Goal: Task Accomplishment & Management: Use online tool/utility

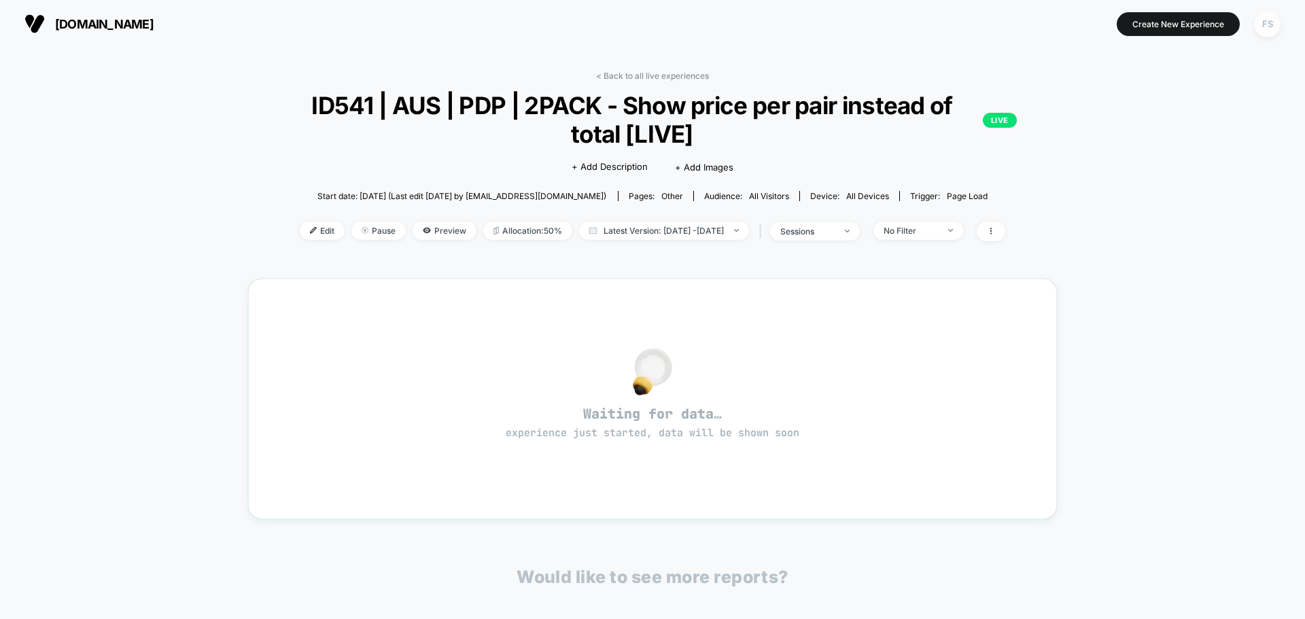
click at [1263, 37] on div "FS" at bounding box center [1267, 24] width 27 height 27
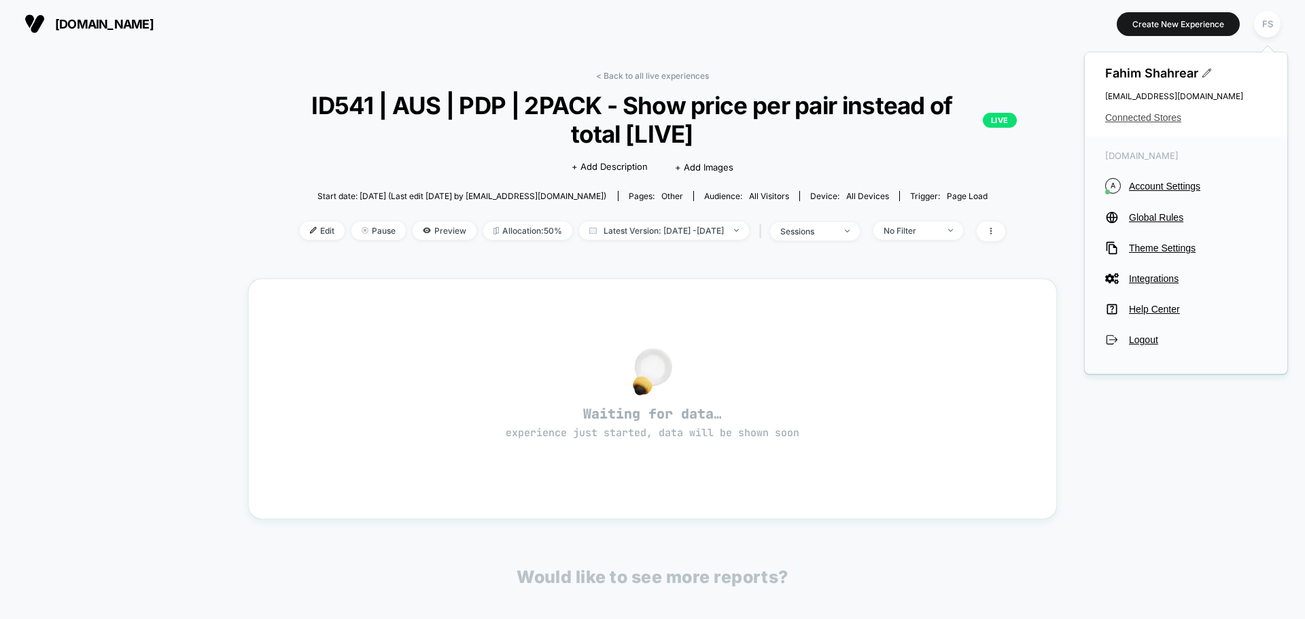
click at [1165, 117] on span "Connected Stores" at bounding box center [1187, 117] width 162 height 11
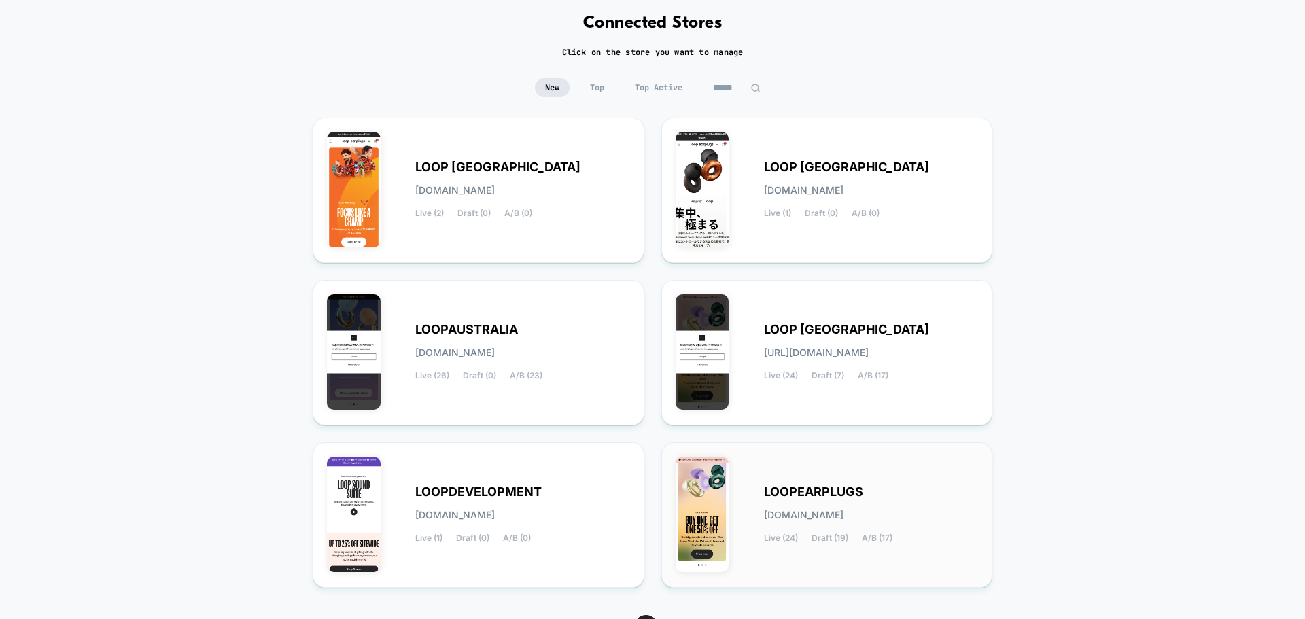
scroll to position [143, 0]
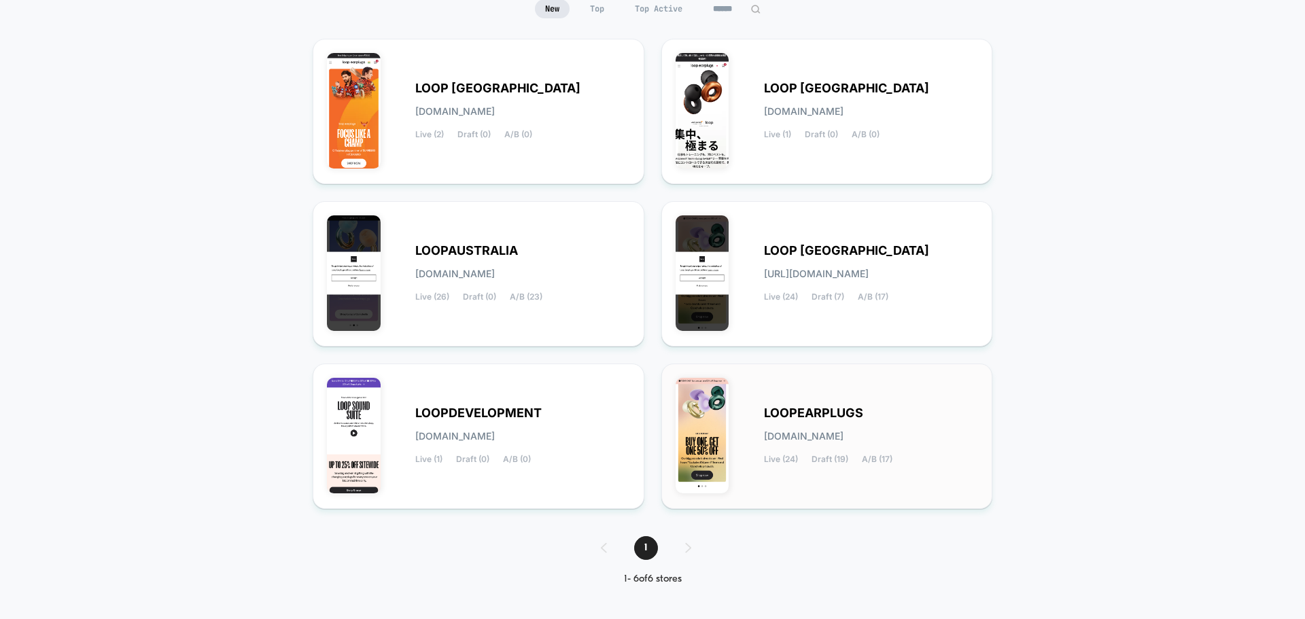
click at [806, 382] on div "LOOPEARPLUGS [DOMAIN_NAME] Live (24) Draft (19) A/B (17)" at bounding box center [827, 436] width 303 height 117
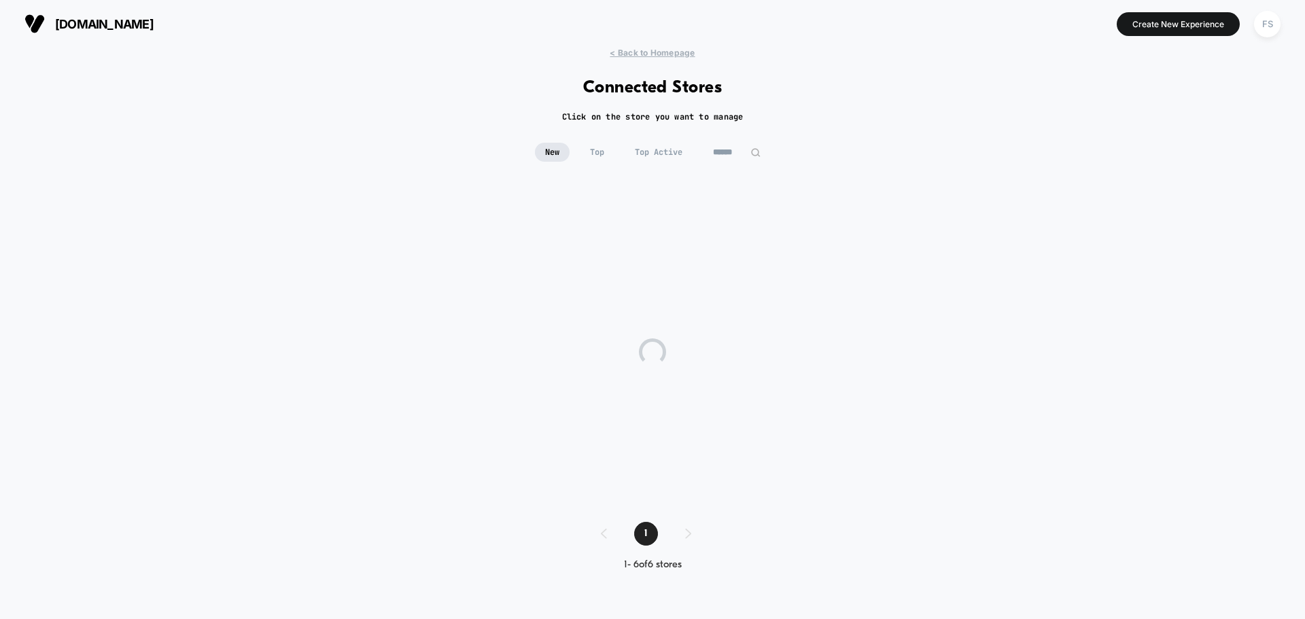
scroll to position [0, 0]
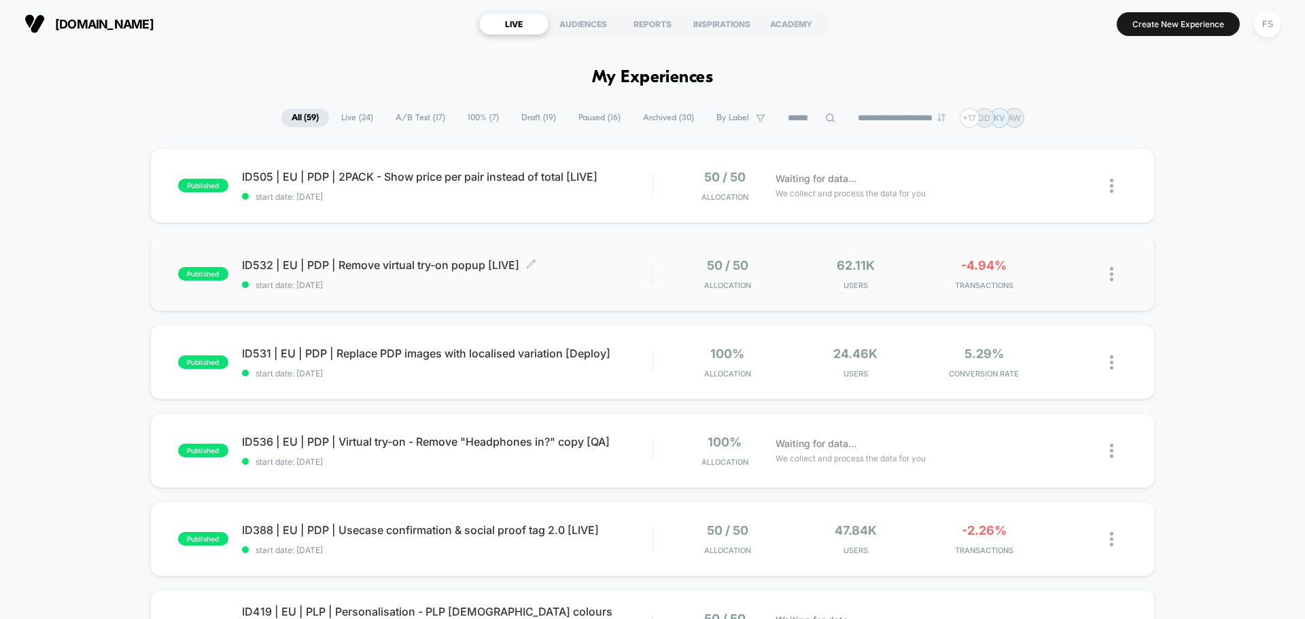
click at [399, 274] on div "ID532 | EU | PDP | Remove virtual try-on popup [LIVE] Click to edit experience …" at bounding box center [447, 274] width 410 height 32
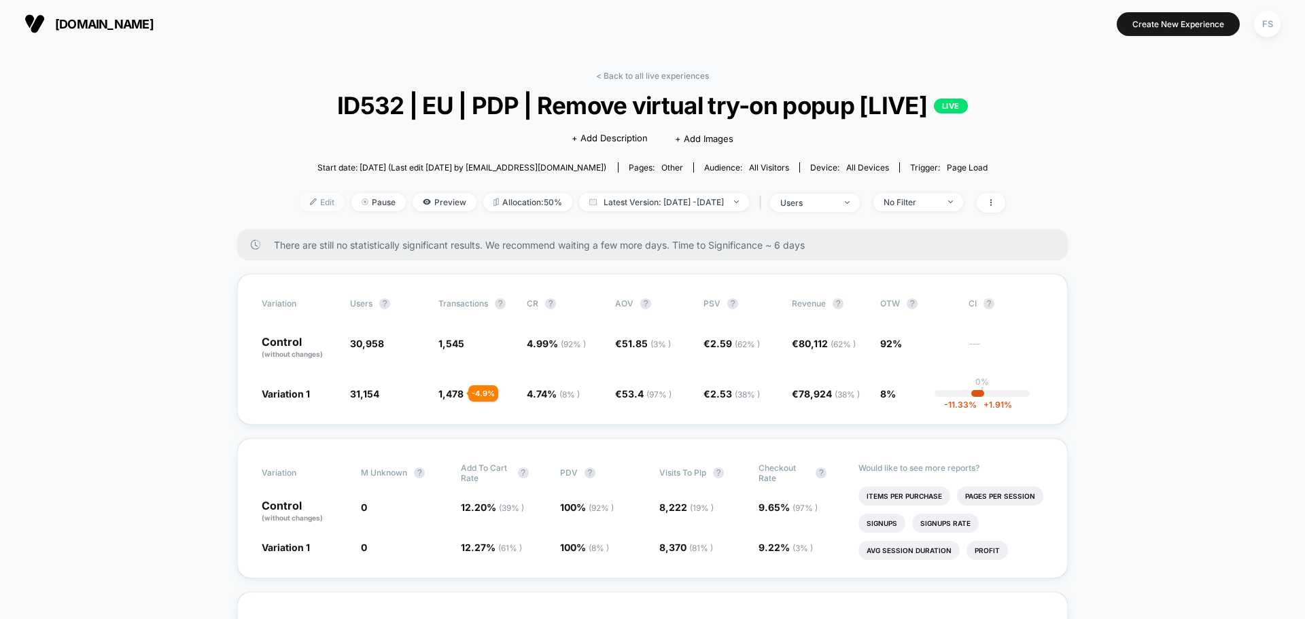
click at [300, 209] on span "Edit" at bounding box center [322, 202] width 45 height 18
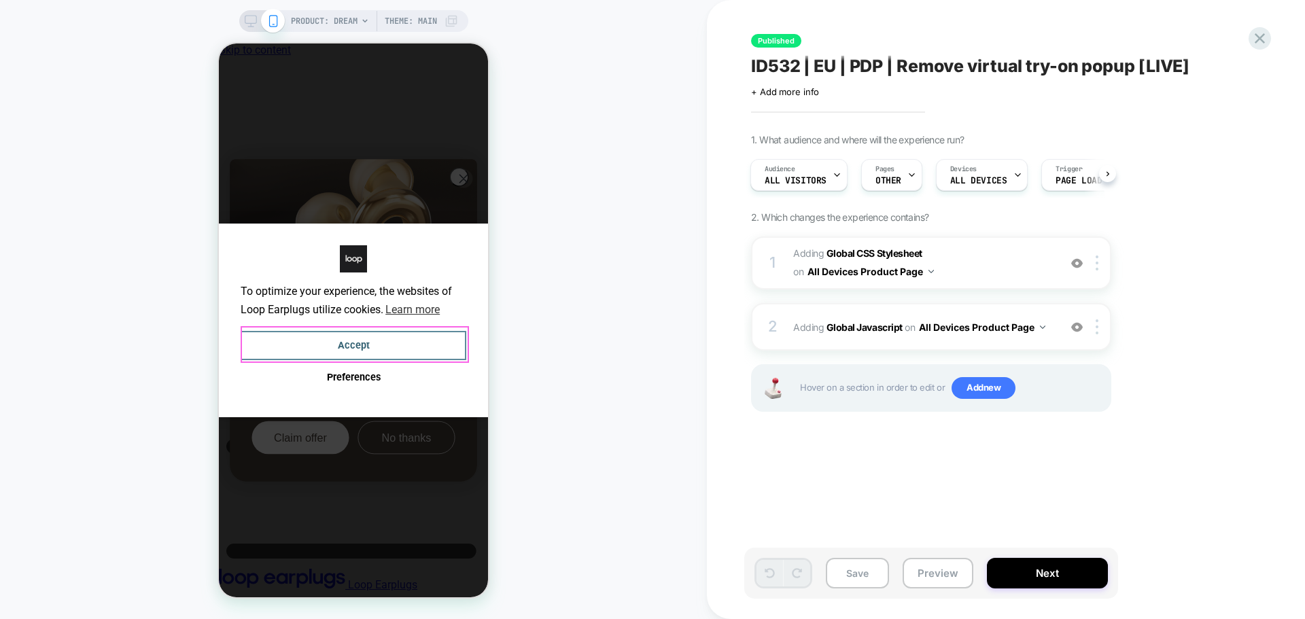
click at [386, 346] on button "Accept" at bounding box center [354, 345] width 226 height 29
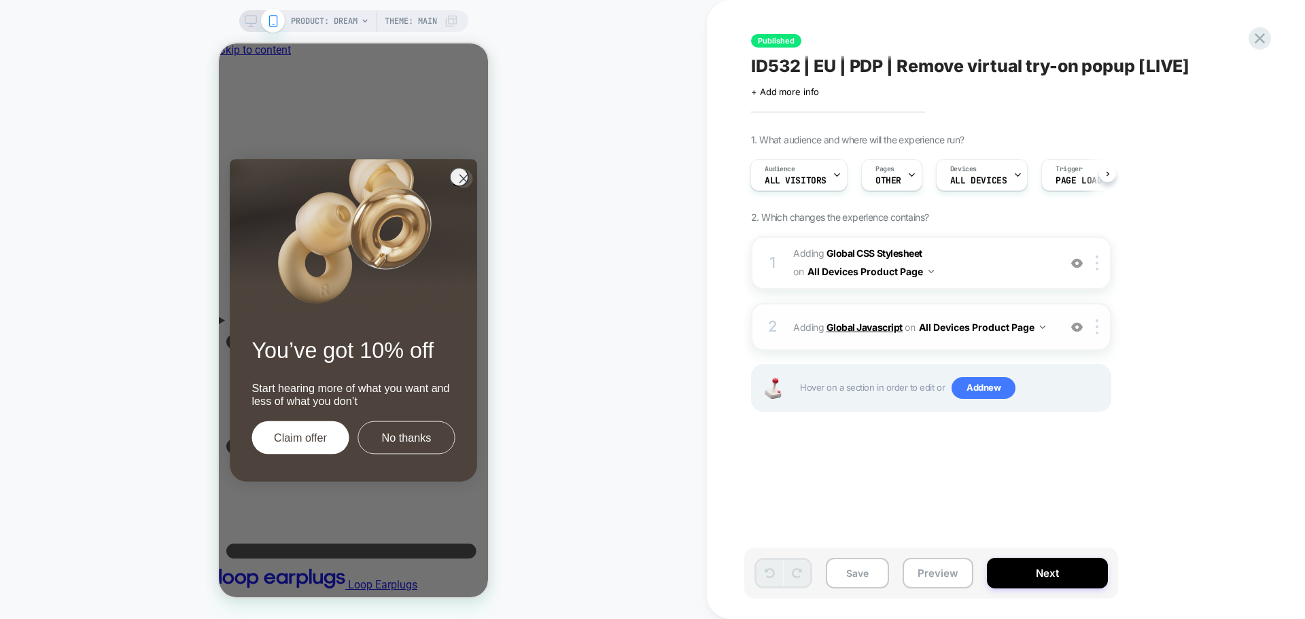
click at [880, 324] on b "Global Javascript" at bounding box center [865, 328] width 76 height 12
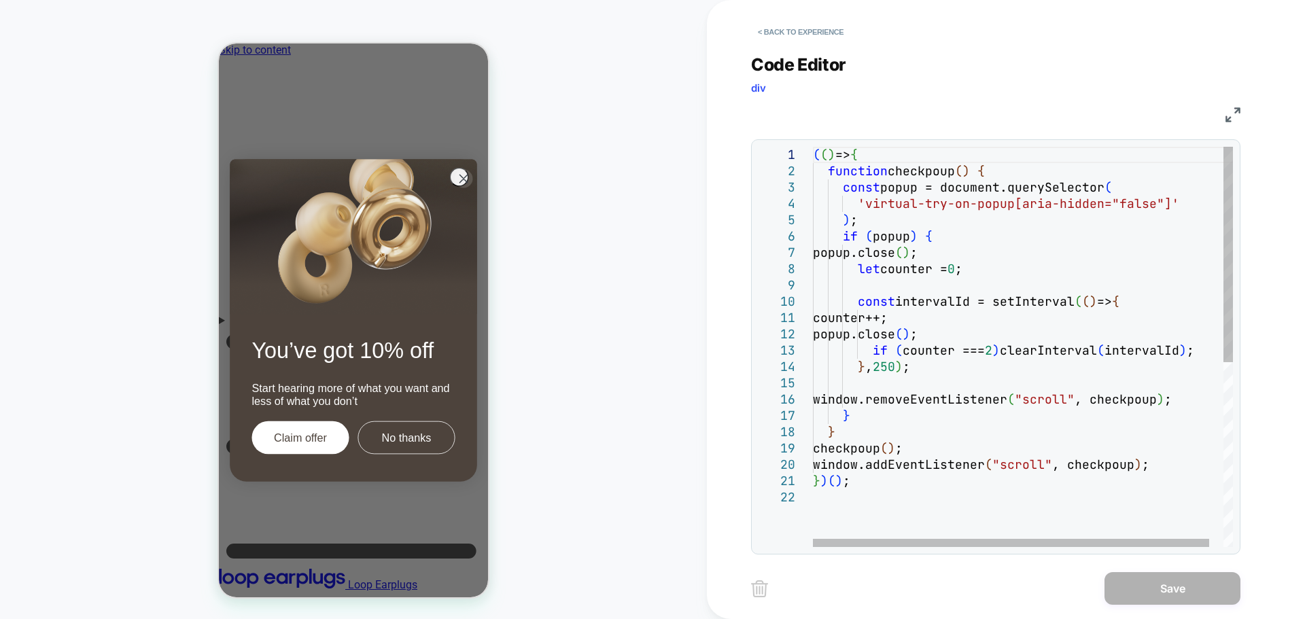
click at [997, 350] on div "( ( ) => { function checkpoup ( ) { const popup = document.querySelector ( 'vir…" at bounding box center [1030, 518] width 435 height 743
click at [985, 254] on div "( ( ) => { function checkpoup ( ) { const popup = document.querySelector ( 'vir…" at bounding box center [1030, 518] width 435 height 743
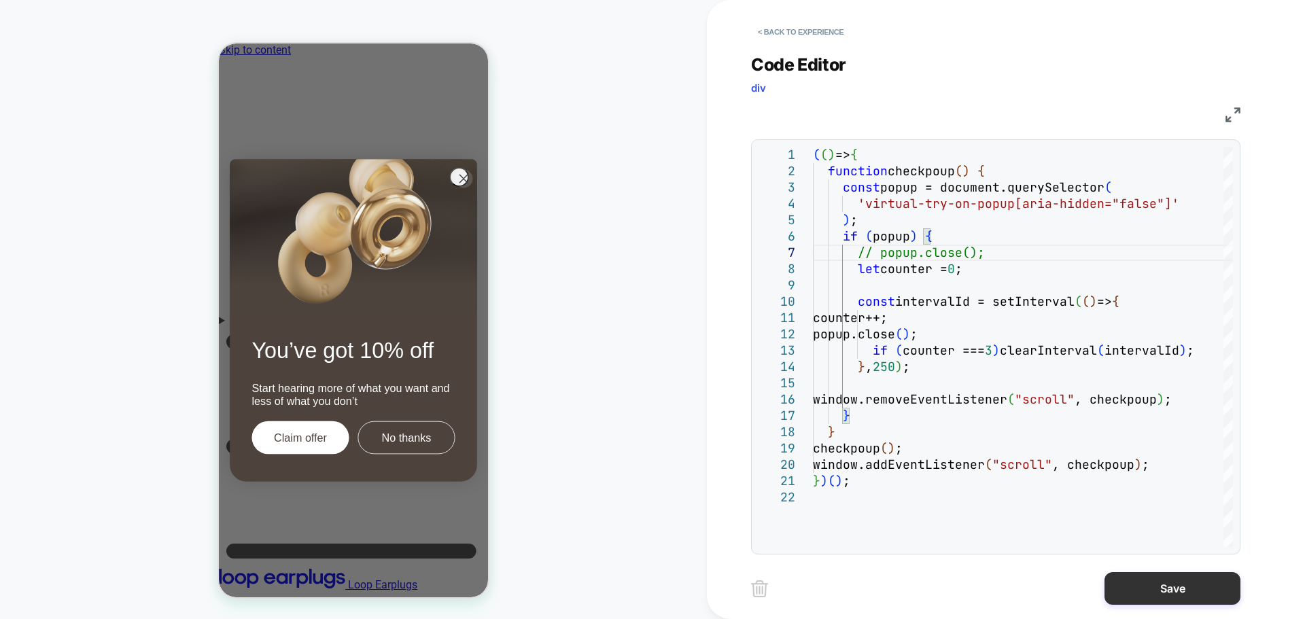
type textarea "**********"
click at [1137, 594] on button "Save" at bounding box center [1173, 588] width 136 height 33
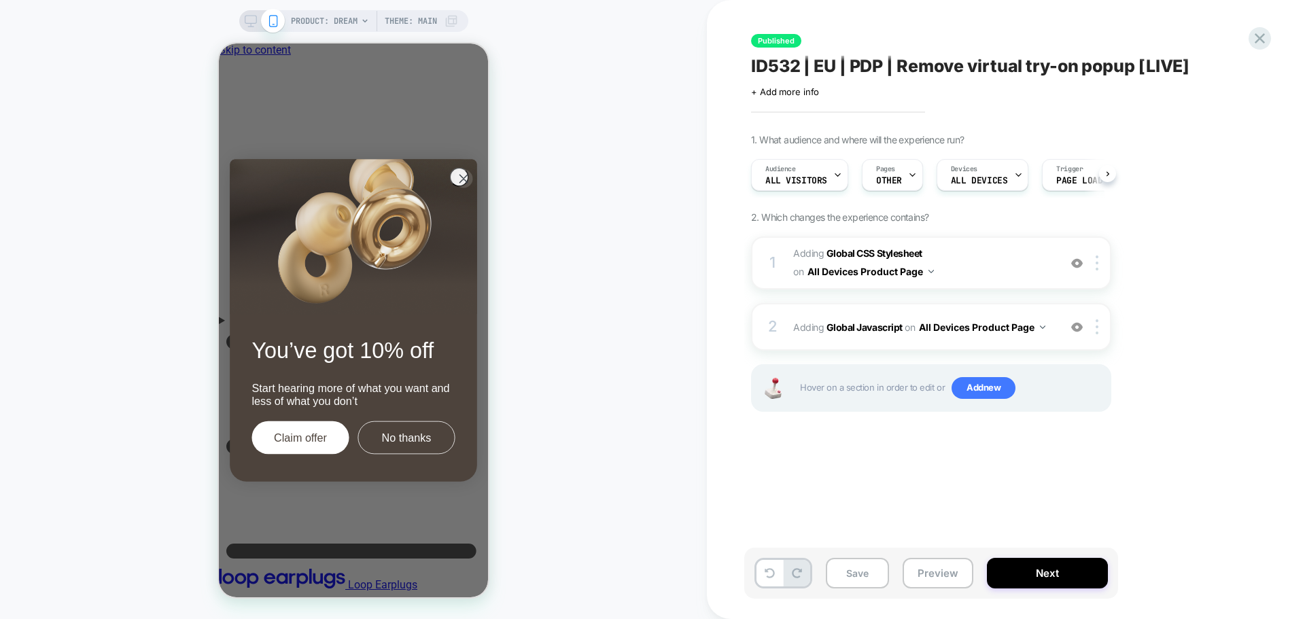
scroll to position [0, 1]
click at [853, 570] on button "Save" at bounding box center [857, 573] width 63 height 31
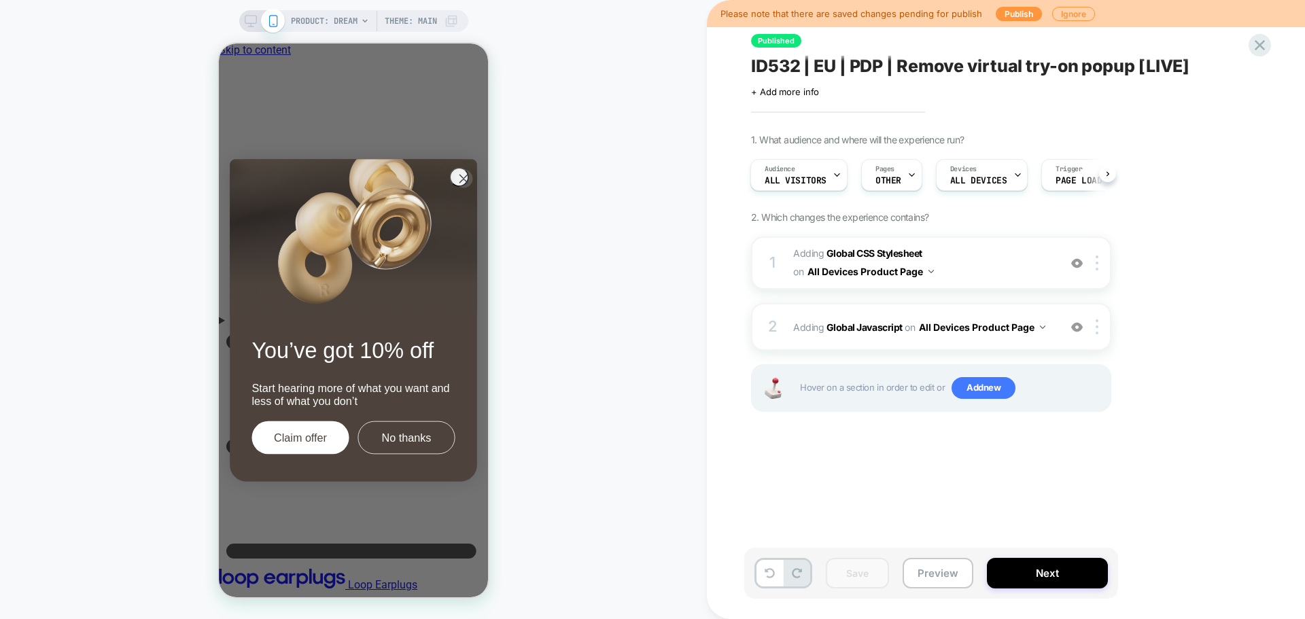
click at [1006, 24] on div "Please note that there are saved changes pending for publish Publish Ignore" at bounding box center [1006, 13] width 598 height 27
click at [1006, 17] on button "Publish" at bounding box center [1019, 14] width 46 height 14
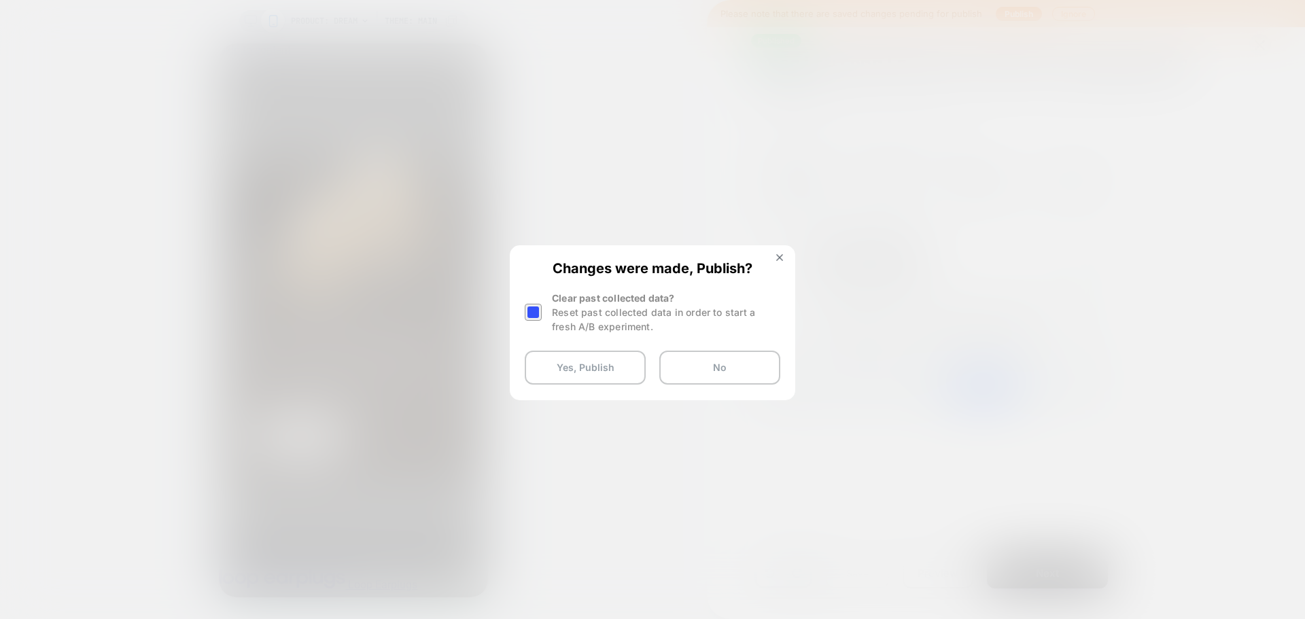
click at [540, 310] on div at bounding box center [533, 312] width 17 height 17
click at [600, 367] on button "Yes, Publish" at bounding box center [585, 368] width 121 height 34
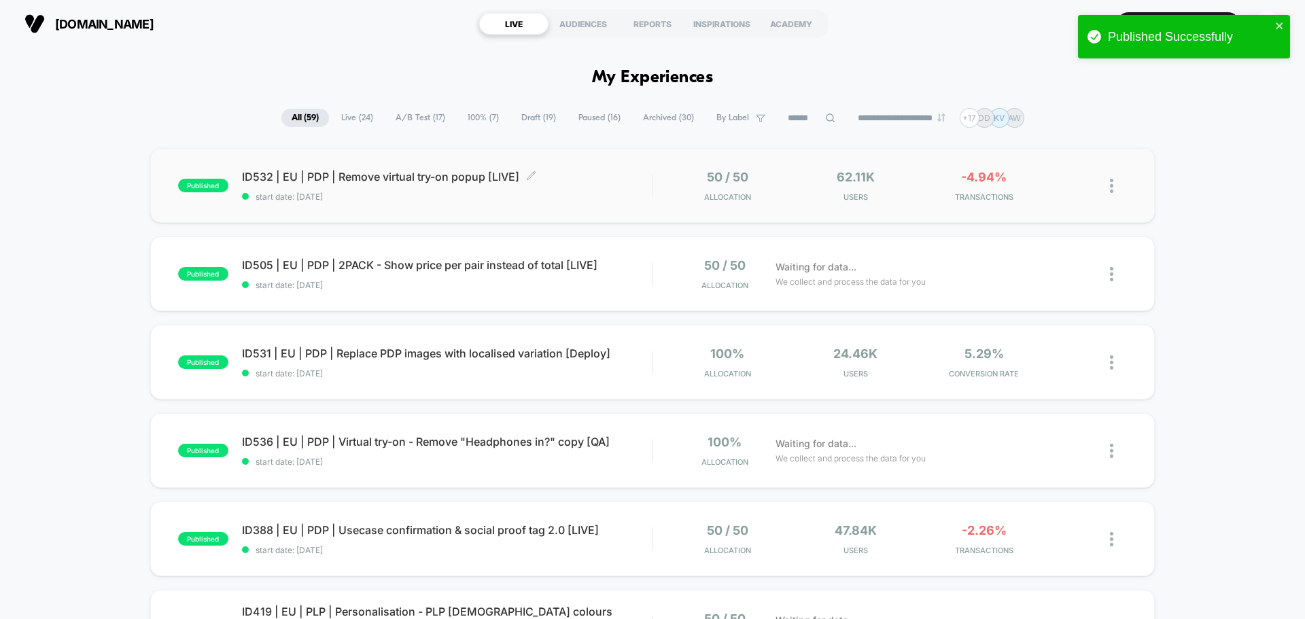
click at [434, 190] on div "ID532 | EU | PDP | Remove virtual try-on popup [LIVE] Click to edit experience …" at bounding box center [447, 186] width 410 height 32
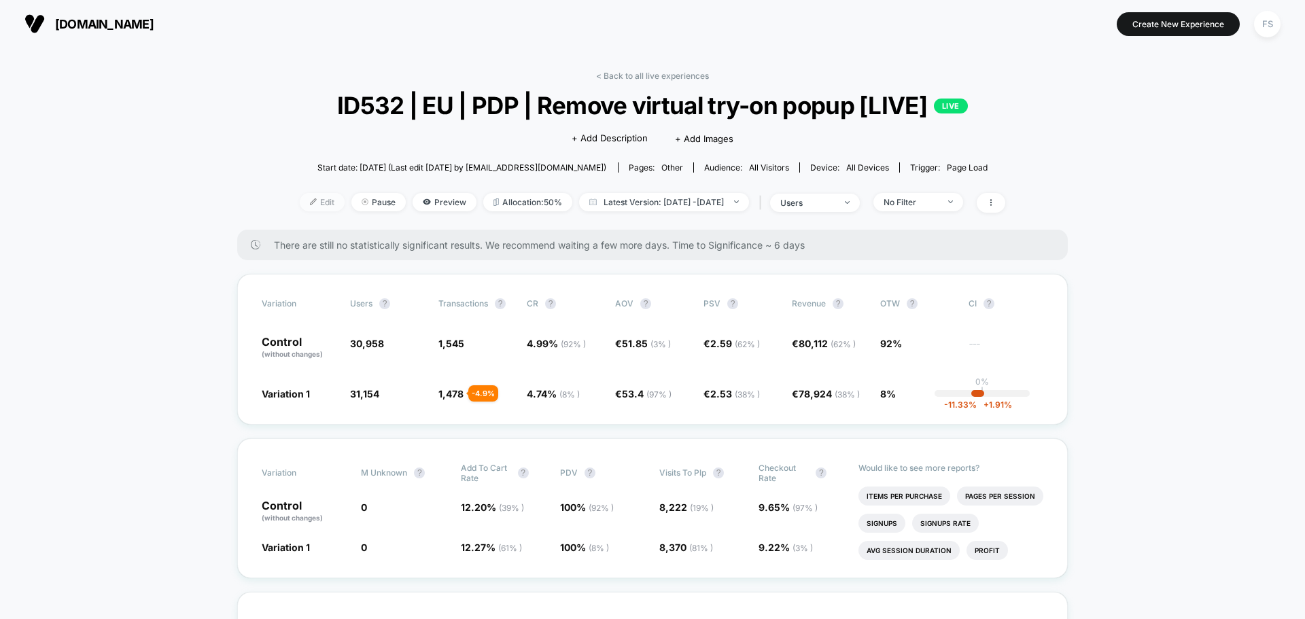
click at [306, 194] on span "Edit" at bounding box center [322, 202] width 45 height 18
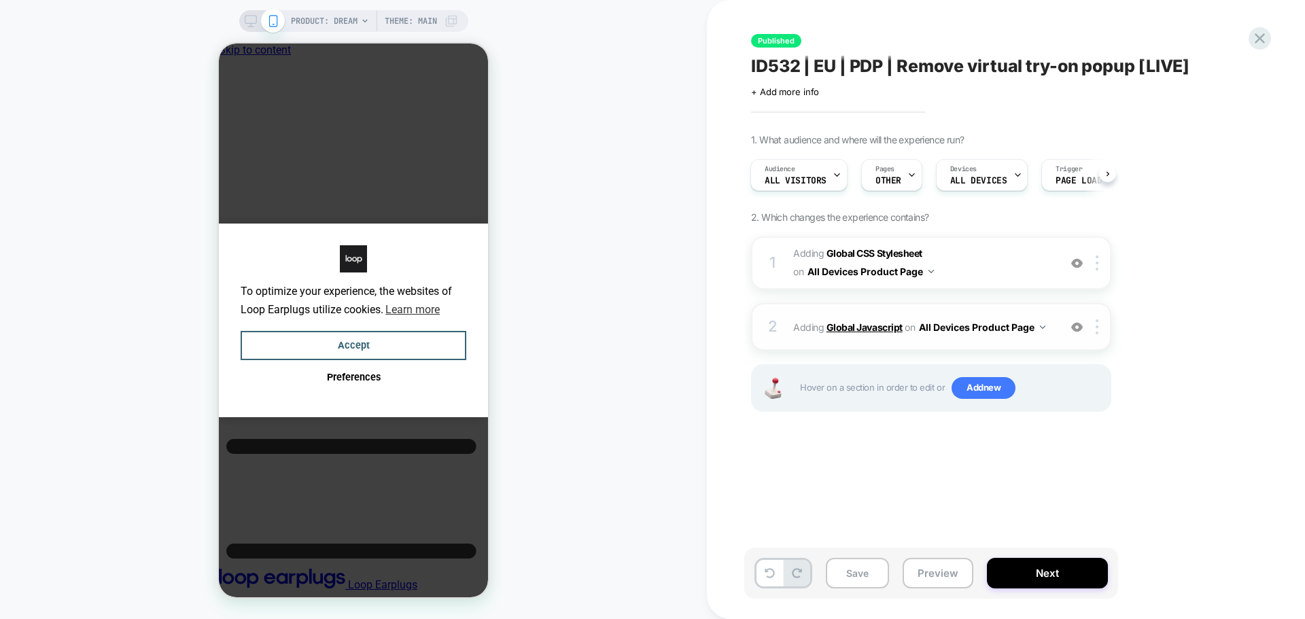
click at [848, 330] on b "Global Javascript" at bounding box center [865, 328] width 76 height 12
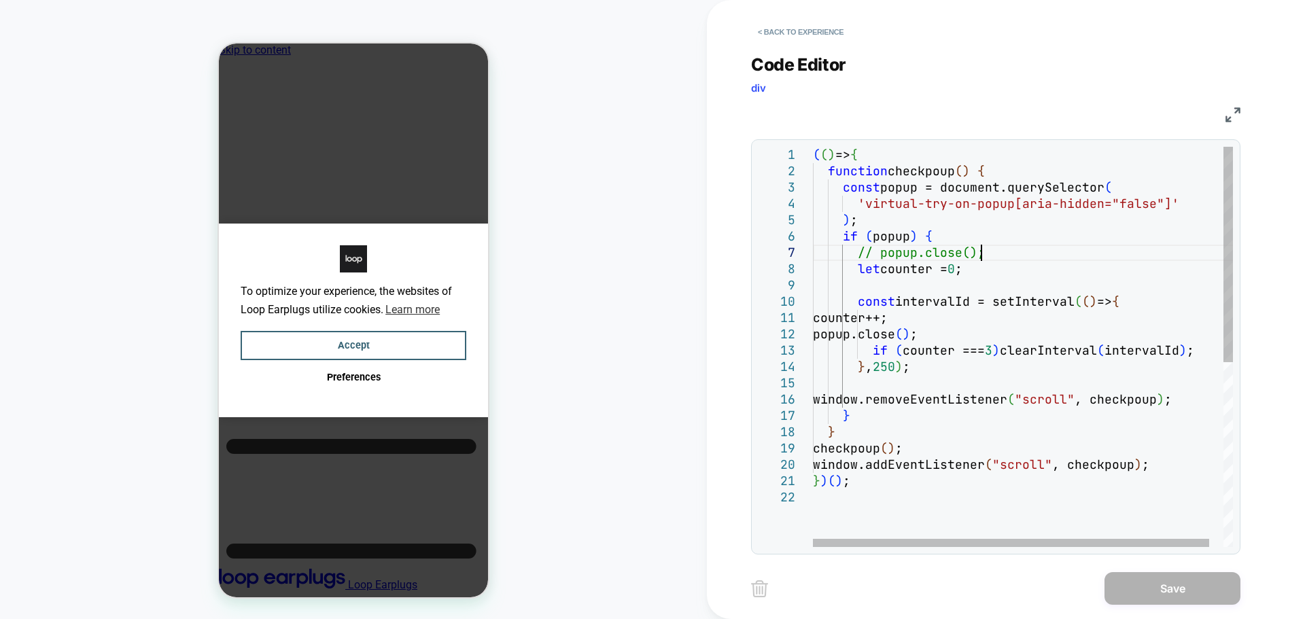
click at [995, 252] on div "( ( ) => { function checkpoup ( ) { const popup = document.querySelector ( 'vir…" at bounding box center [1030, 518] width 435 height 743
click at [993, 257] on div "( ( ) => { function checkpoup ( ) { const popup = document.querySelector ( 'vir…" at bounding box center [1030, 518] width 435 height 743
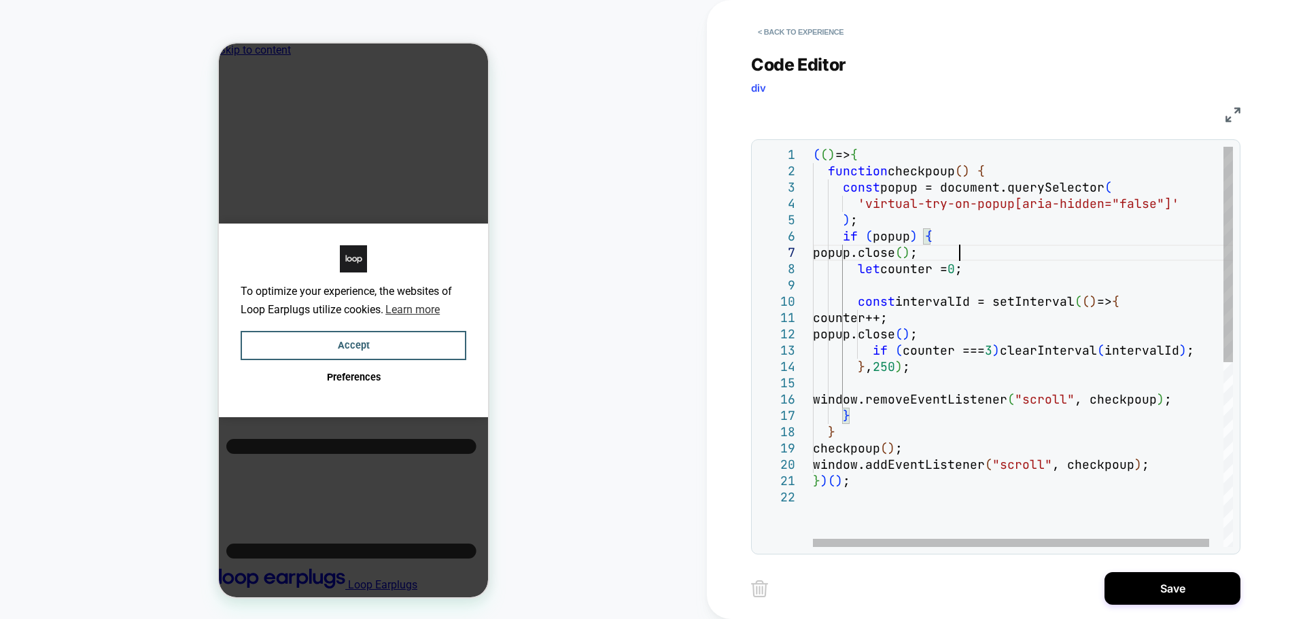
type textarea "**********"
click at [999, 355] on div "( ( ) => { function checkpoup ( ) { const popup = document.querySelector ( 'vir…" at bounding box center [1030, 518] width 435 height 743
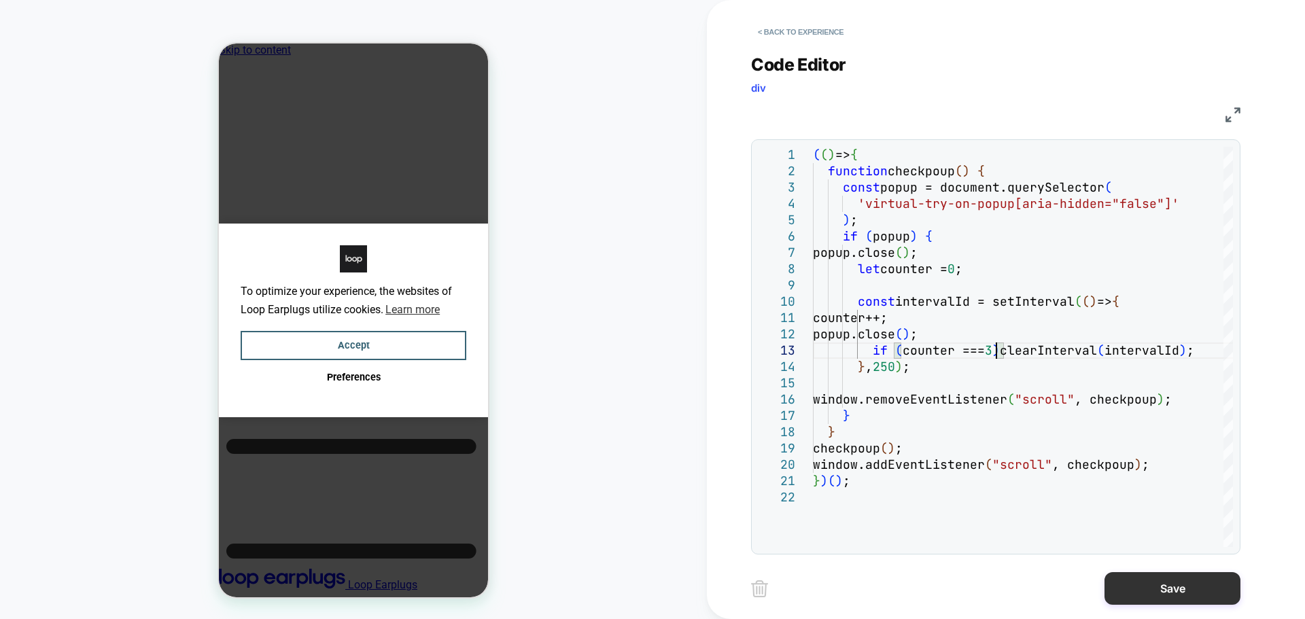
click at [1129, 589] on button "Save" at bounding box center [1173, 588] width 136 height 33
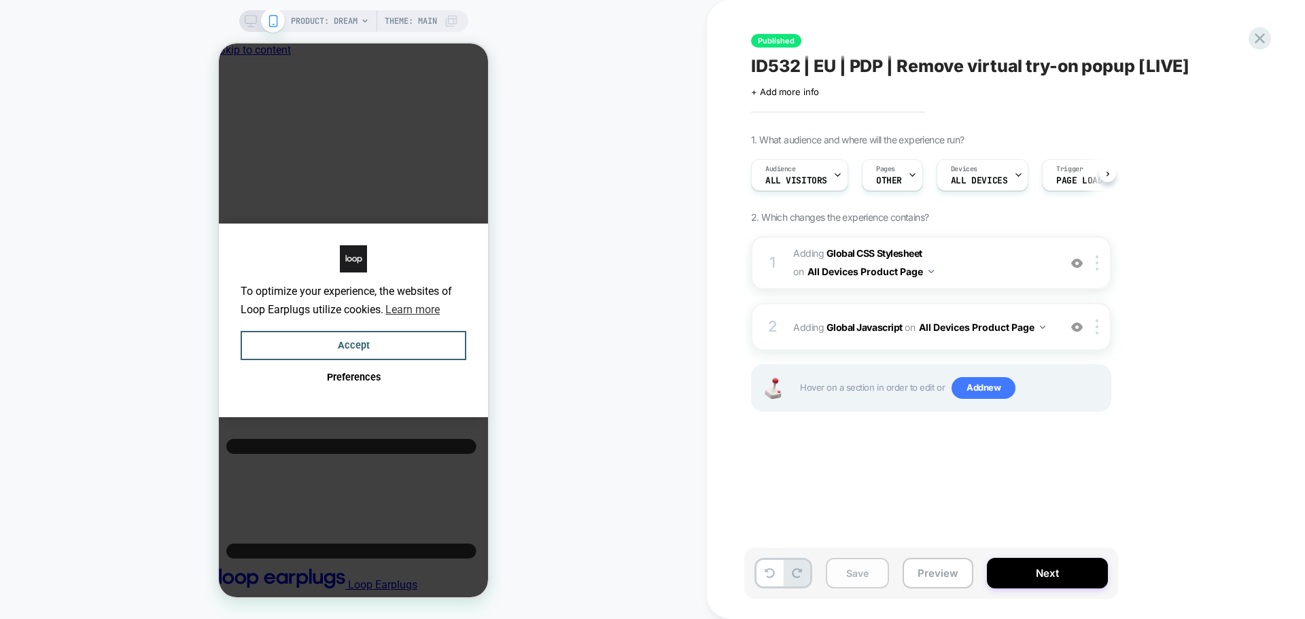
click at [852, 572] on button "Save" at bounding box center [857, 573] width 63 height 31
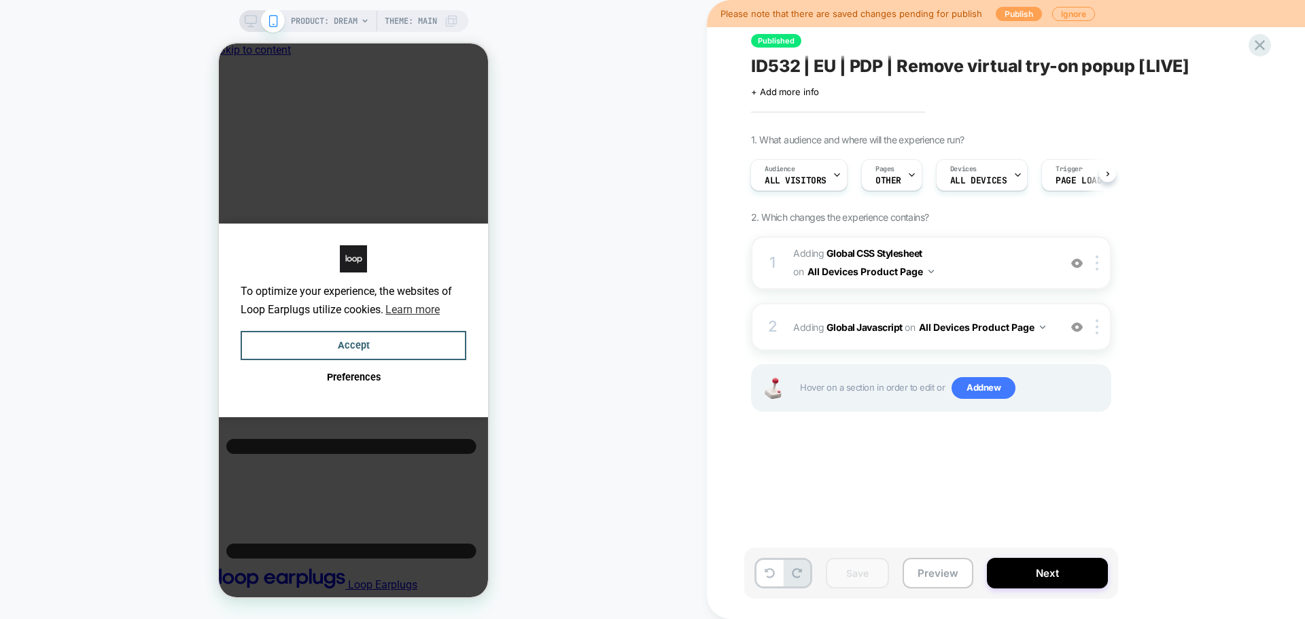
click at [1010, 12] on button "Publish" at bounding box center [1019, 14] width 46 height 14
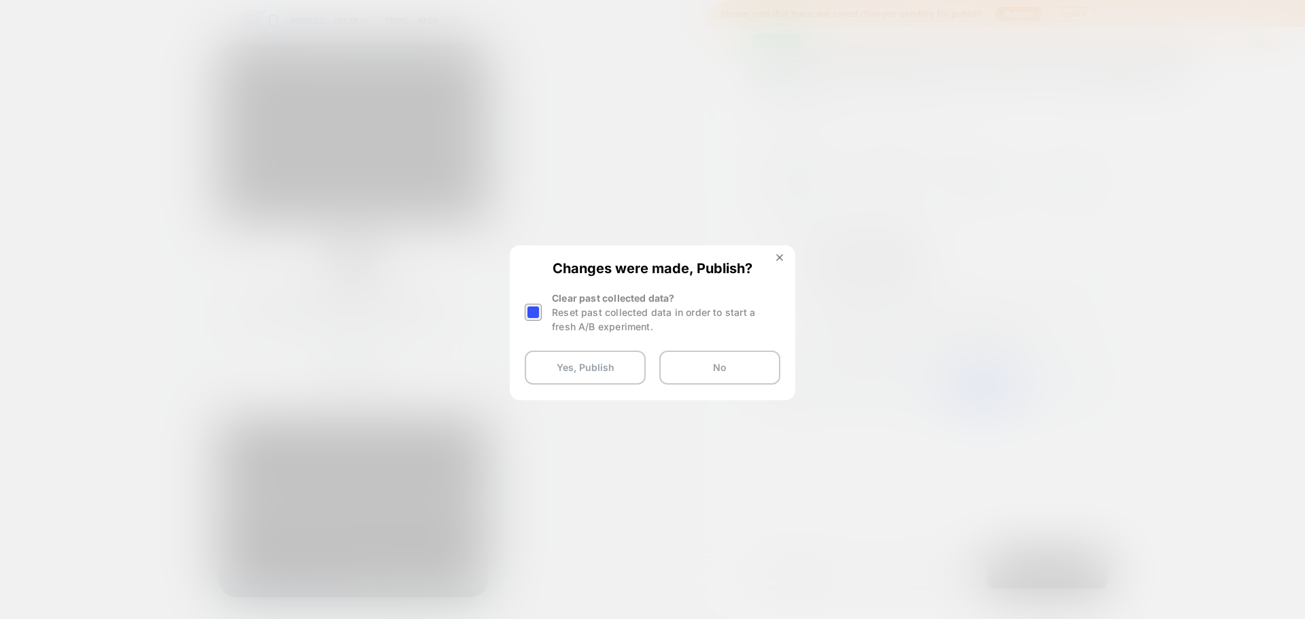
click at [538, 305] on div at bounding box center [533, 312] width 17 height 17
click at [555, 373] on button "Yes, Publish" at bounding box center [585, 368] width 121 height 34
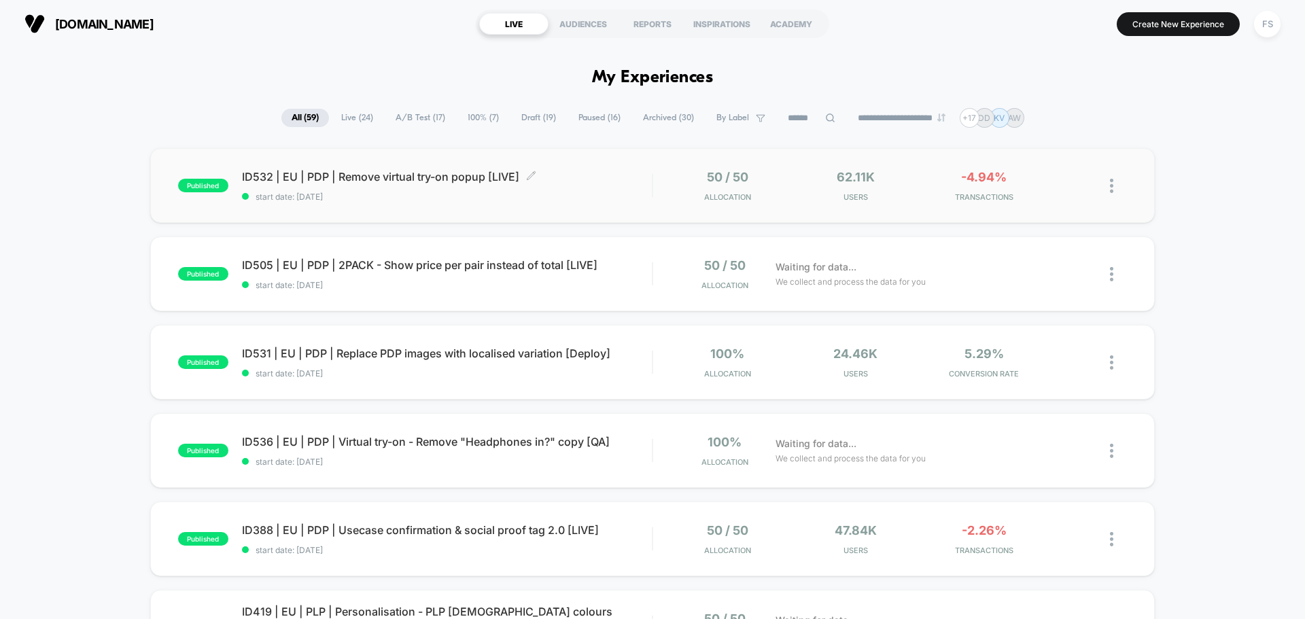
click at [366, 181] on span "ID532 | EU | PDP | Remove virtual try-on popup [LIVE] Click to edit experience …" at bounding box center [447, 177] width 410 height 14
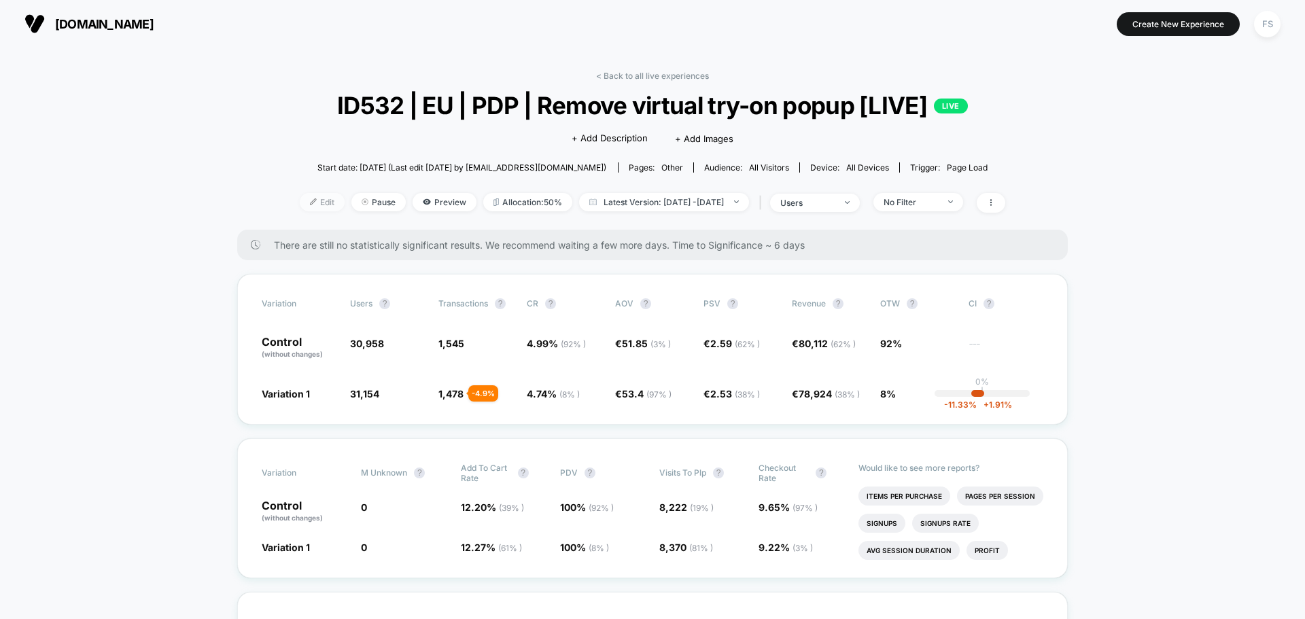
click at [303, 208] on span "Edit" at bounding box center [322, 202] width 45 height 18
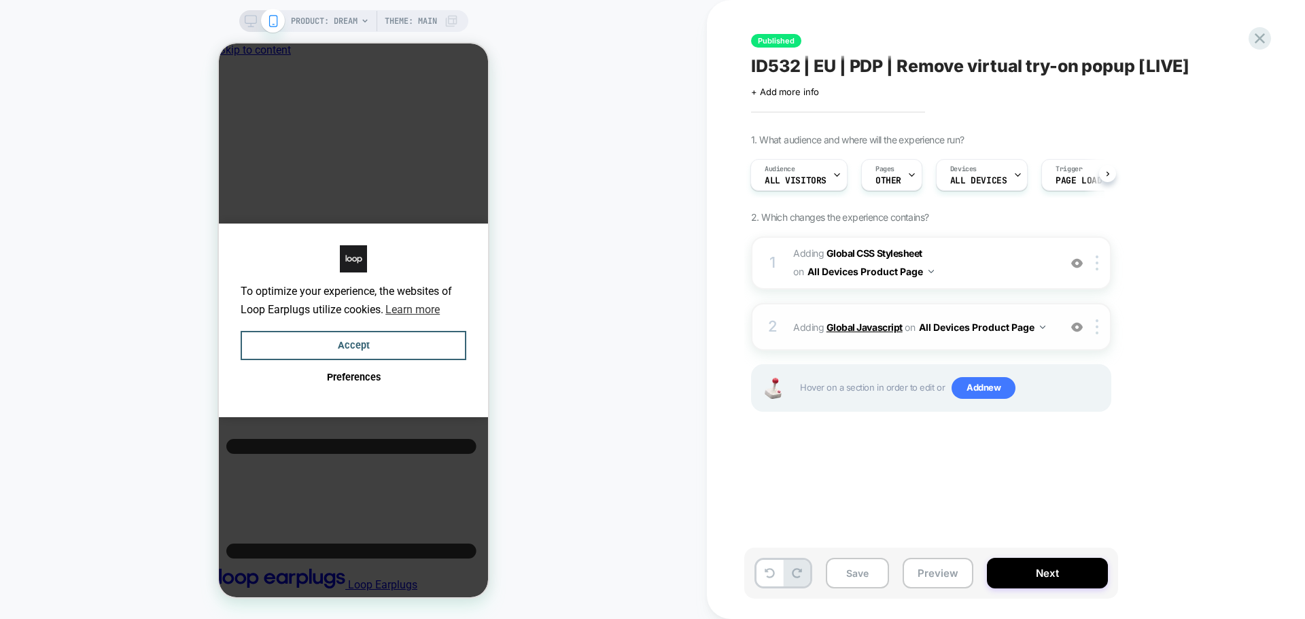
click at [844, 327] on b "Global Javascript" at bounding box center [865, 328] width 76 height 12
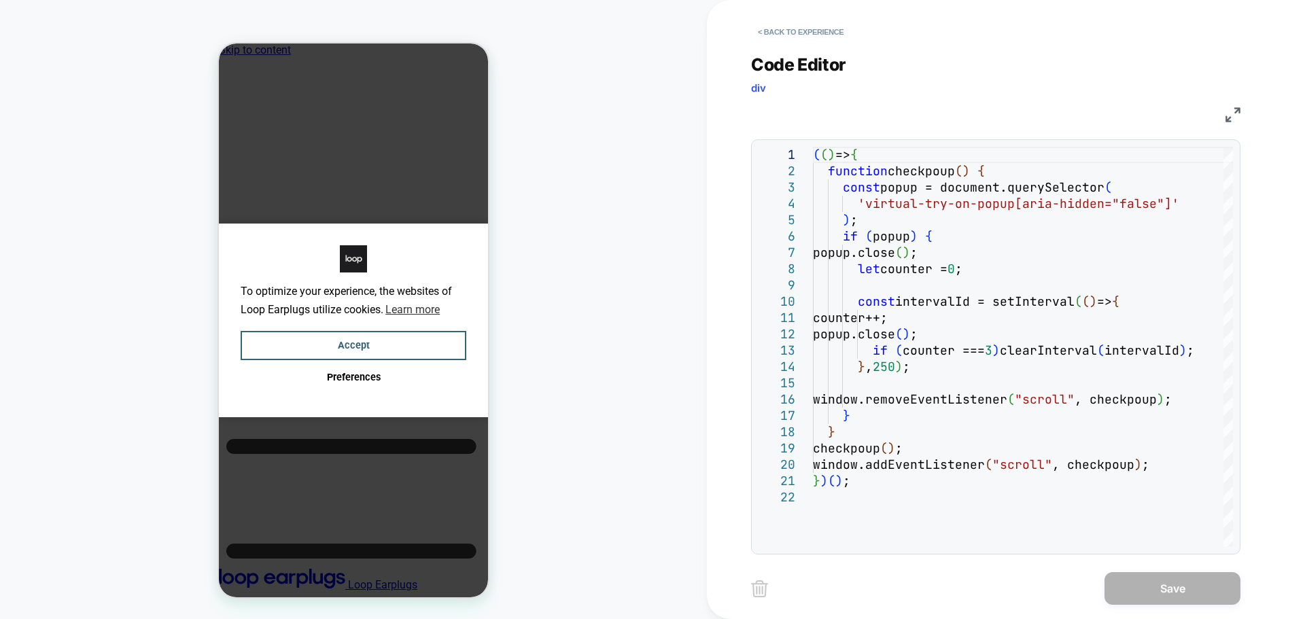
click at [1237, 115] on img at bounding box center [1233, 114] width 15 height 15
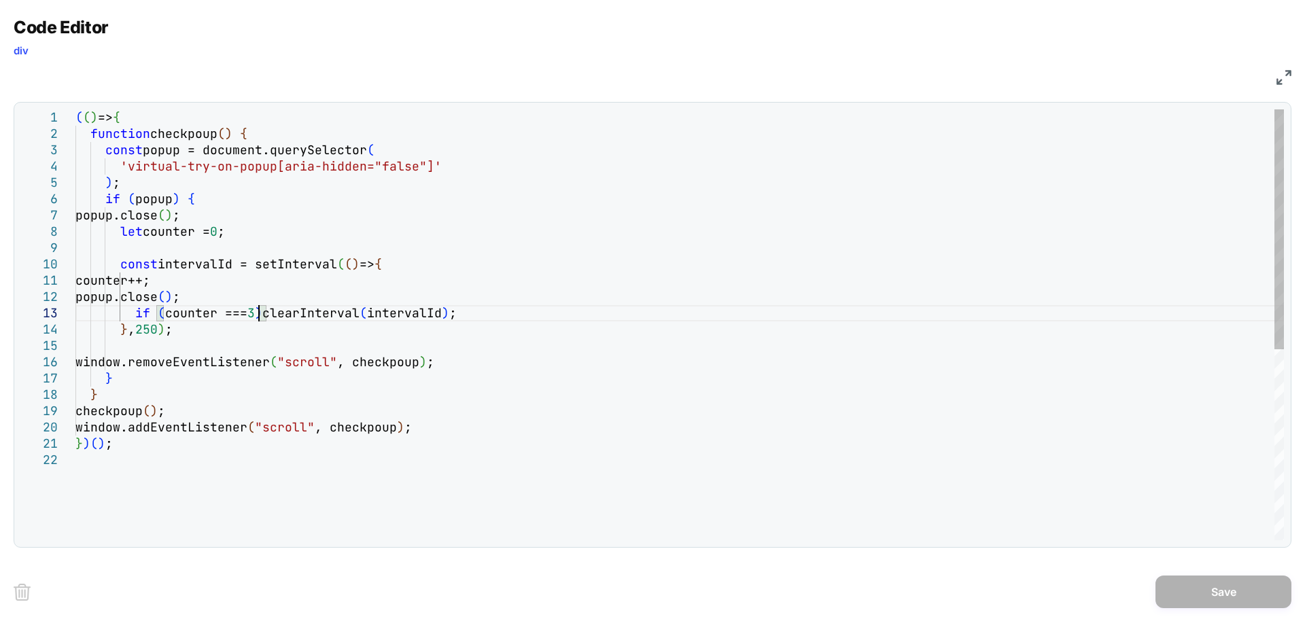
click at [261, 314] on div "window.removeEventListener ( "scroll" , checkpoup ) ; } } checkpoup ( ) ; windo…" at bounding box center [679, 496] width 1209 height 774
click at [151, 336] on div "window.removeEventListener ( "scroll" , checkpoup ) ; } } checkpoup ( ) ; windo…" at bounding box center [679, 496] width 1209 height 774
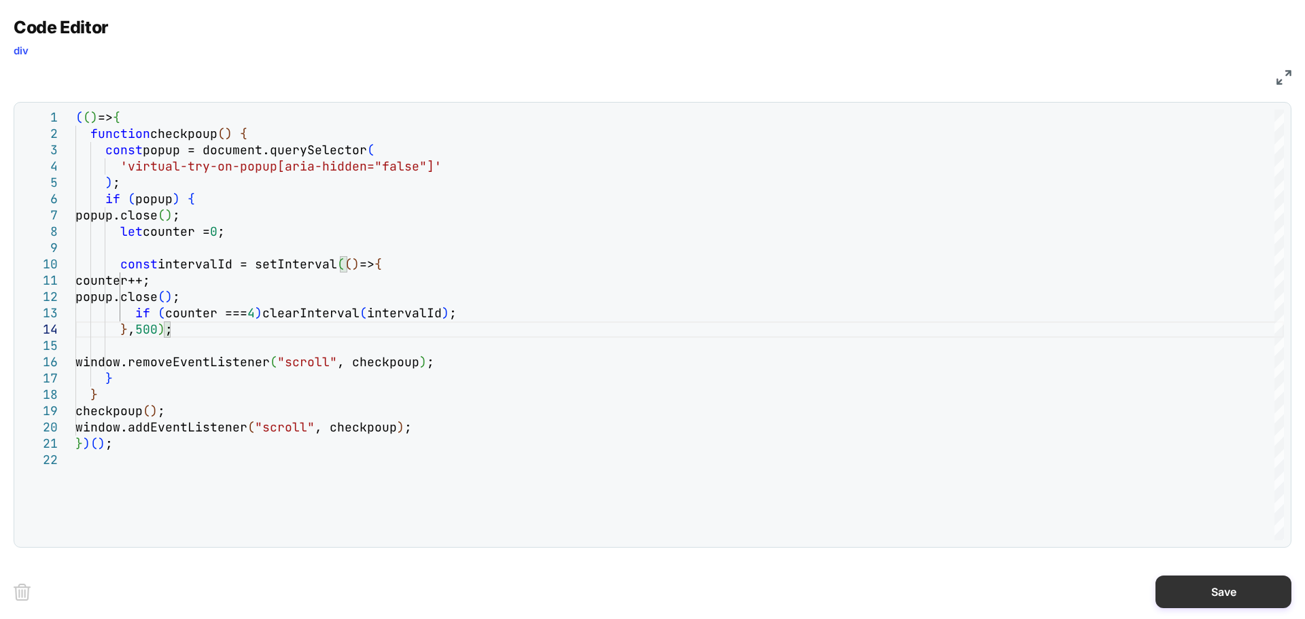
type textarea "**********"
click at [1236, 606] on button "Save" at bounding box center [1224, 592] width 136 height 33
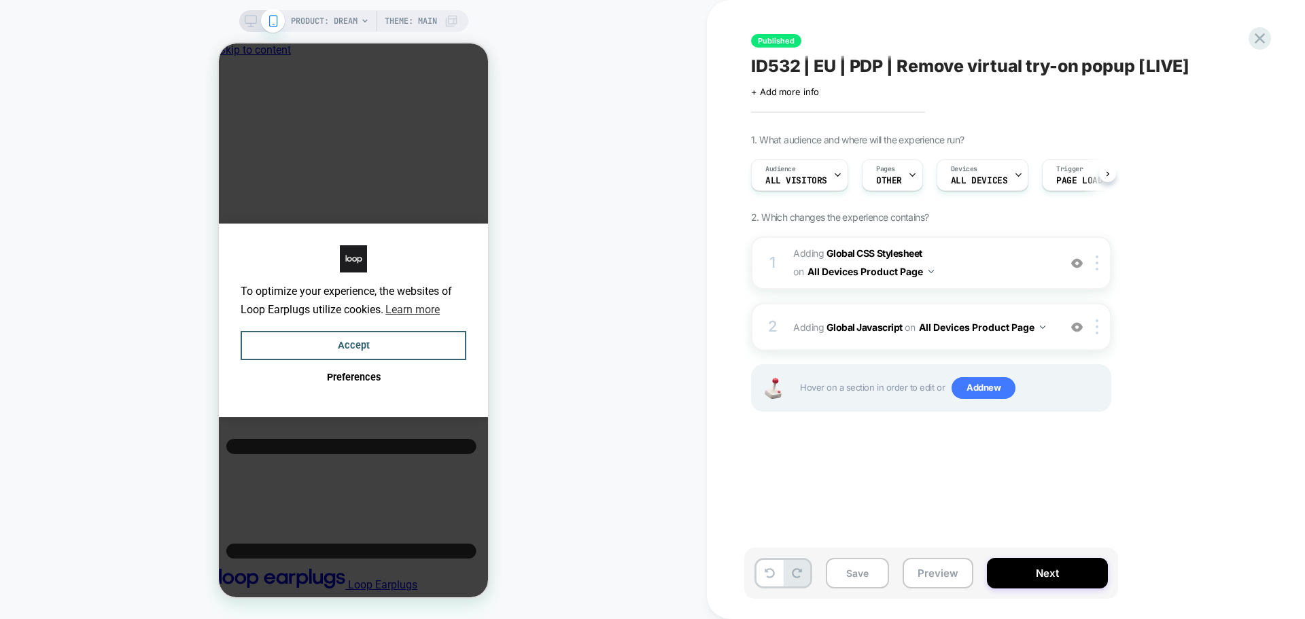
scroll to position [0, 1]
click at [887, 583] on button "Save" at bounding box center [857, 573] width 63 height 31
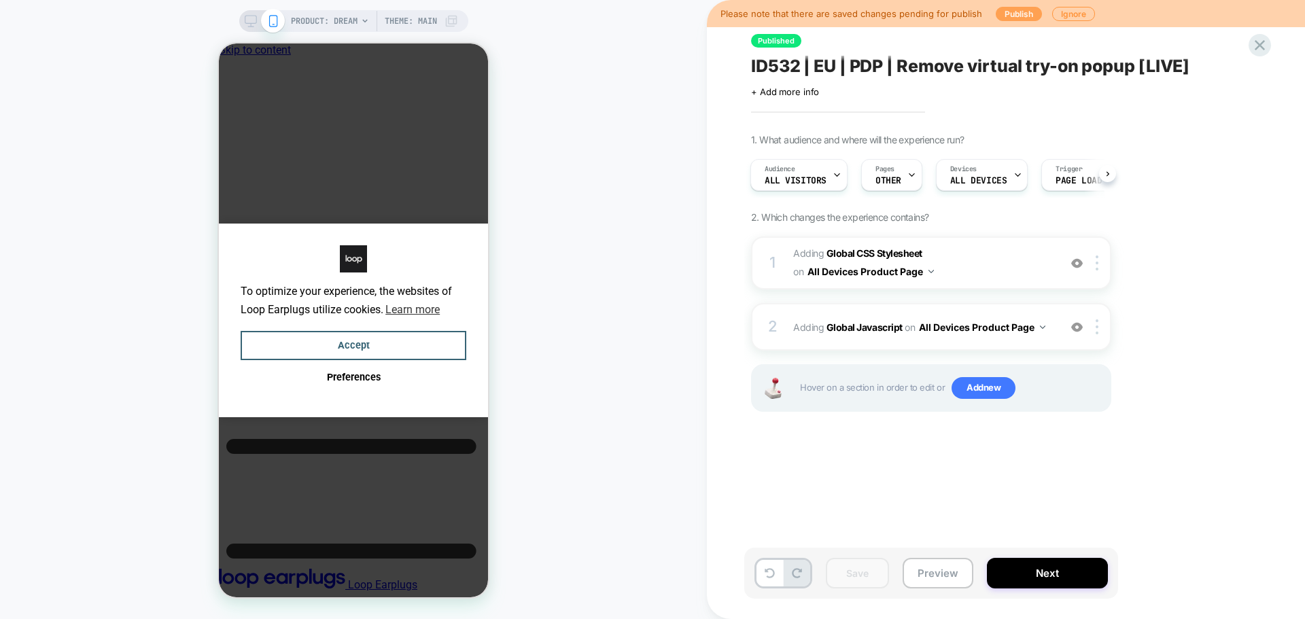
click at [1000, 17] on button "Publish" at bounding box center [1019, 14] width 46 height 14
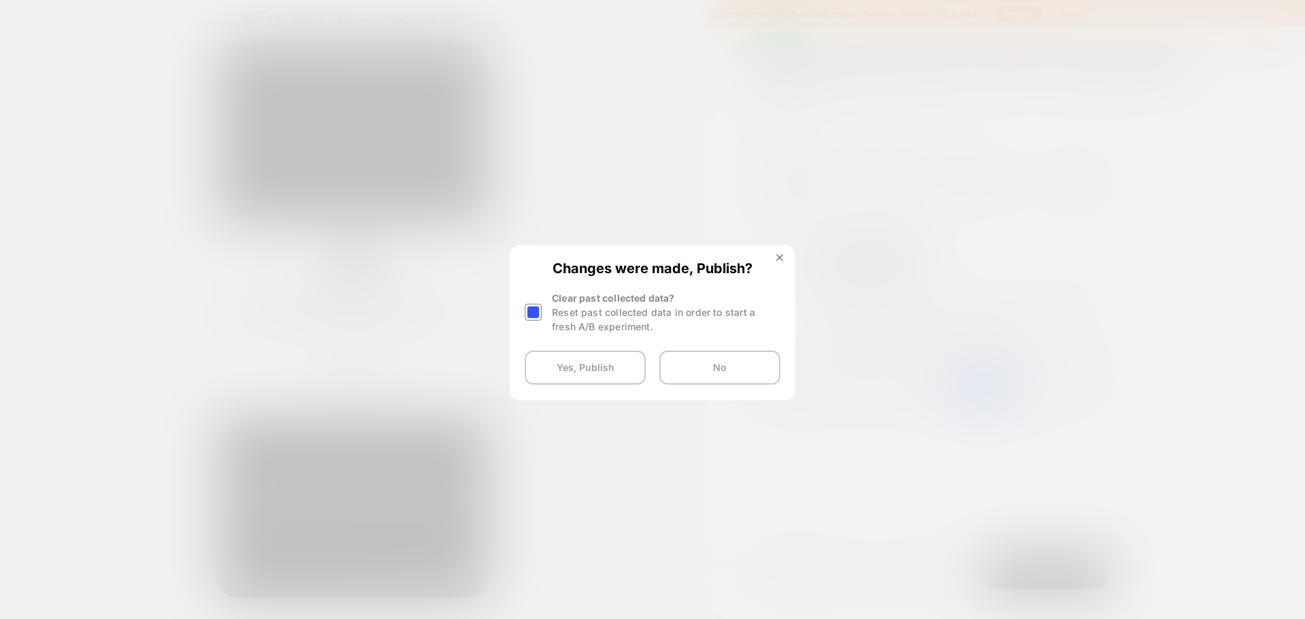
click at [533, 311] on div at bounding box center [533, 312] width 17 height 17
click at [546, 368] on button "Yes, Publish" at bounding box center [585, 368] width 121 height 34
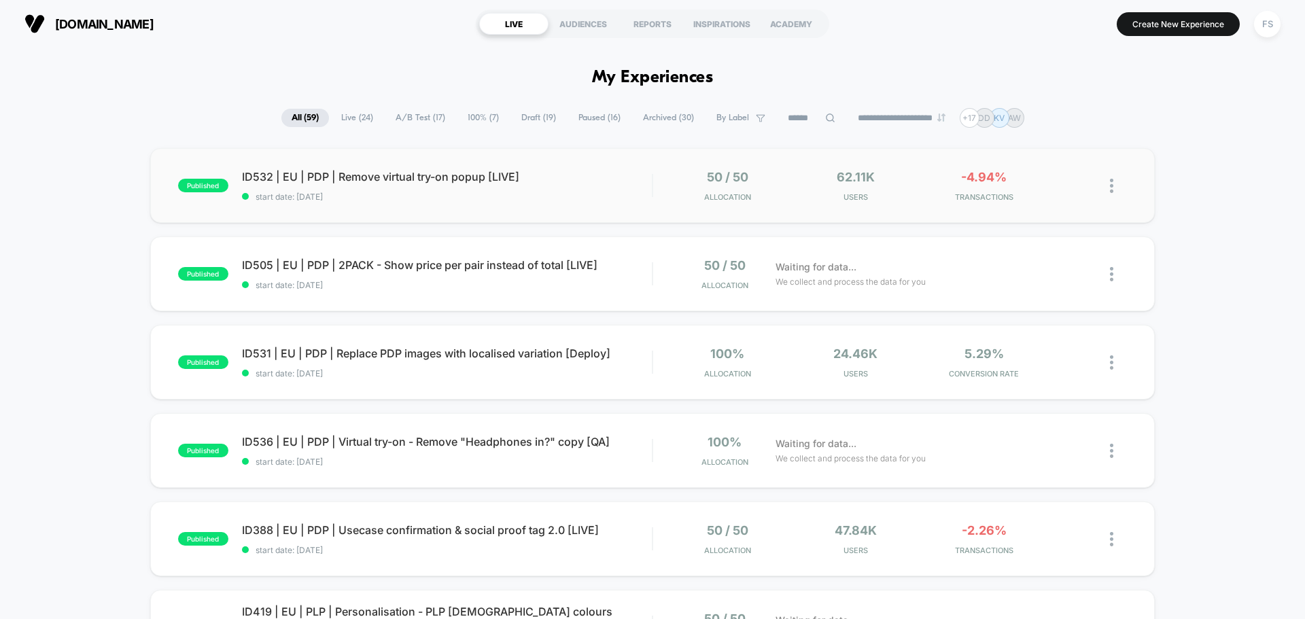
click at [418, 192] on span "start date: [DATE]" at bounding box center [447, 197] width 410 height 10
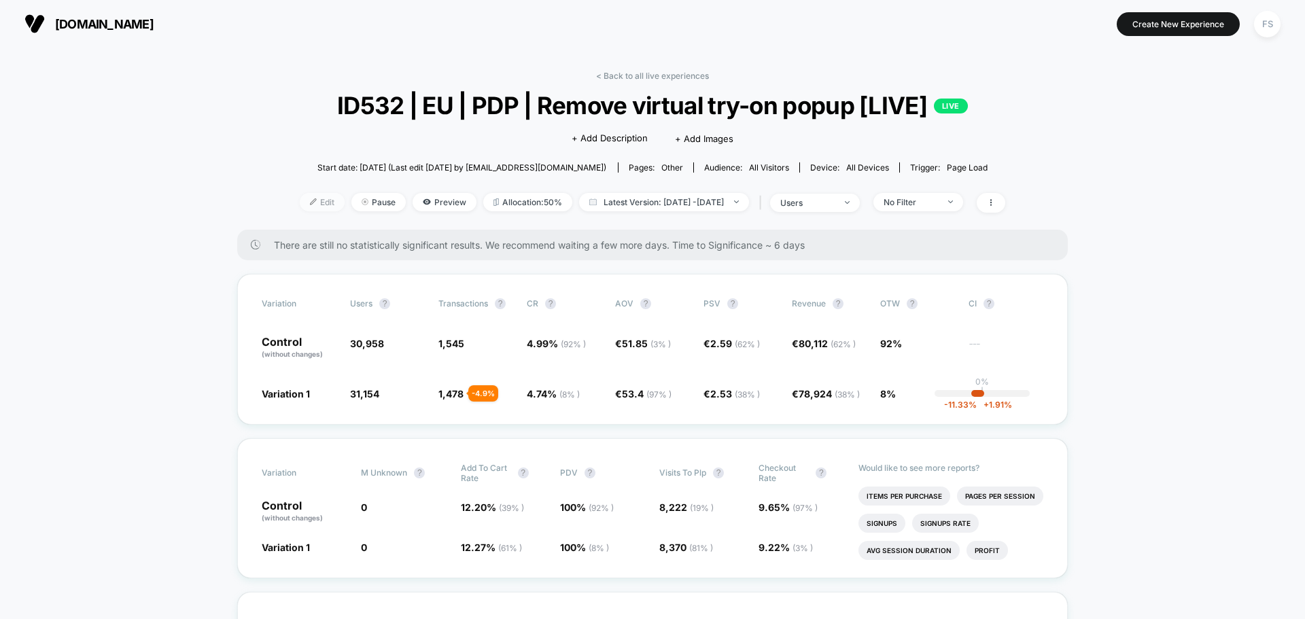
click at [309, 204] on span "Edit" at bounding box center [322, 202] width 45 height 18
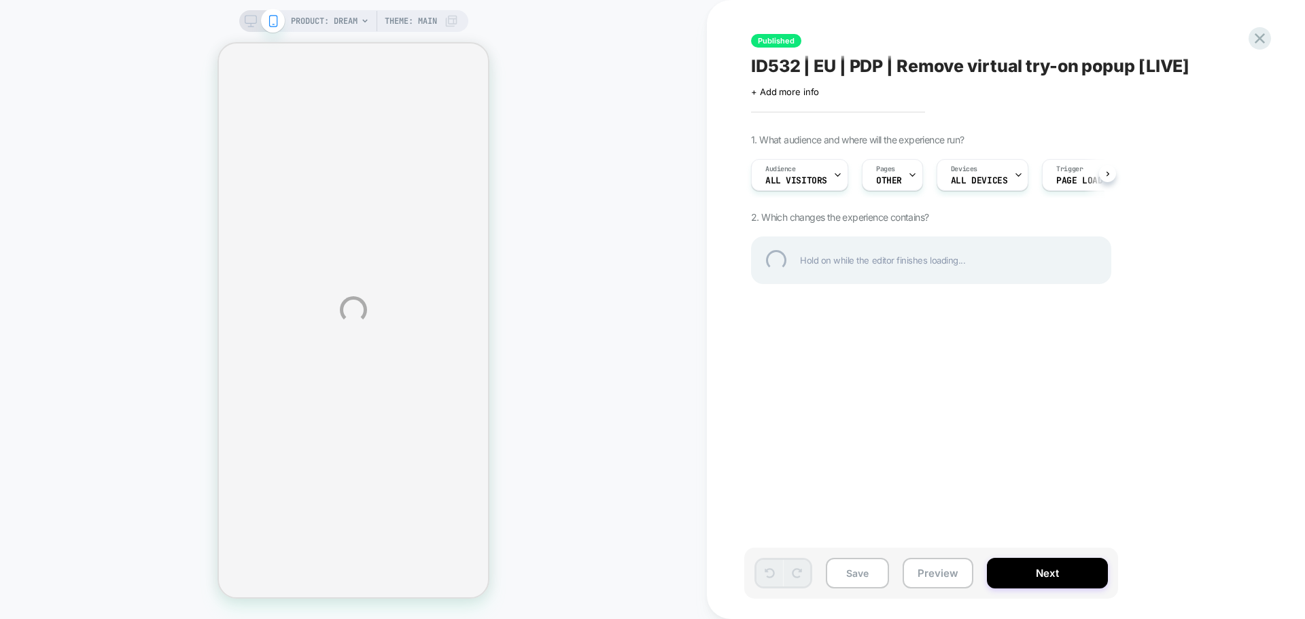
click at [305, 203] on div "PRODUCT: Dream Theme: MAIN Published ID532 | EU | PDP | Remove virtual try-on p…" at bounding box center [652, 309] width 1305 height 619
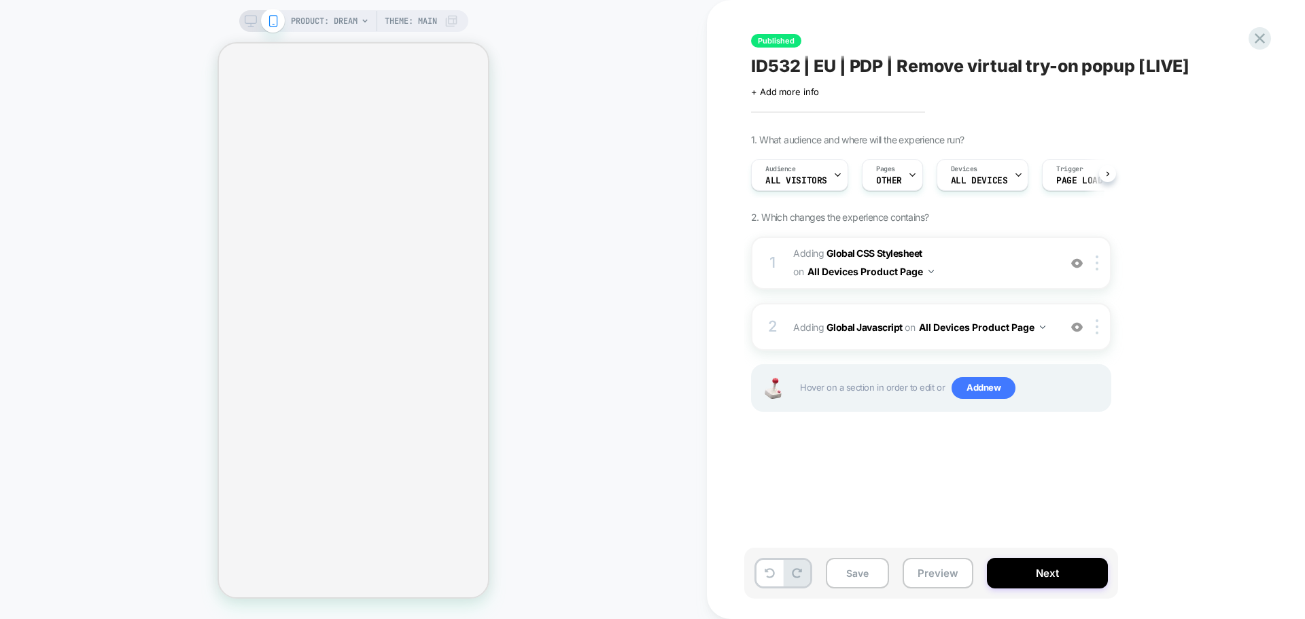
scroll to position [0, 1]
click at [1056, 179] on span "Page Load" at bounding box center [1079, 181] width 46 height 10
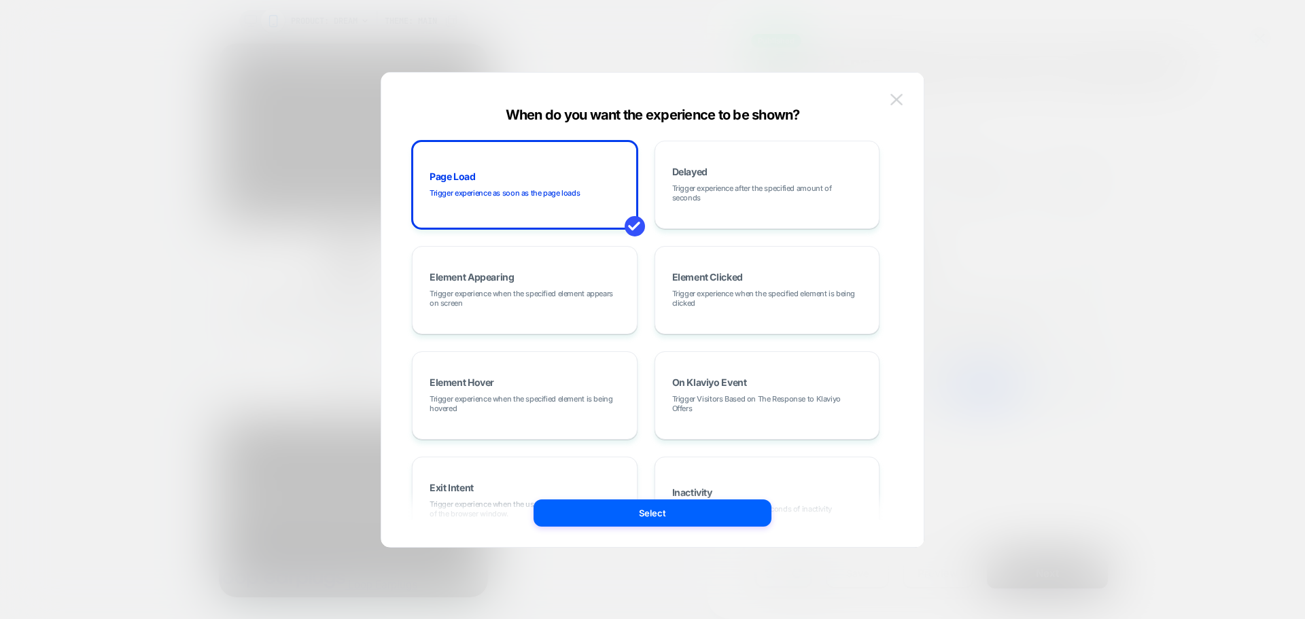
scroll to position [0, 0]
click at [899, 94] on img at bounding box center [897, 100] width 12 height 12
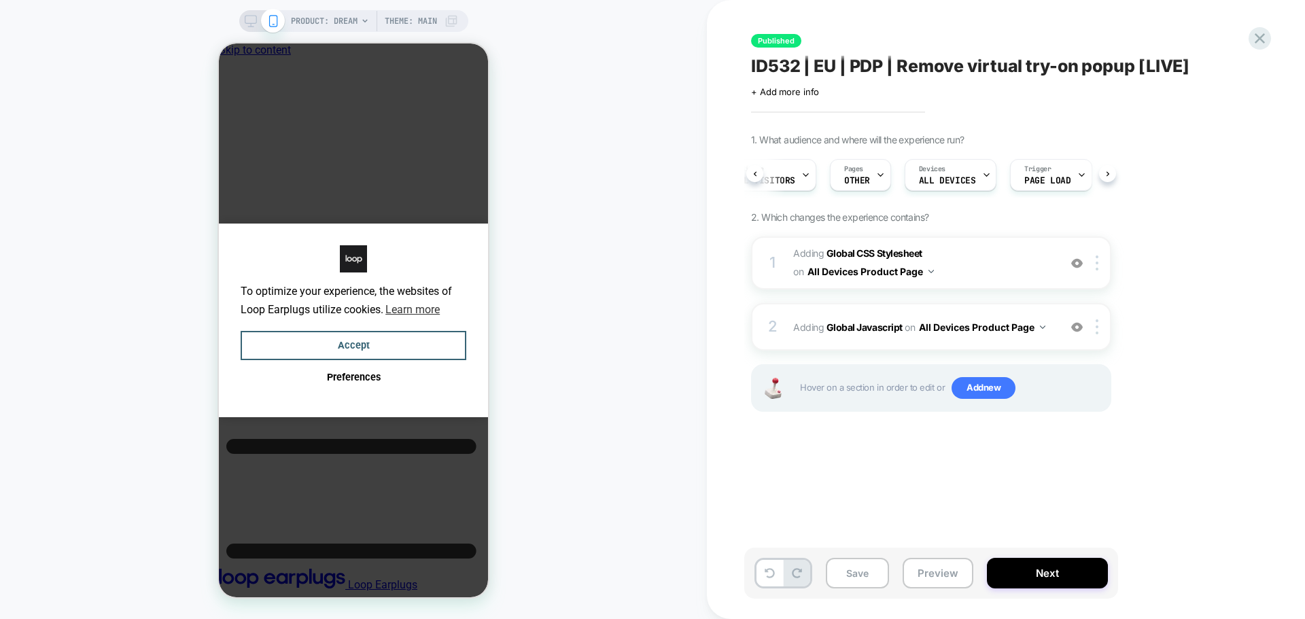
scroll to position [0, 51]
click at [1256, 44] on icon at bounding box center [1260, 38] width 18 height 18
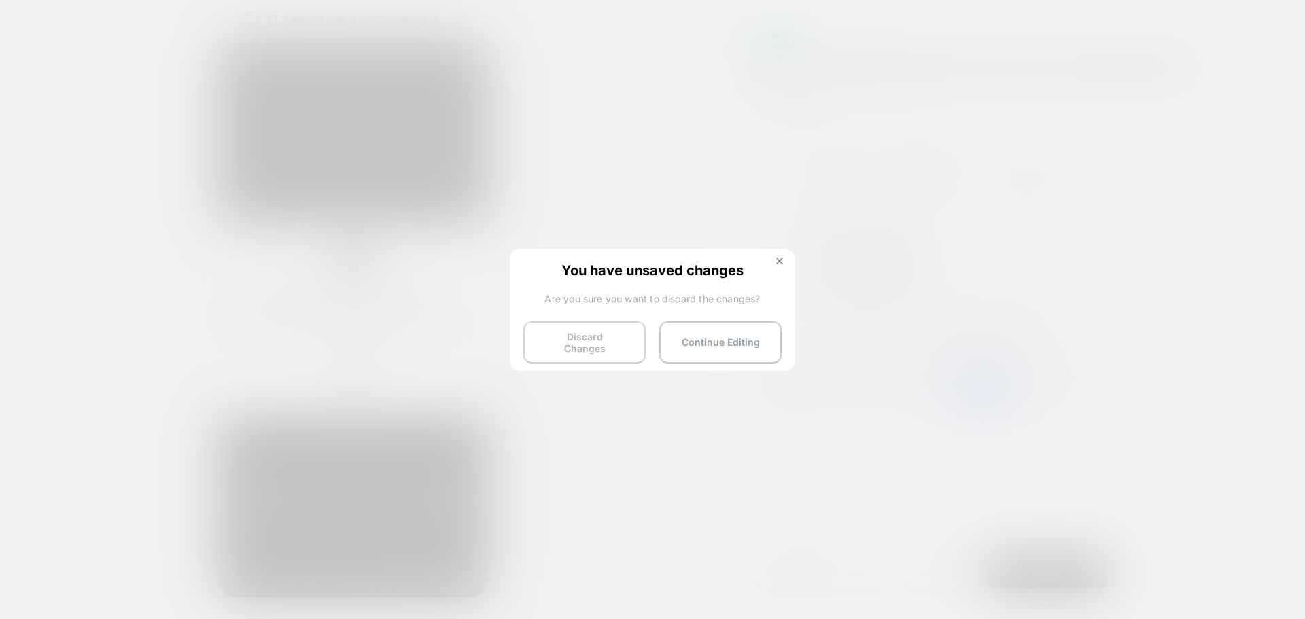
click at [564, 347] on button "Discard Changes" at bounding box center [585, 343] width 122 height 42
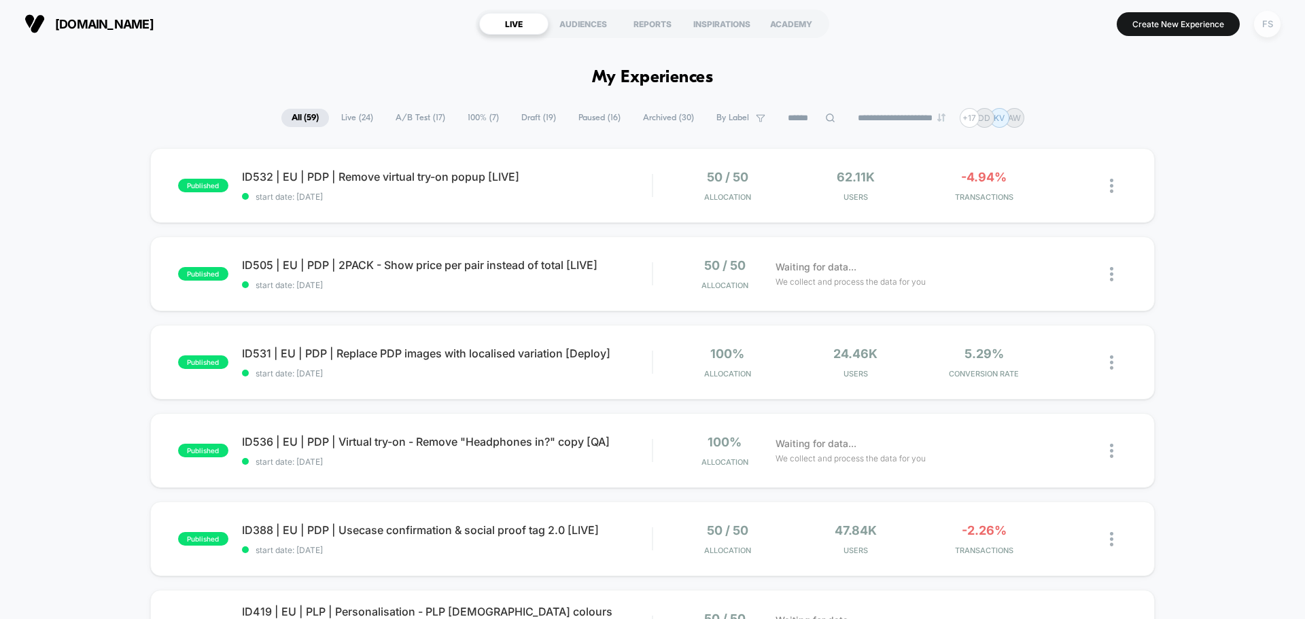
click at [1264, 23] on div "FS" at bounding box center [1267, 24] width 27 height 27
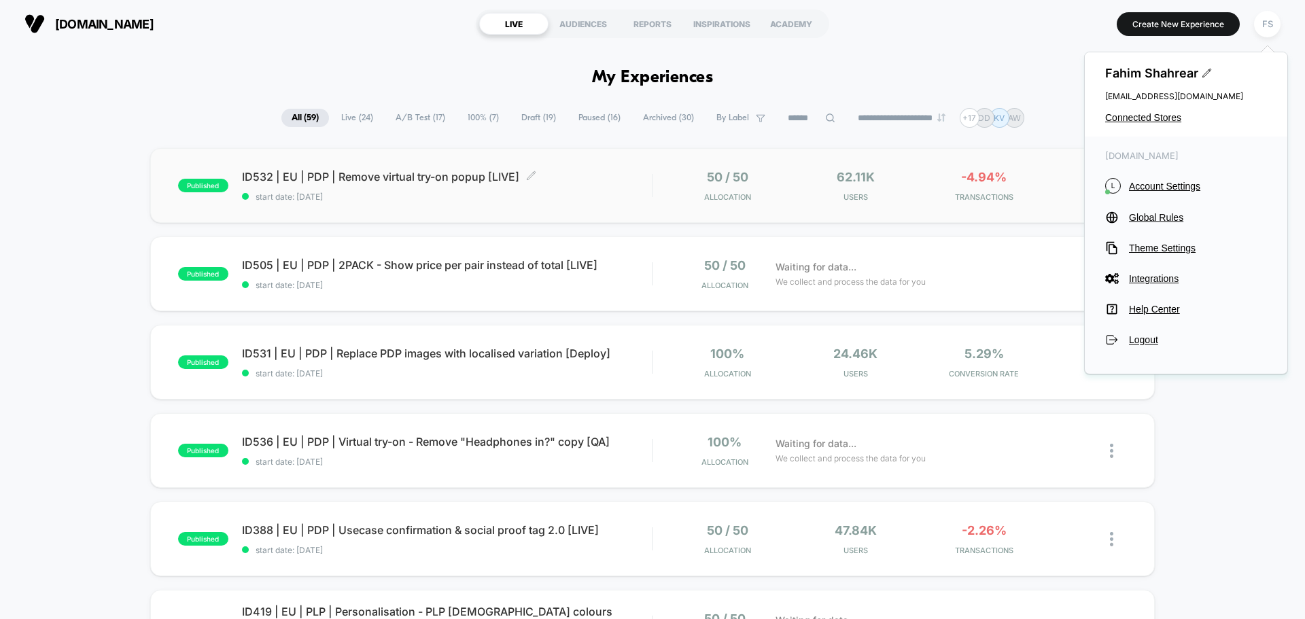
click at [455, 192] on span "start date: [DATE]" at bounding box center [447, 197] width 410 height 10
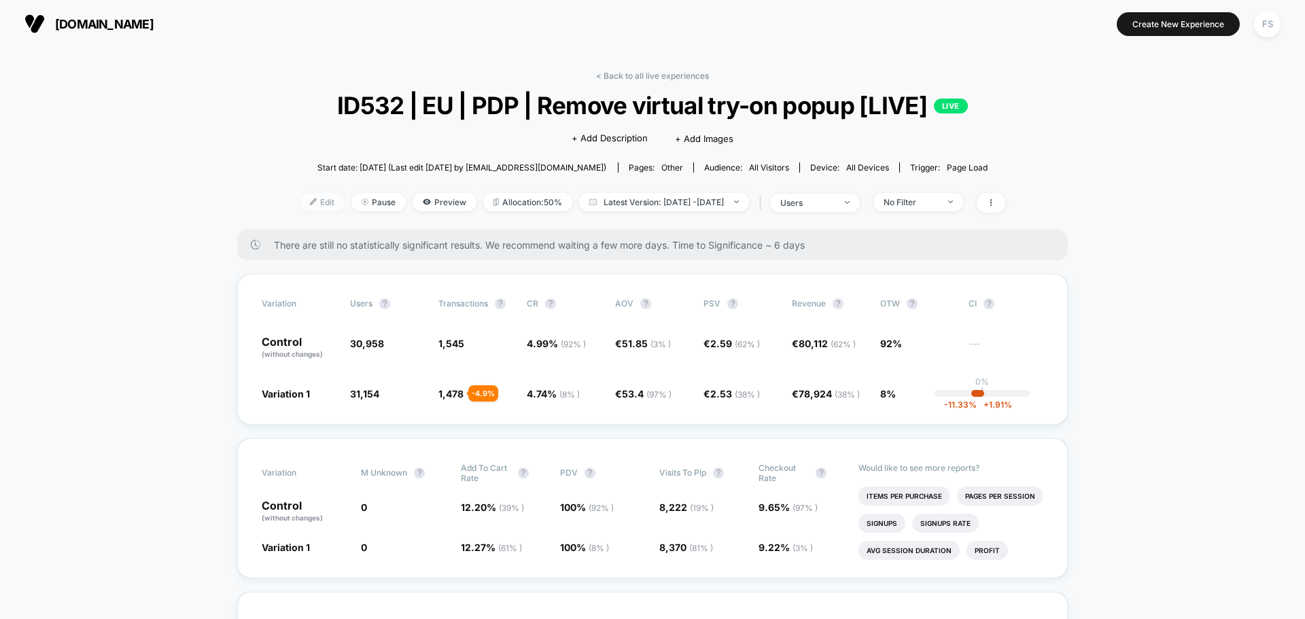
click at [315, 202] on span "Edit" at bounding box center [322, 202] width 45 height 18
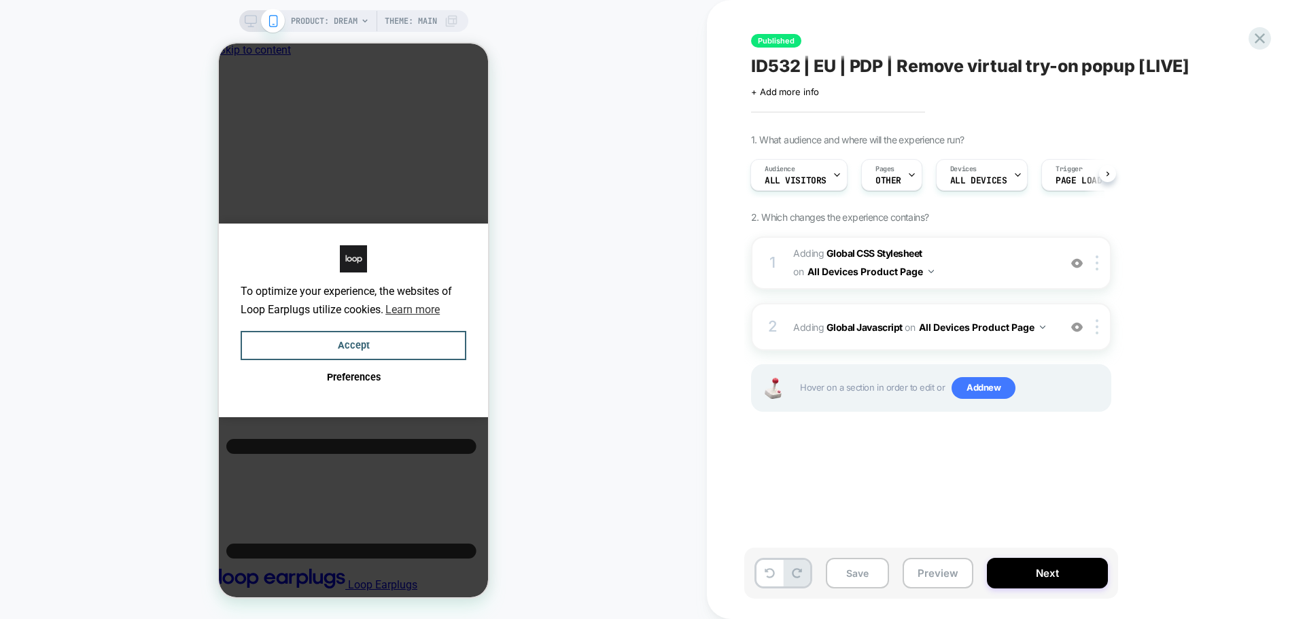
scroll to position [0, 10]
click at [861, 330] on b "Global Javascript" at bounding box center [865, 328] width 76 height 12
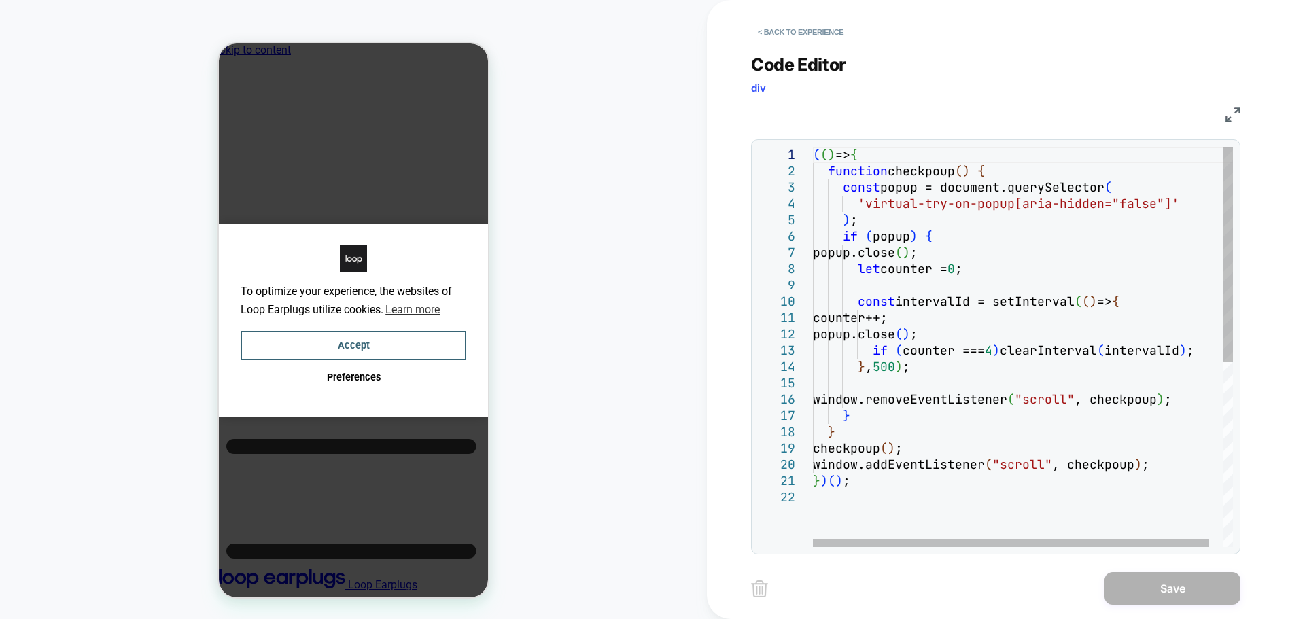
scroll to position [0, 0]
click at [869, 182] on div "( ( ) => { function checkpoup ( ) { const popup = document.querySelector ( 'vir…" at bounding box center [1030, 518] width 435 height 743
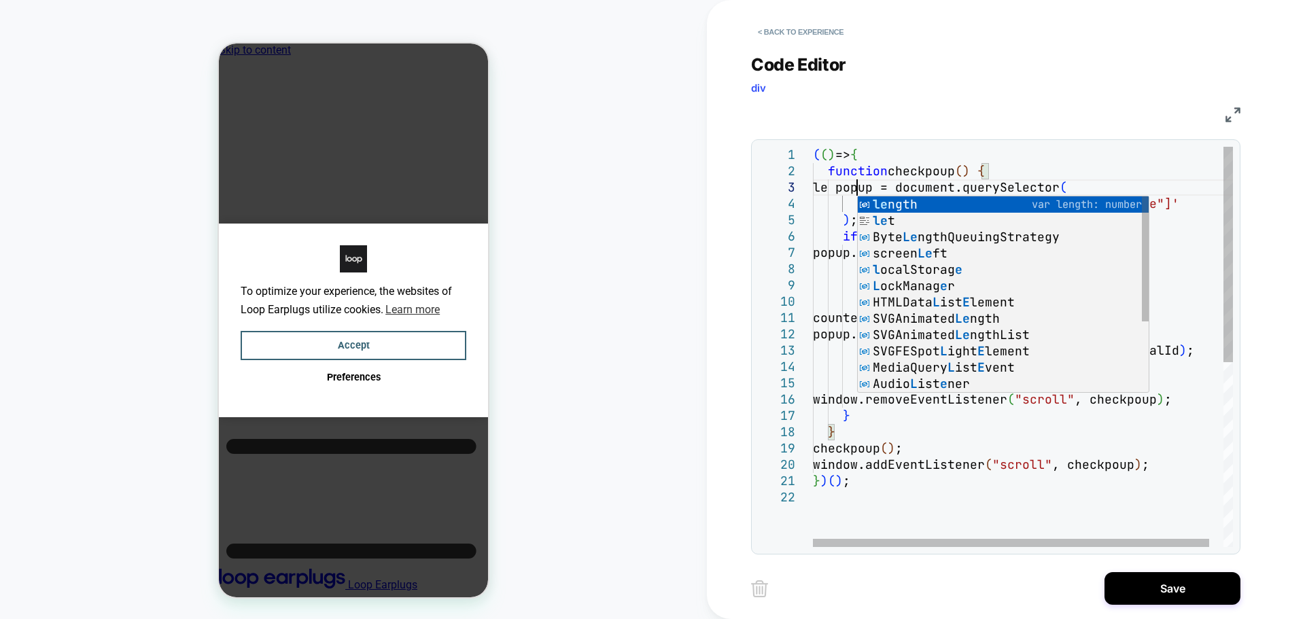
scroll to position [33, 51]
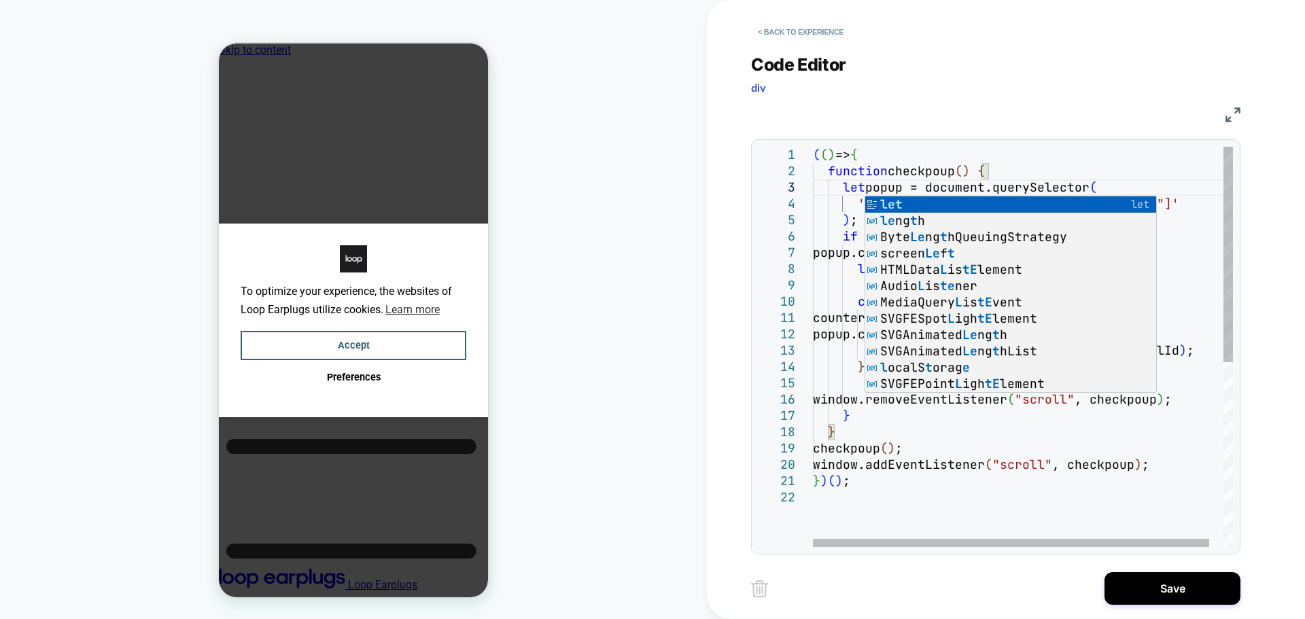
click at [1150, 187] on div "( ( ) => { function checkpoup ( ) { let popup = document.querySelector ( 'virtu…" at bounding box center [1030, 518] width 435 height 743
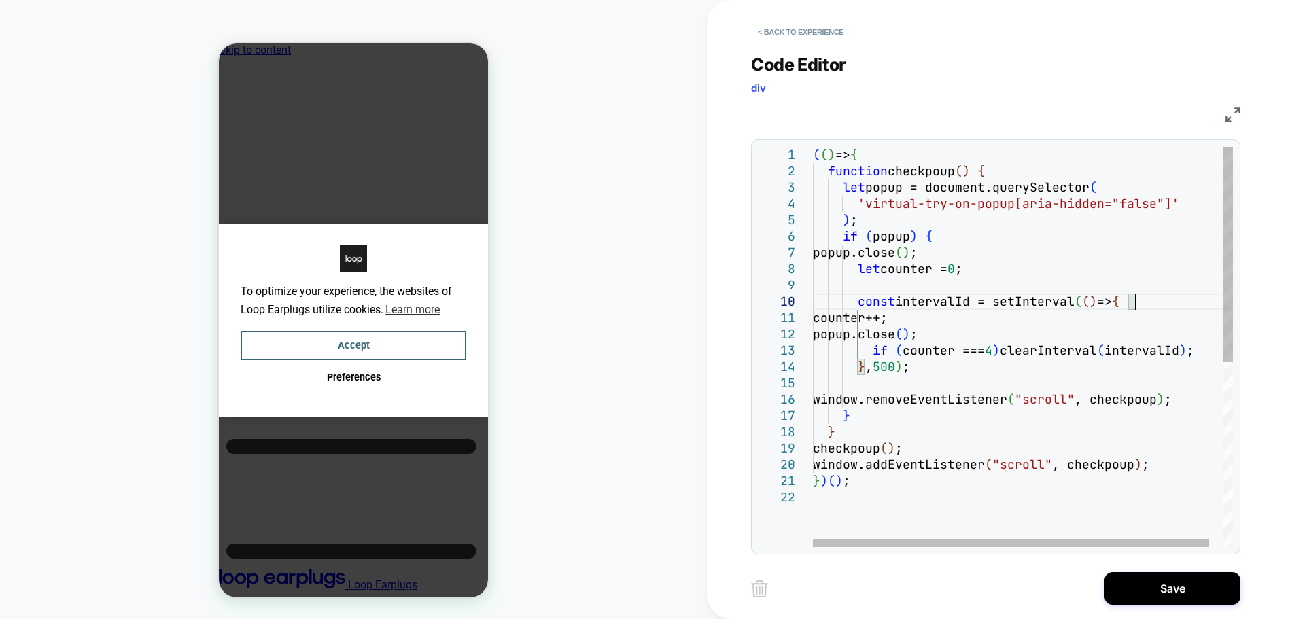
click at [1155, 304] on div "( ( ) => { function checkpoup ( ) { let popup = document.querySelector ( 'virtu…" at bounding box center [1030, 518] width 435 height 743
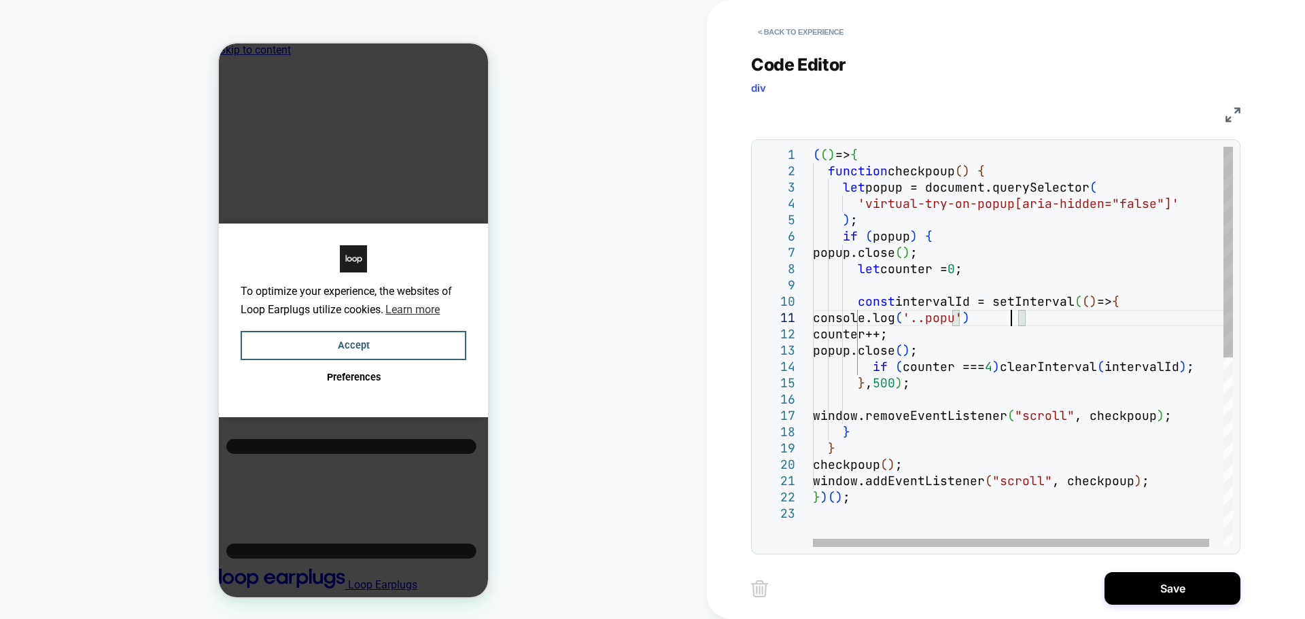
scroll to position [15, 205]
click at [1146, 323] on div "( ( ) => { function checkpoup ( ) { let popup = document.querySelector ( 'virtu…" at bounding box center [1030, 526] width 435 height 759
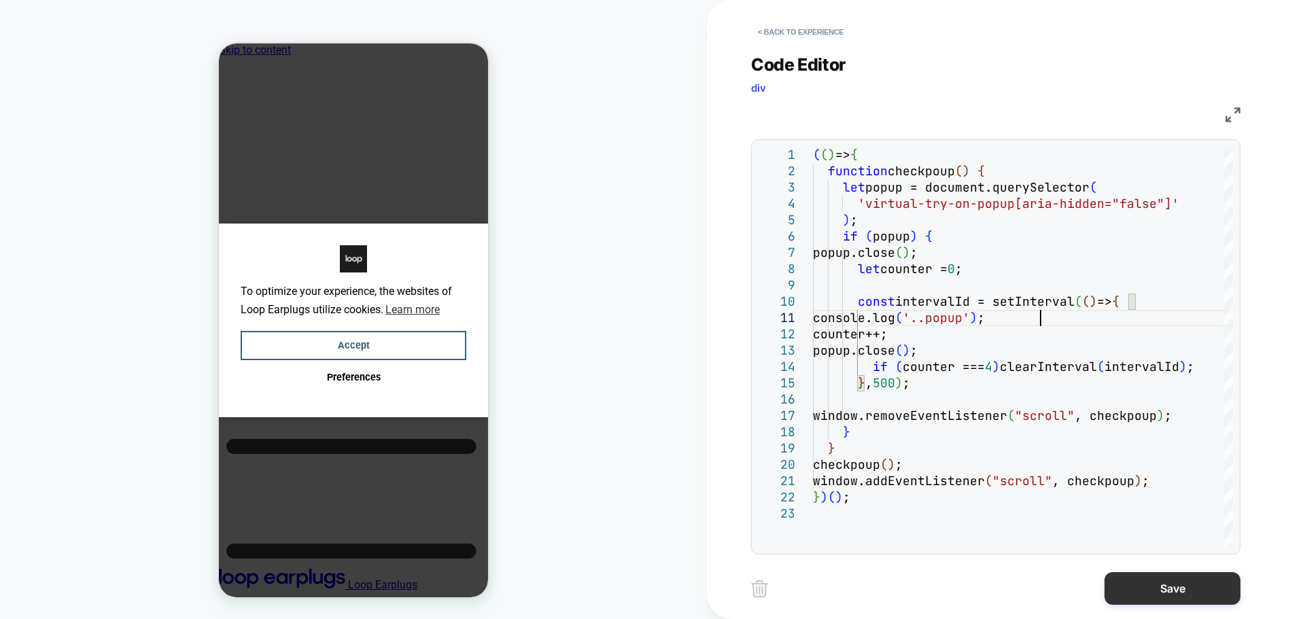
type textarea "**********"
click at [1159, 592] on button "Save" at bounding box center [1173, 588] width 136 height 33
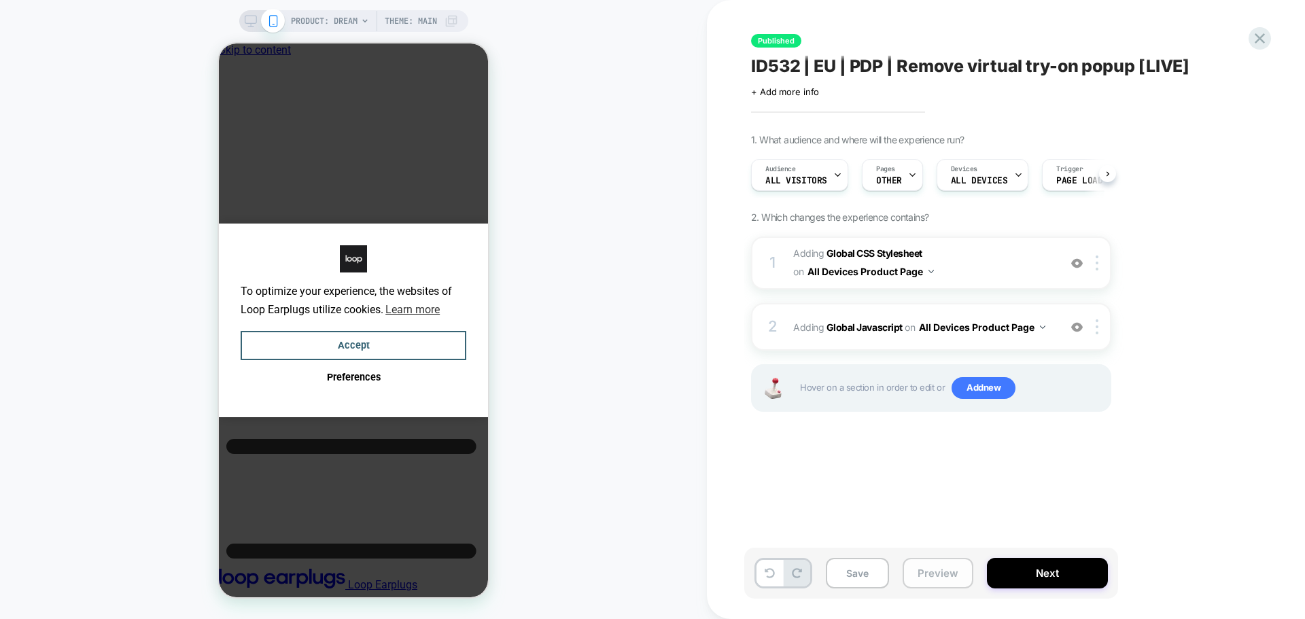
scroll to position [0, 1]
click at [849, 577] on button "Save" at bounding box center [857, 573] width 63 height 31
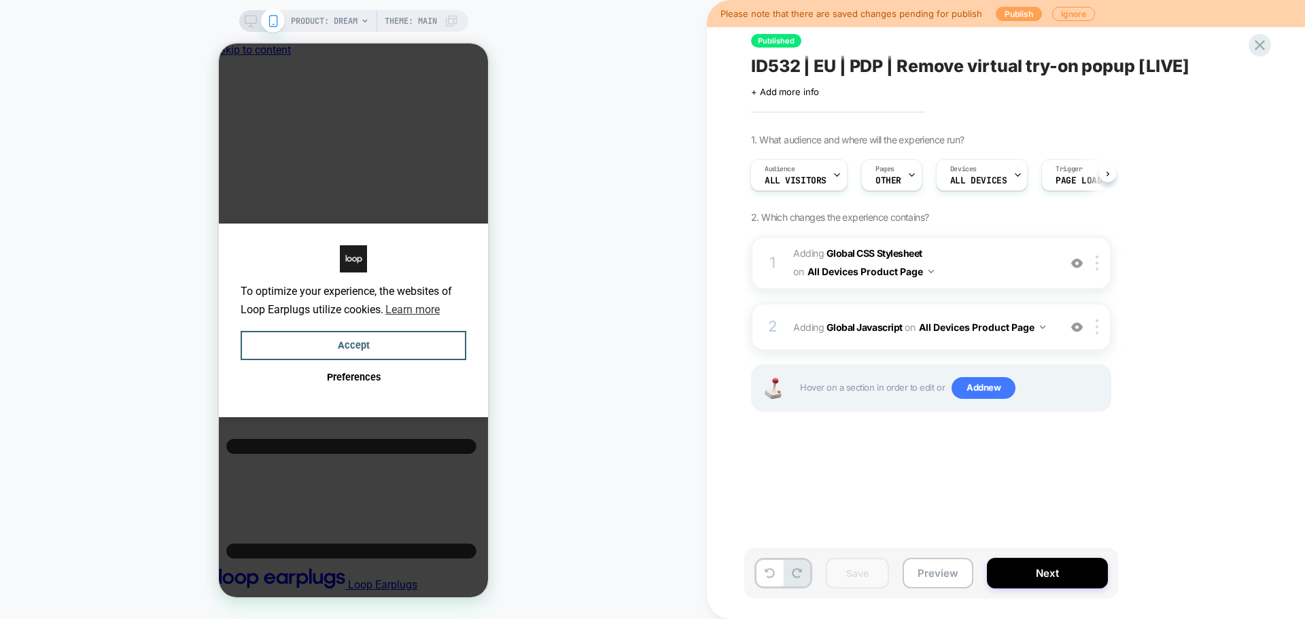
click at [1004, 18] on button "Publish" at bounding box center [1019, 14] width 46 height 14
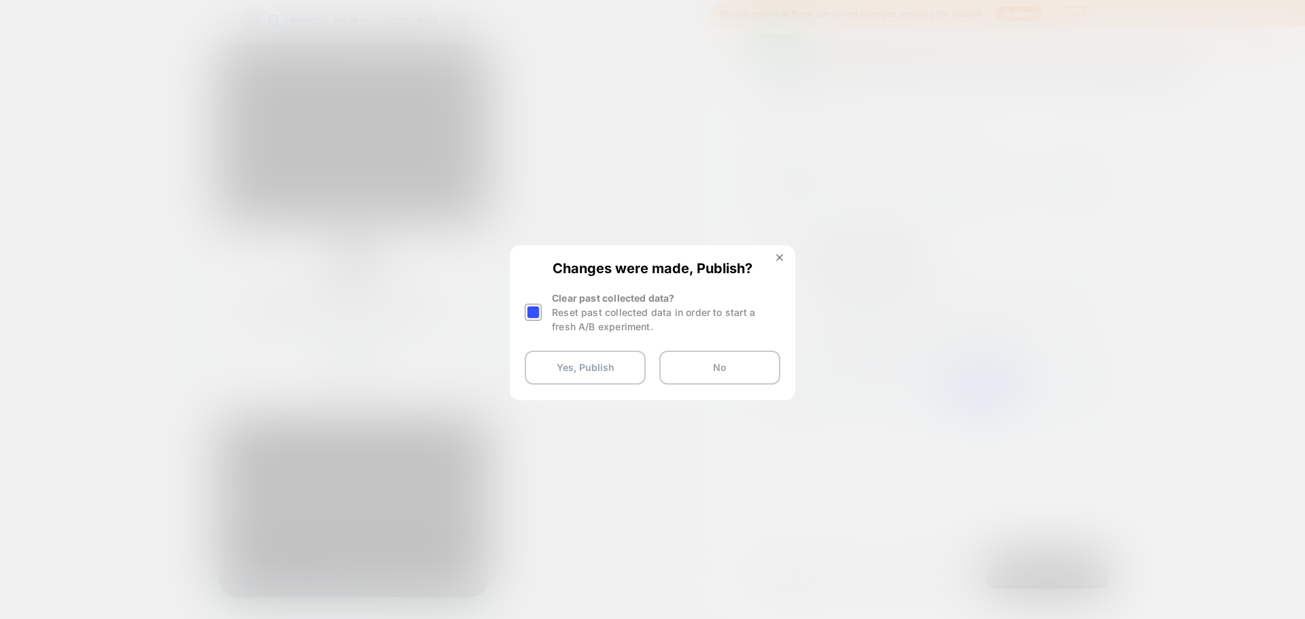
click at [538, 313] on div at bounding box center [533, 312] width 17 height 17
click at [542, 372] on button "Yes, Publish" at bounding box center [585, 368] width 121 height 34
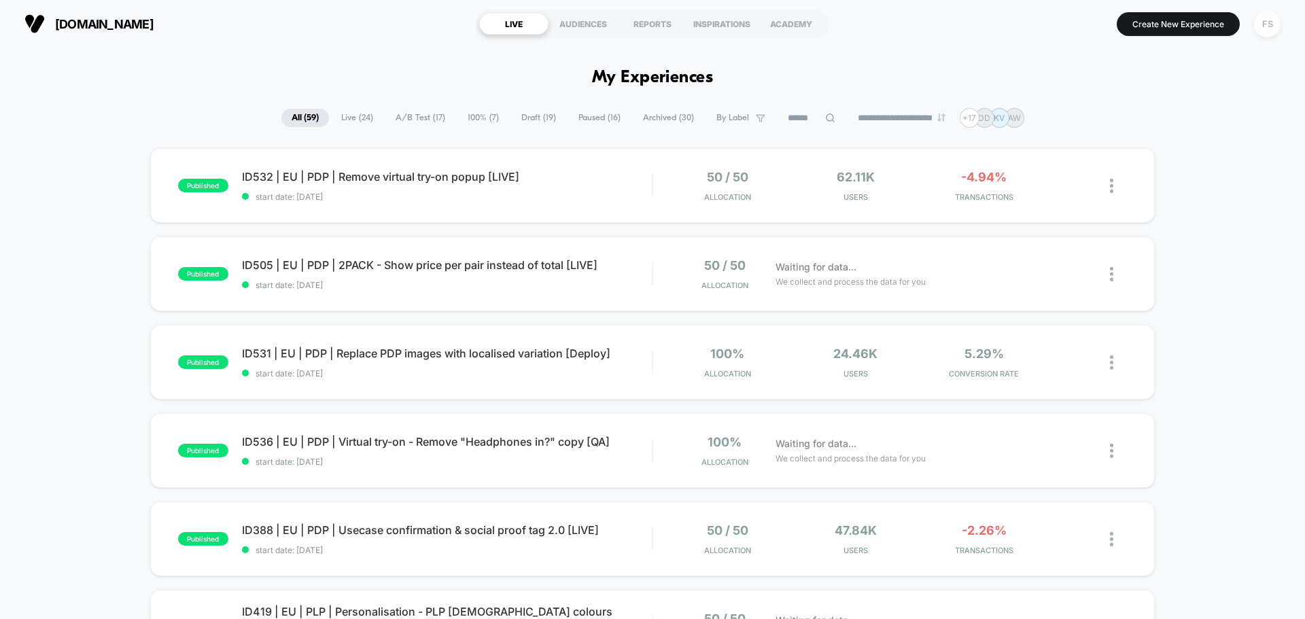
click at [1278, 18] on div "FS" at bounding box center [1267, 24] width 27 height 27
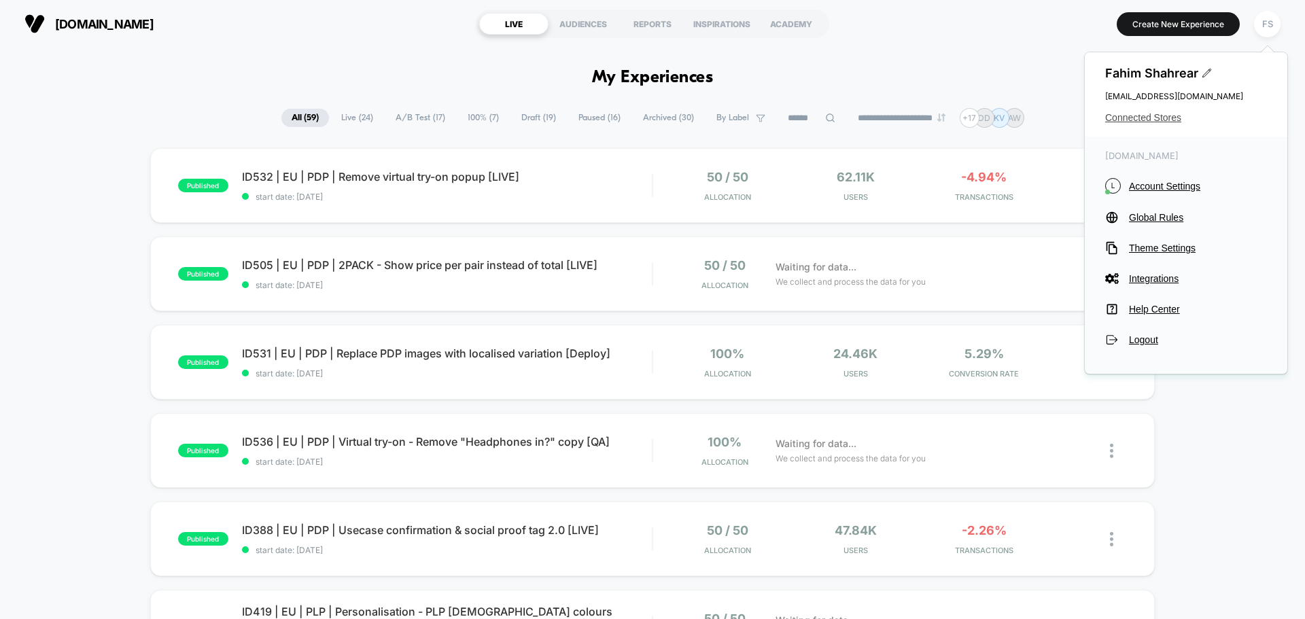
click at [1122, 120] on span "Connected Stores" at bounding box center [1187, 117] width 162 height 11
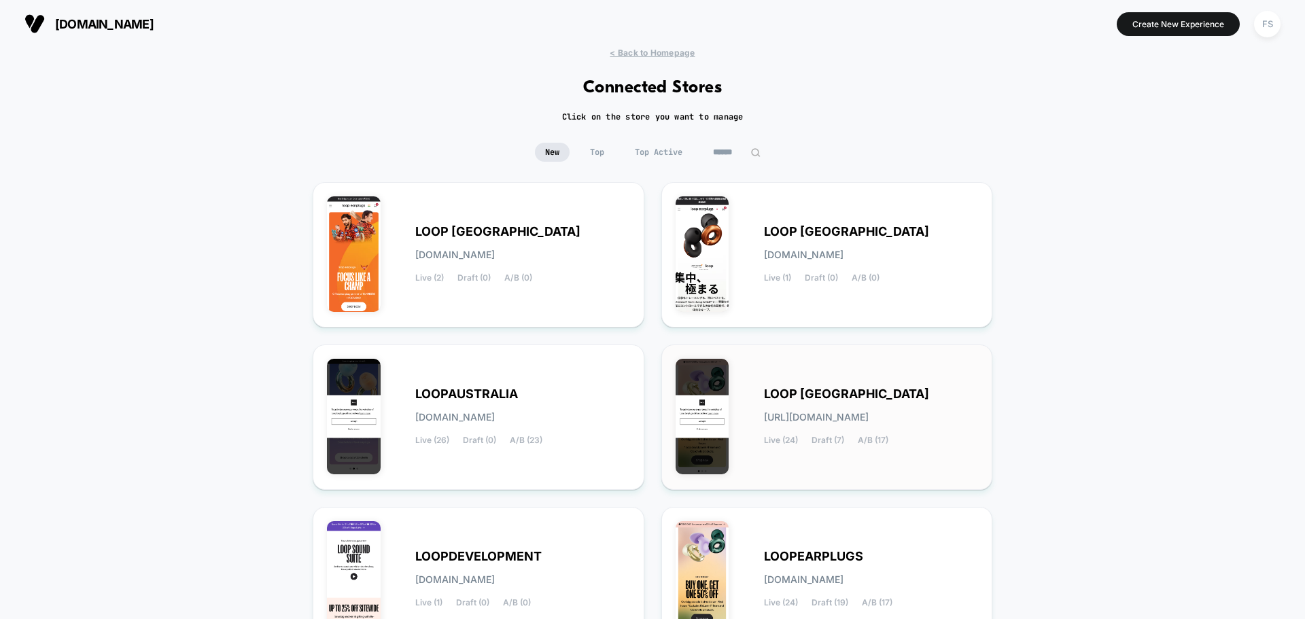
click at [802, 390] on span "LOOP [GEOGRAPHIC_DATA]" at bounding box center [846, 395] width 165 height 10
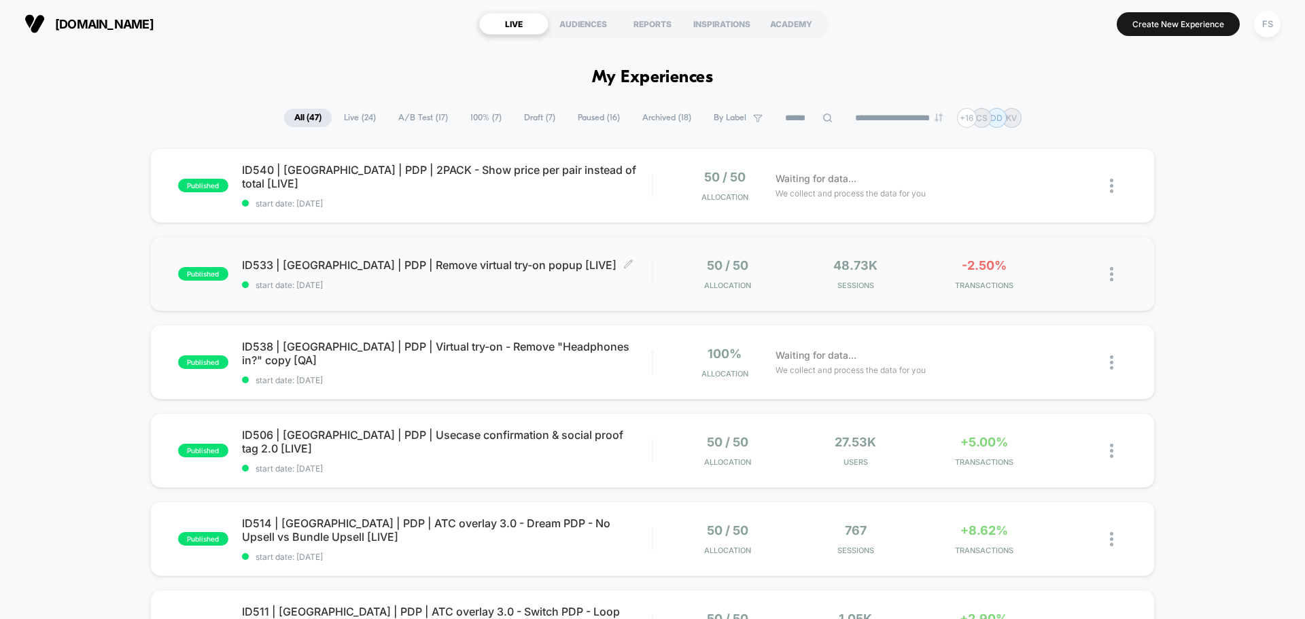
click at [464, 283] on span "start date: [DATE]" at bounding box center [447, 285] width 410 height 10
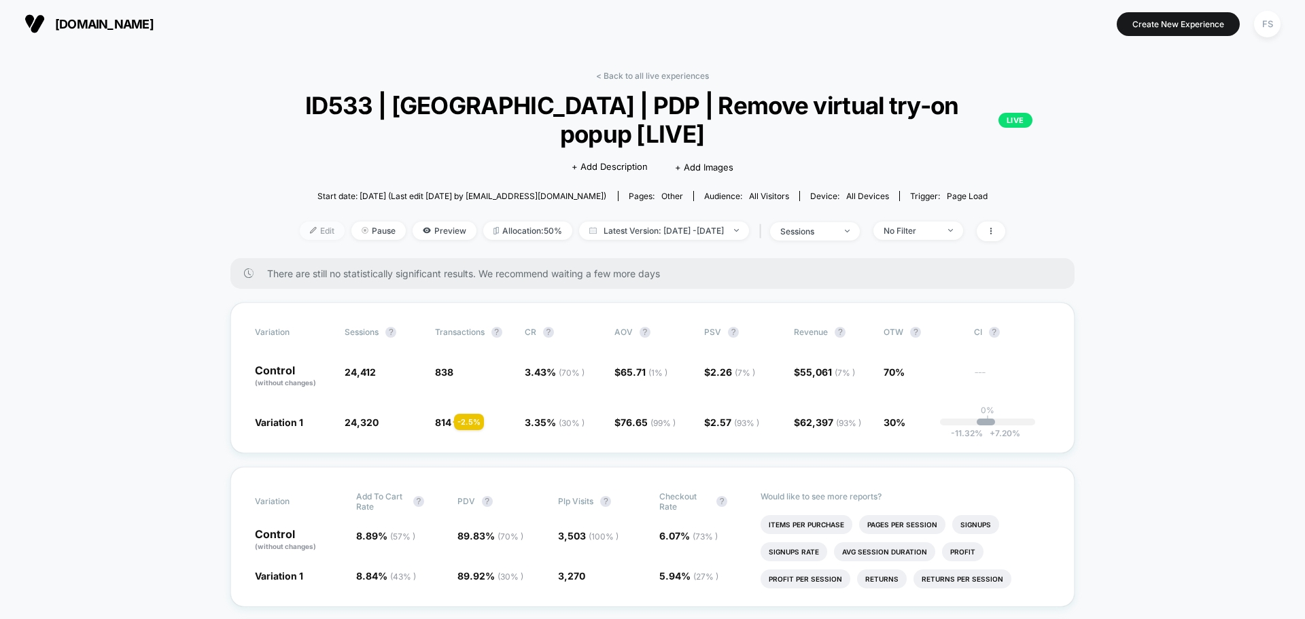
click at [313, 222] on span "Edit" at bounding box center [322, 231] width 45 height 18
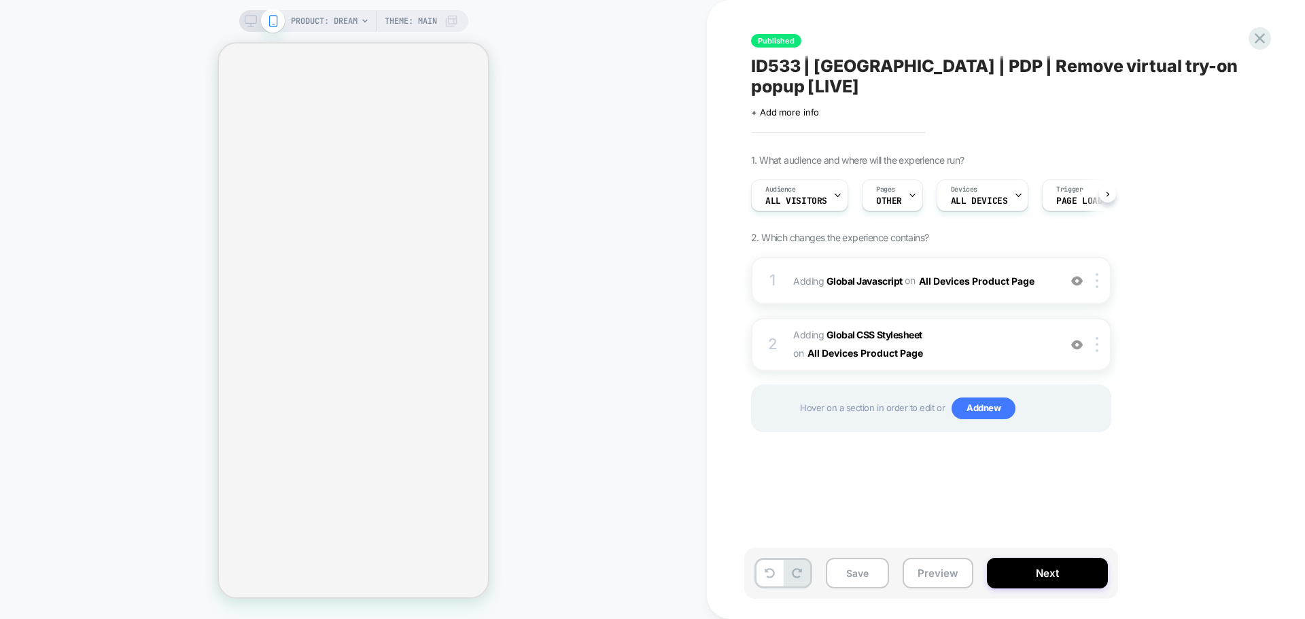
scroll to position [0, 1]
click at [871, 275] on b "Global Javascript" at bounding box center [865, 281] width 76 height 12
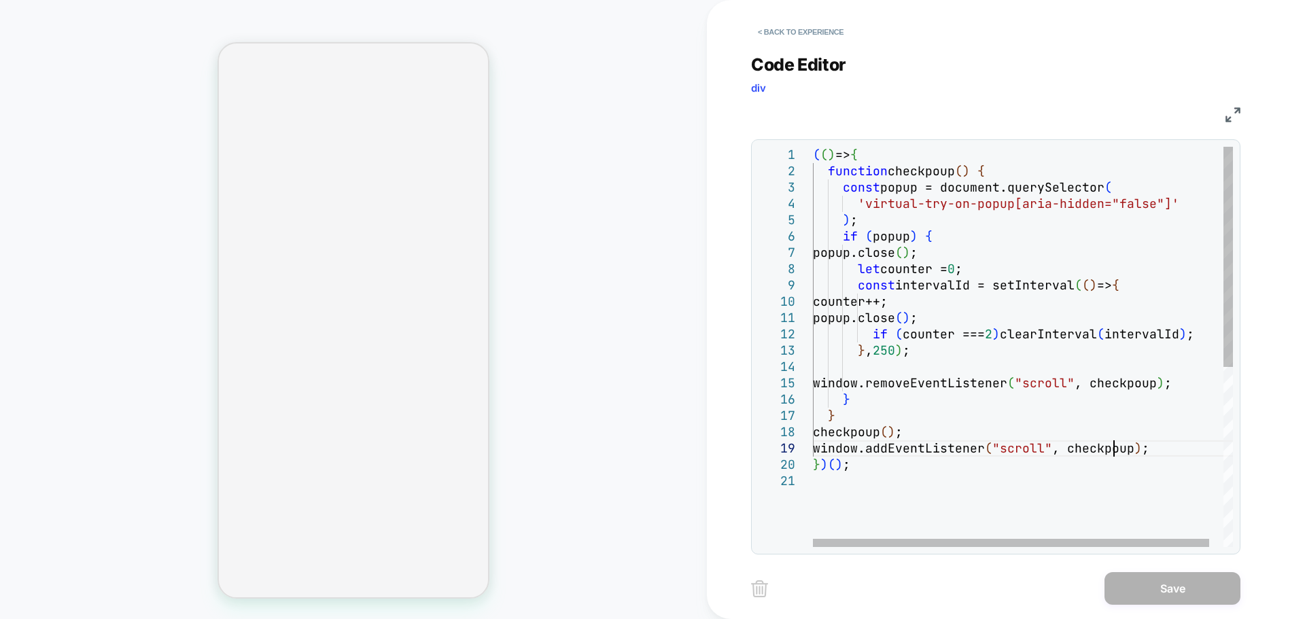
scroll to position [0, 0]
click at [1116, 449] on div "( ( ) => { function checkpoup ( ) { const popup = document.querySelector ( 'vir…" at bounding box center [1030, 510] width 435 height 727
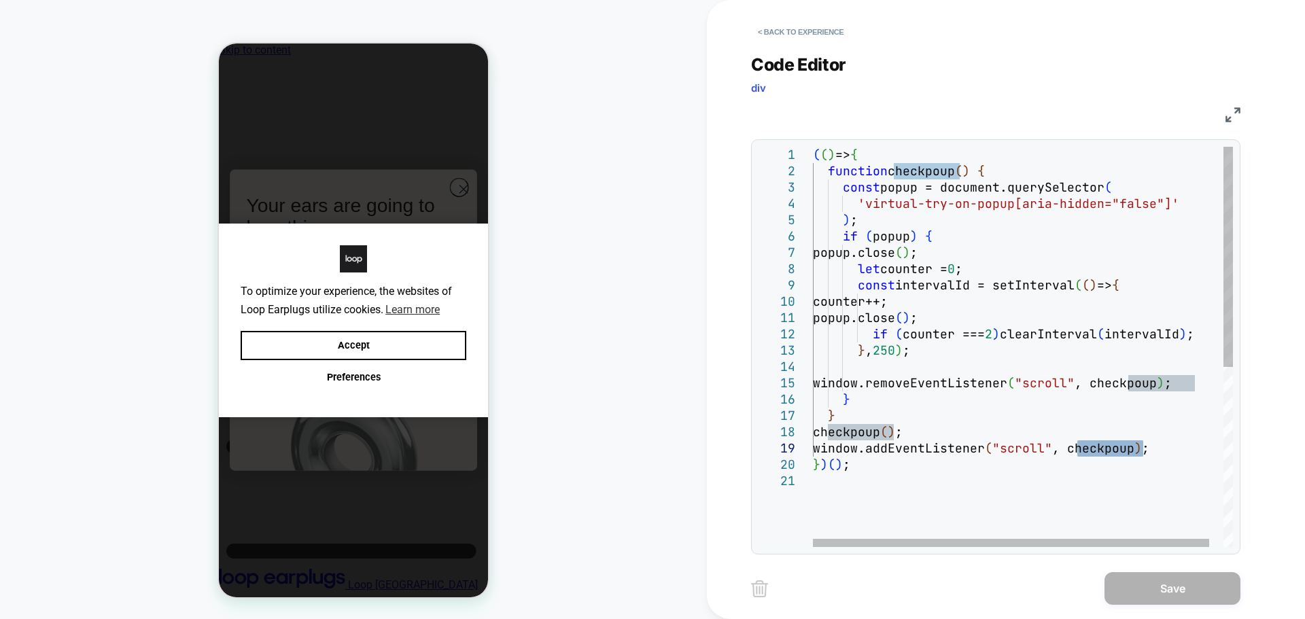
scroll to position [0, 10]
click at [898, 346] on div "( ( ) => { function checkpoup ( ) { const popup = document.querySelector ( 'vir…" at bounding box center [1030, 510] width 435 height 727
click at [887, 349] on div "( ( ) => { function checkpoup ( ) { const popup = document.querySelector ( 'vir…" at bounding box center [1030, 510] width 435 height 727
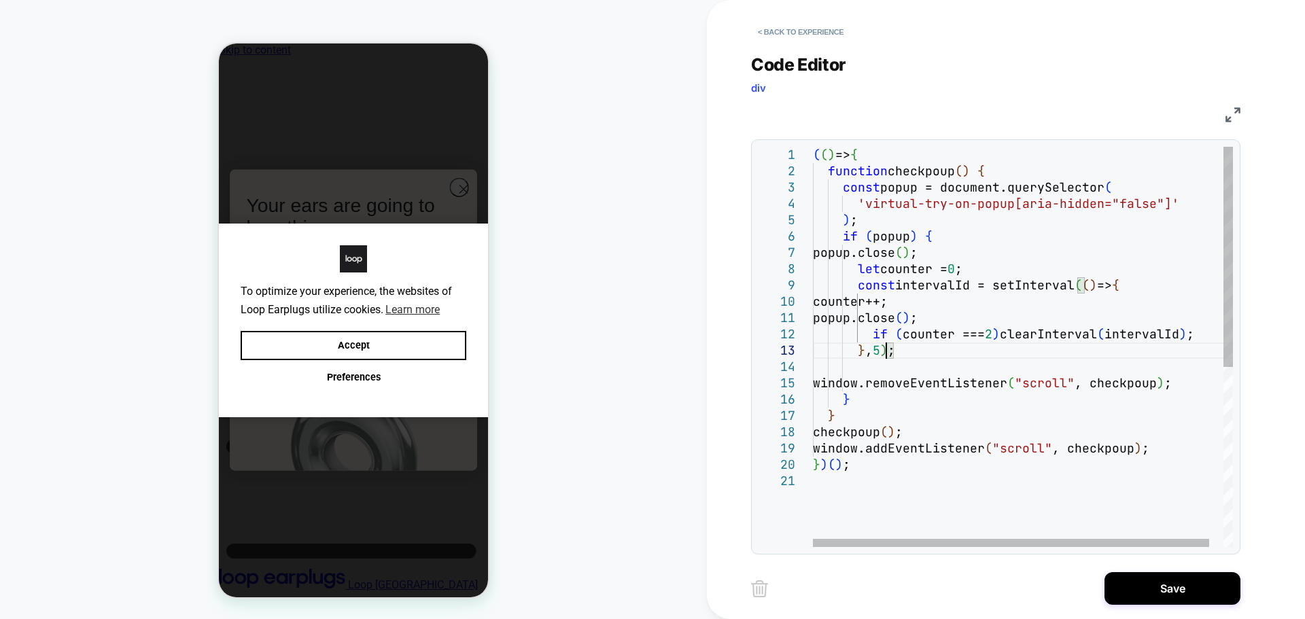
scroll to position [33, 88]
click at [996, 329] on div "( ( ) => { function checkpoup ( ) { const popup = document.querySelector ( 'vir…" at bounding box center [1030, 510] width 435 height 727
click at [853, 182] on div "( ( ) => { function checkpoup ( ) { const popup = document.querySelector ( 'vir…" at bounding box center [1030, 510] width 435 height 727
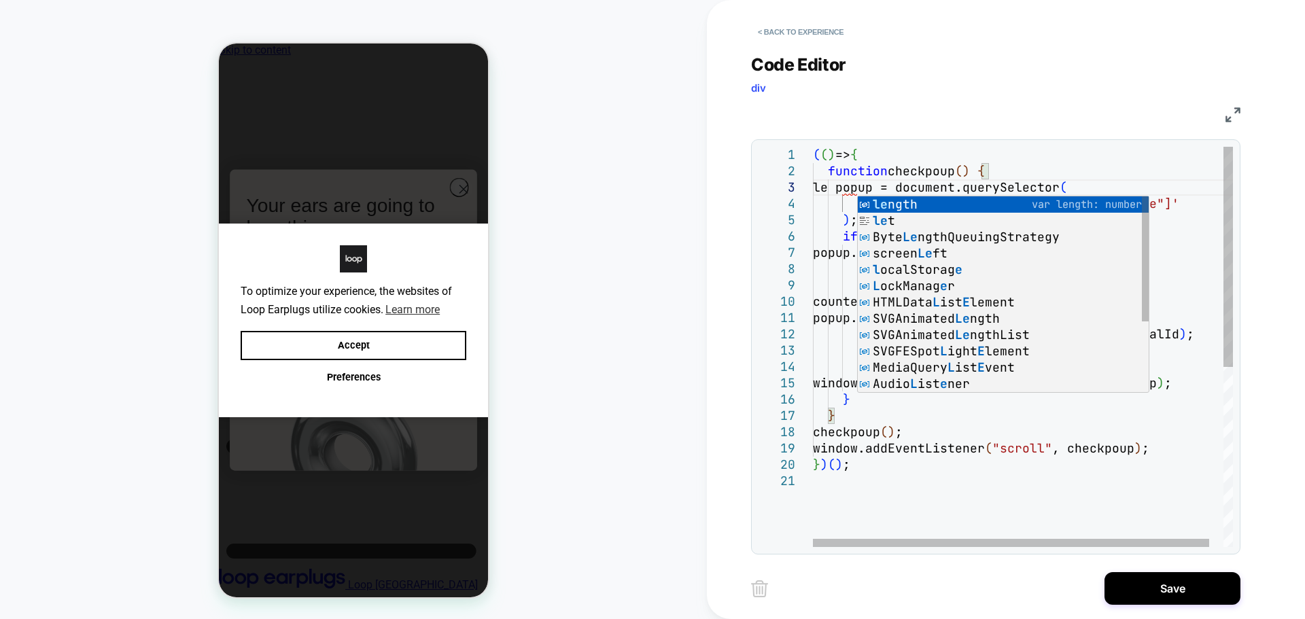
scroll to position [33, 51]
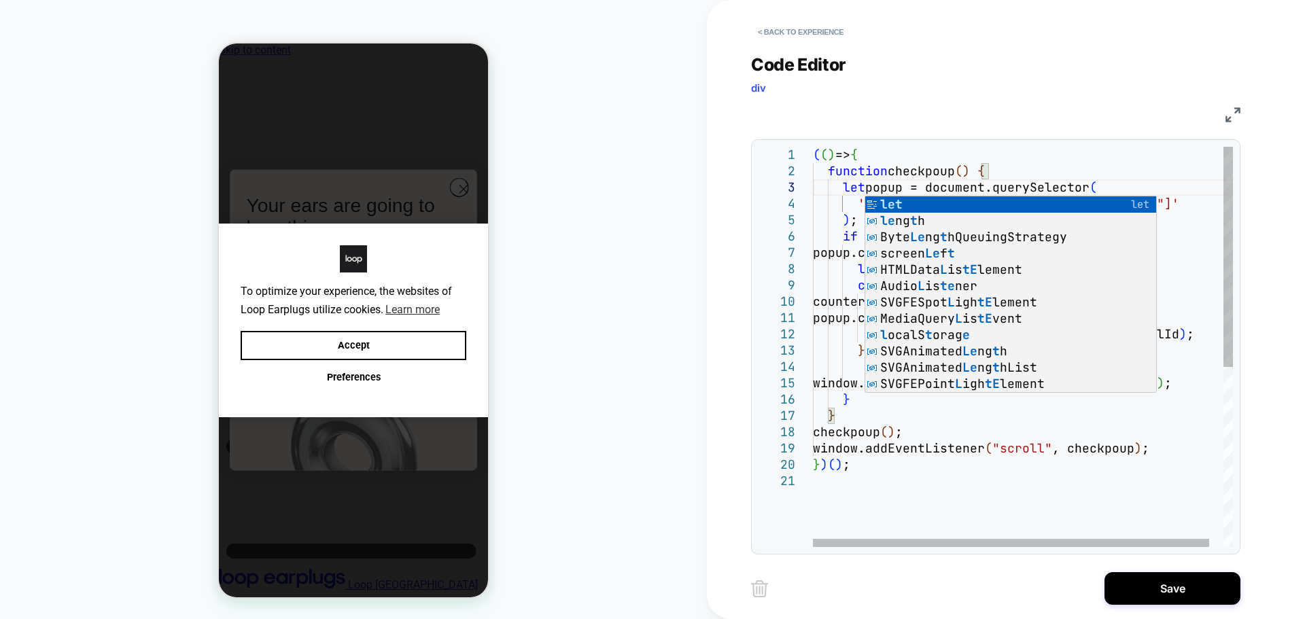
click at [851, 247] on div "( ( ) => { function checkpoup ( ) { let popup = document.querySelector ( 'virtu…" at bounding box center [1030, 510] width 435 height 727
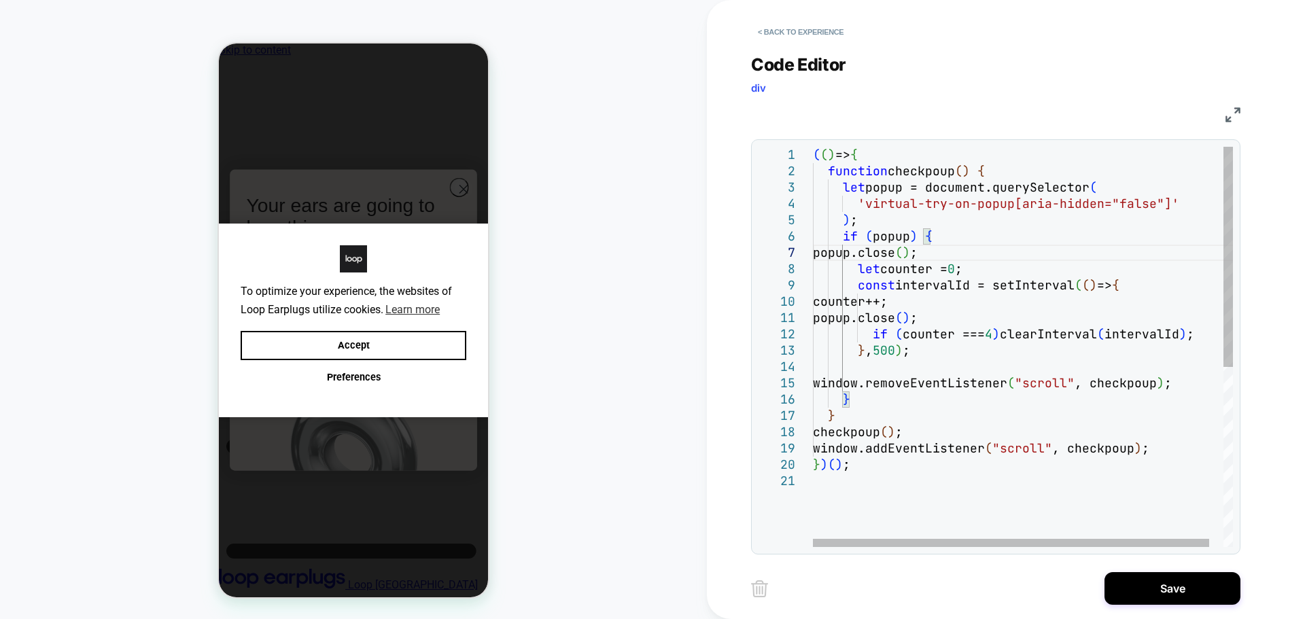
click at [1005, 173] on div "( ( ) => { function checkpoup ( ) { let popup = document.querySelector ( 'virtu…" at bounding box center [1030, 510] width 435 height 727
click at [880, 284] on div "( ( ) => { function checkpoup ( ) { let popup = document.querySelector ( 'virtu…" at bounding box center [1030, 510] width 435 height 727
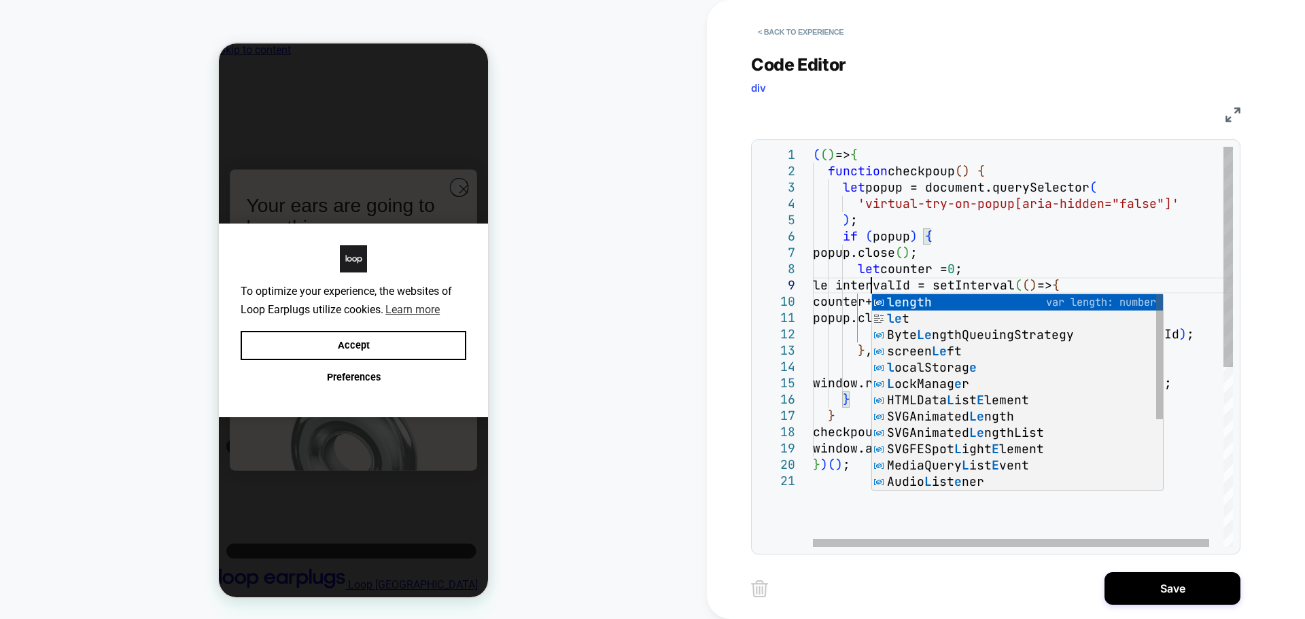
scroll to position [131, 66]
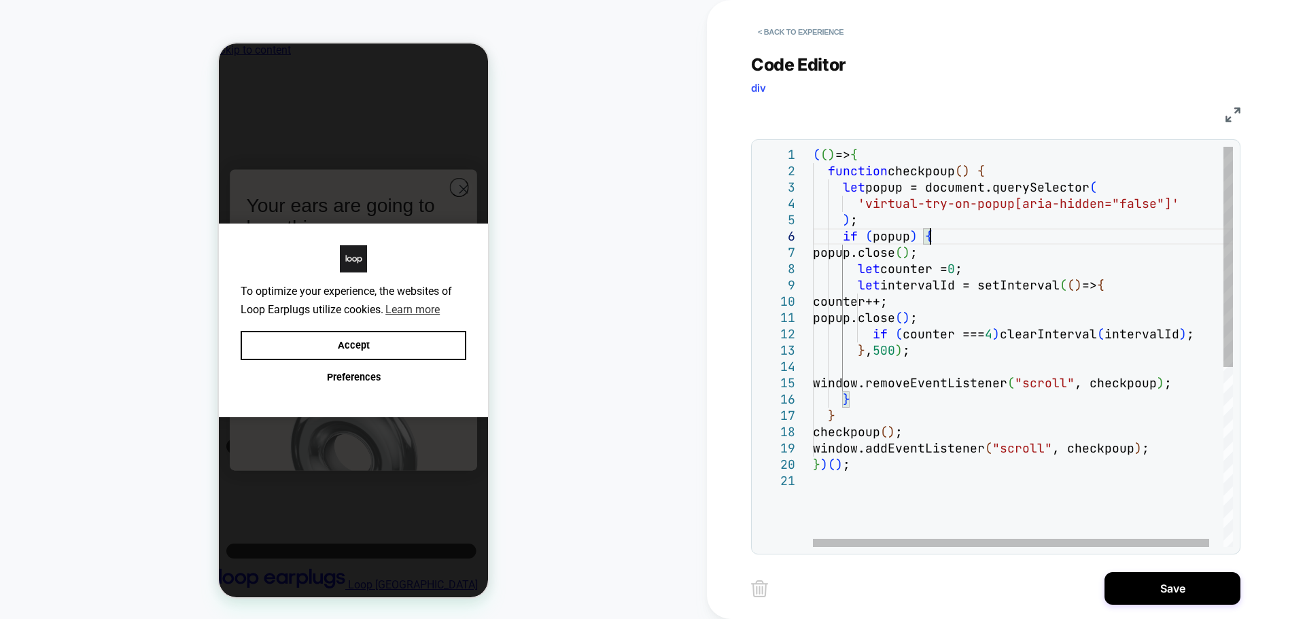
click at [1019, 239] on div "( ( ) => { function checkpoup ( ) { let popup = document.querySelector ( 'virtu…" at bounding box center [1030, 510] width 435 height 727
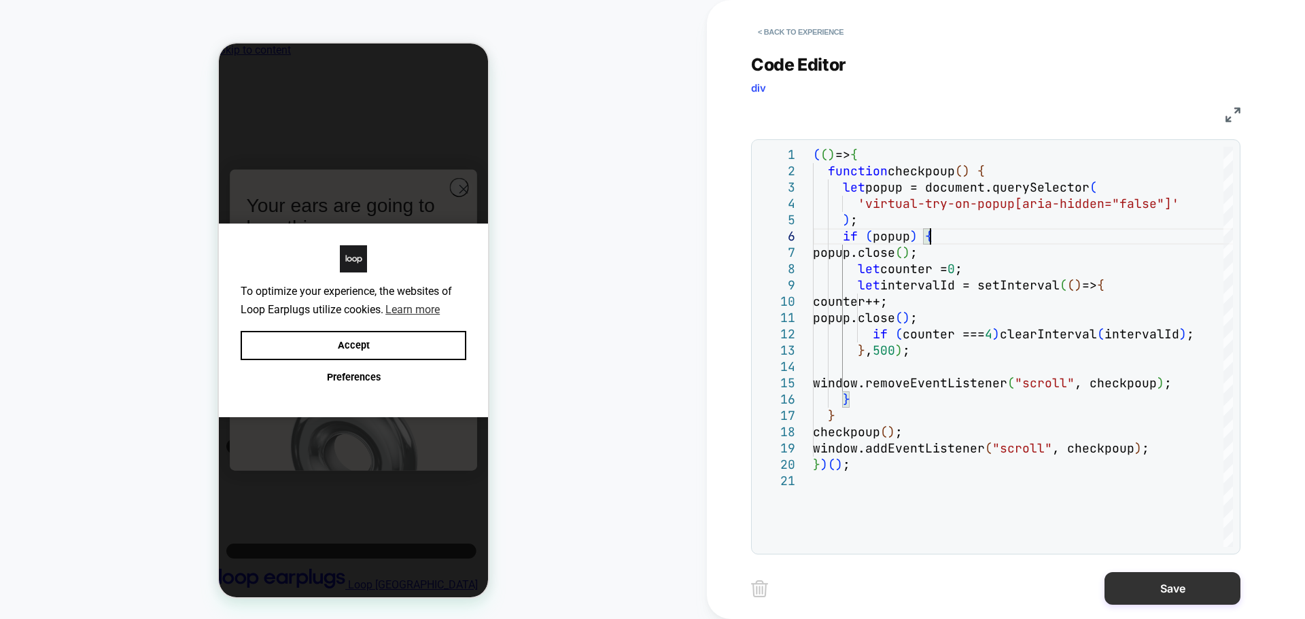
type textarea "**********"
click at [1172, 587] on button "Save" at bounding box center [1173, 588] width 136 height 33
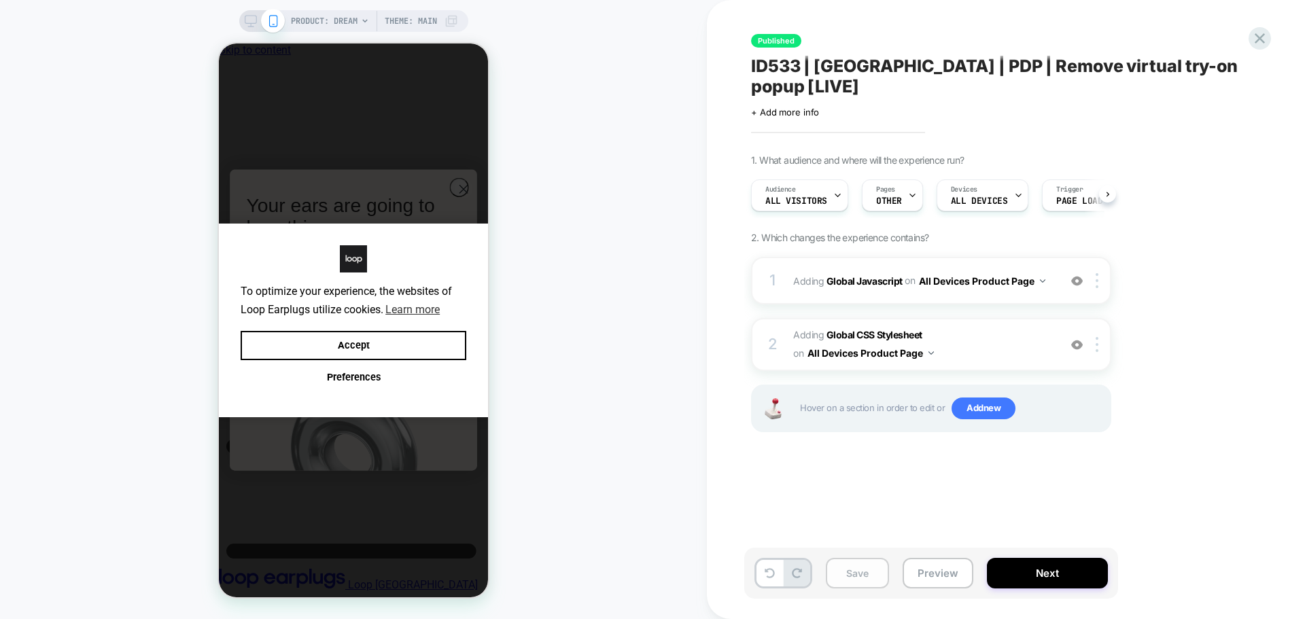
scroll to position [0, 1]
click at [869, 573] on button "Save" at bounding box center [857, 573] width 63 height 31
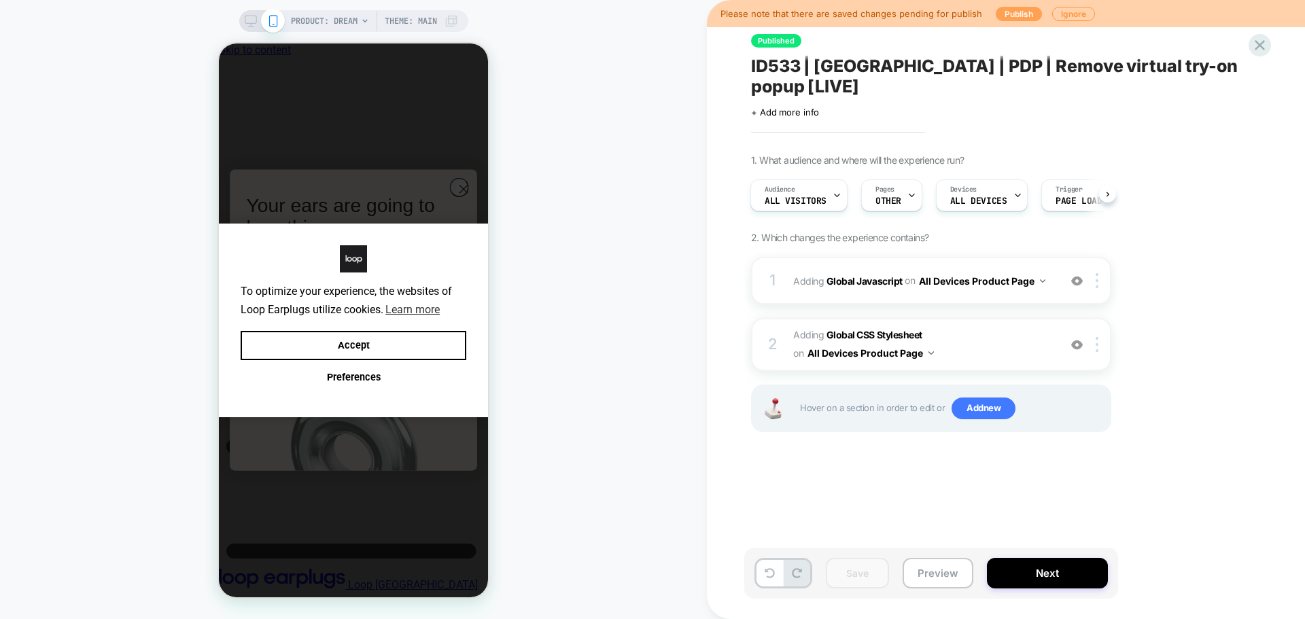
click at [1023, 11] on button "Publish" at bounding box center [1019, 14] width 46 height 14
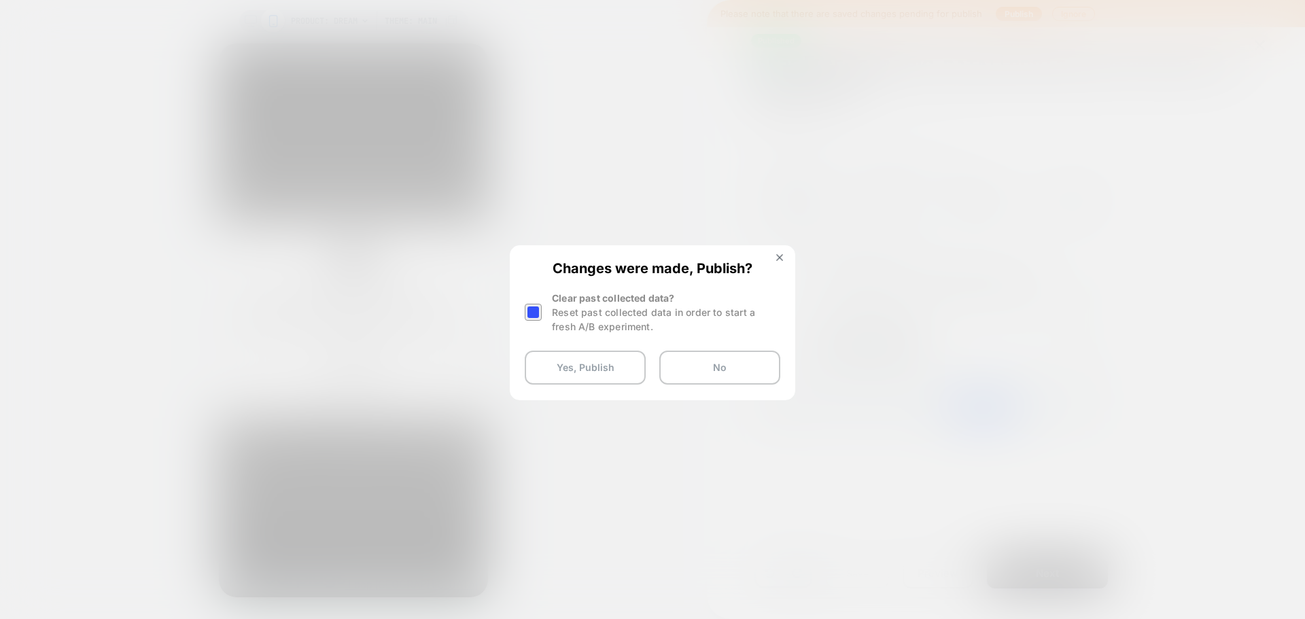
click at [528, 313] on div at bounding box center [533, 312] width 17 height 17
click at [615, 376] on button "Yes, Publish" at bounding box center [585, 368] width 121 height 34
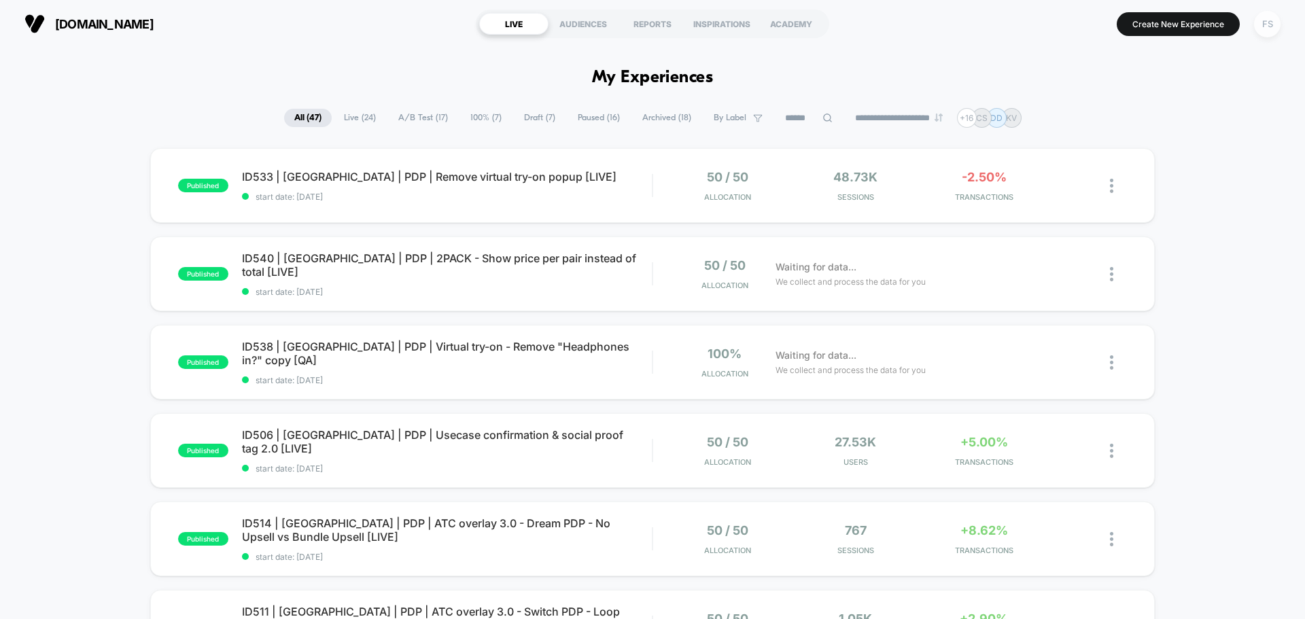
click at [1259, 29] on div "FS" at bounding box center [1267, 24] width 27 height 27
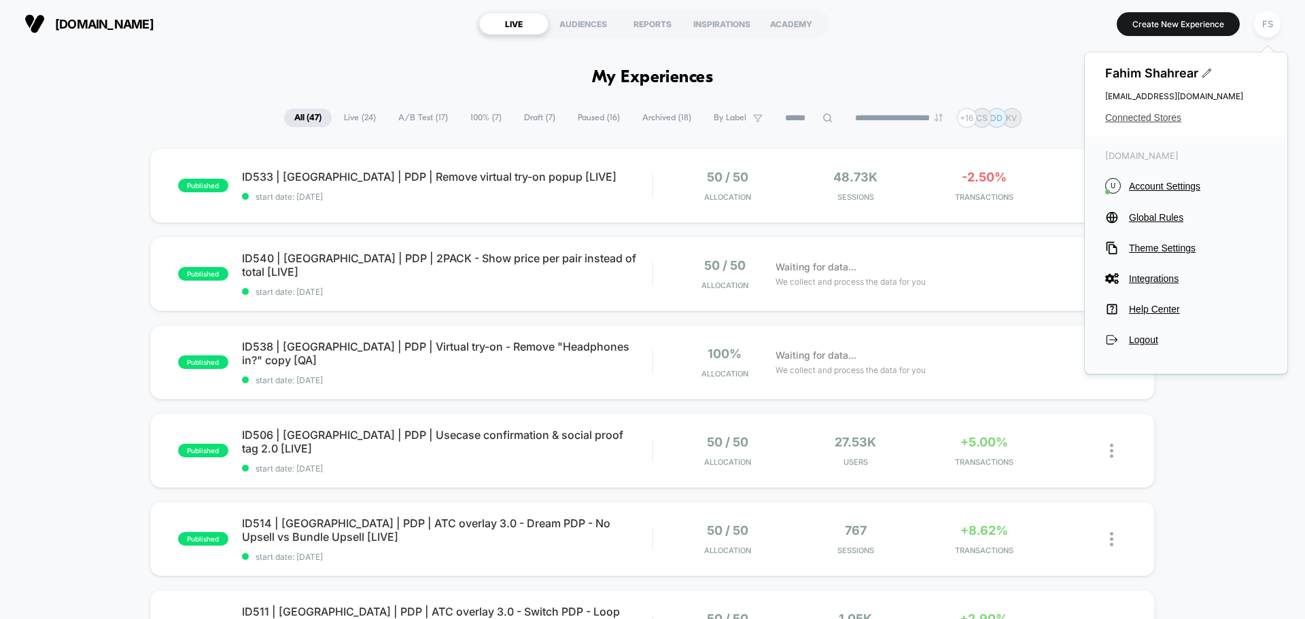
click at [1169, 121] on span "Connected Stores" at bounding box center [1187, 117] width 162 height 11
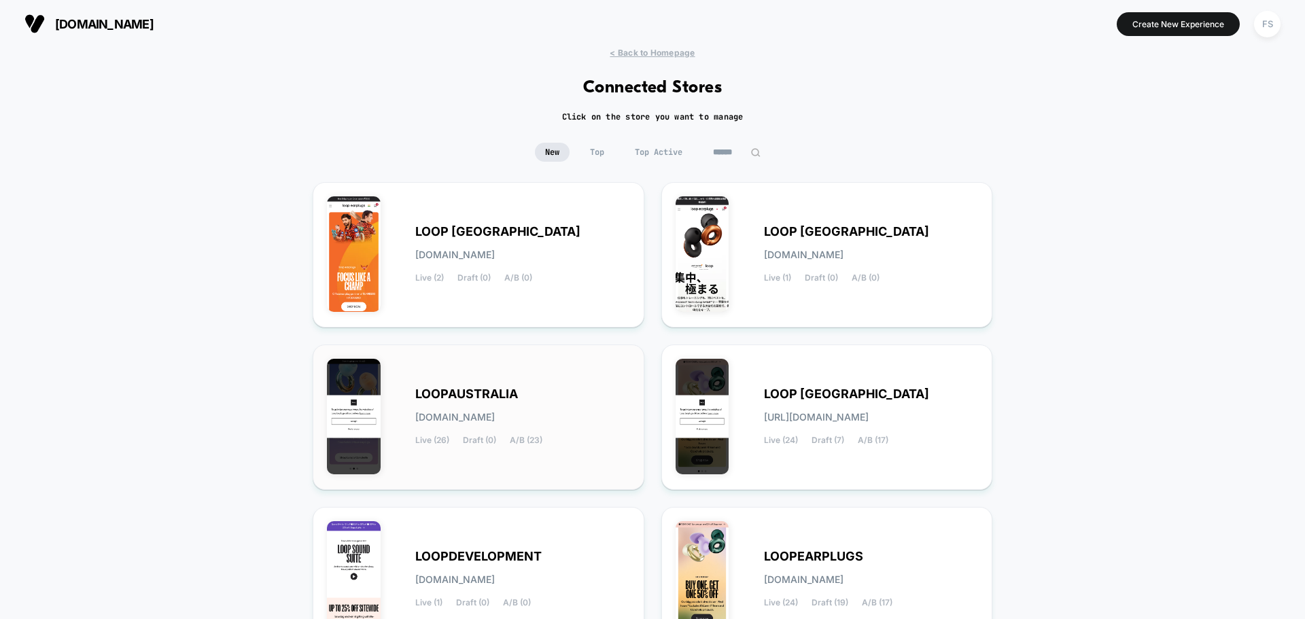
click at [538, 377] on div "LOOPAUSTRALIA loopaustralia.myshopify.com Live (26) Draft (0) A/B (23)" at bounding box center [478, 417] width 303 height 117
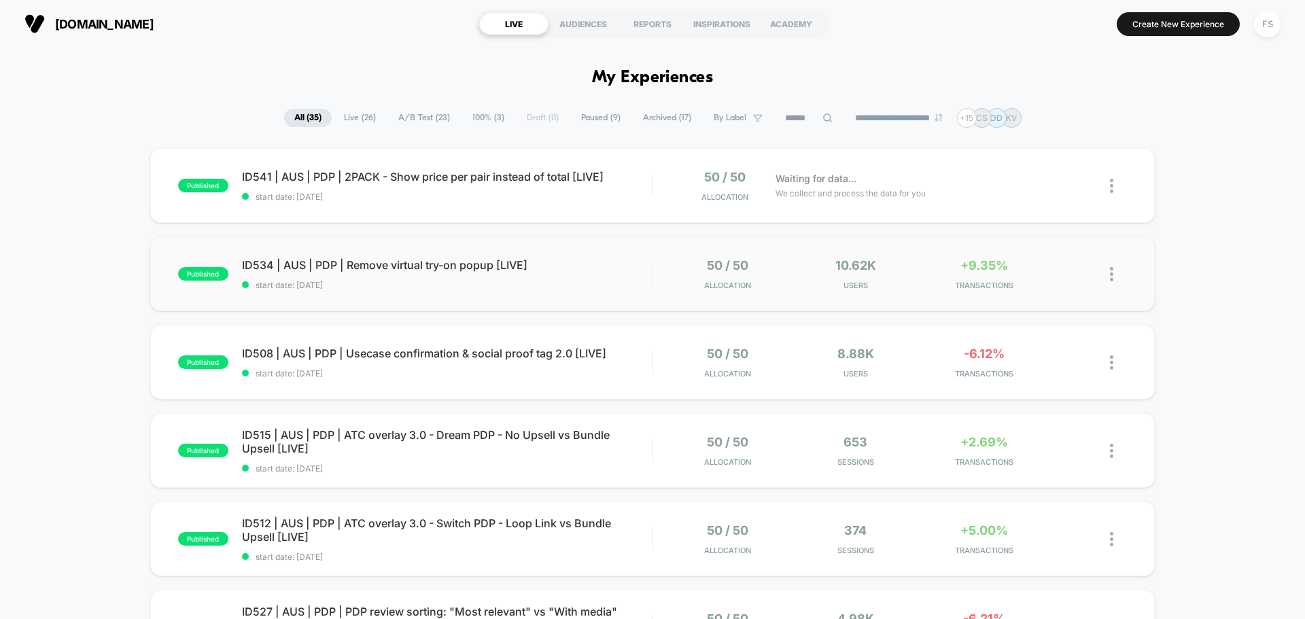
drag, startPoint x: 288, startPoint y: 176, endPoint x: 293, endPoint y: 291, distance: 115.0
click at [388, 267] on span "ID534 | AUS | PDP | Remove virtual try-on popup [LIVE] Click to edit experience…" at bounding box center [447, 265] width 410 height 14
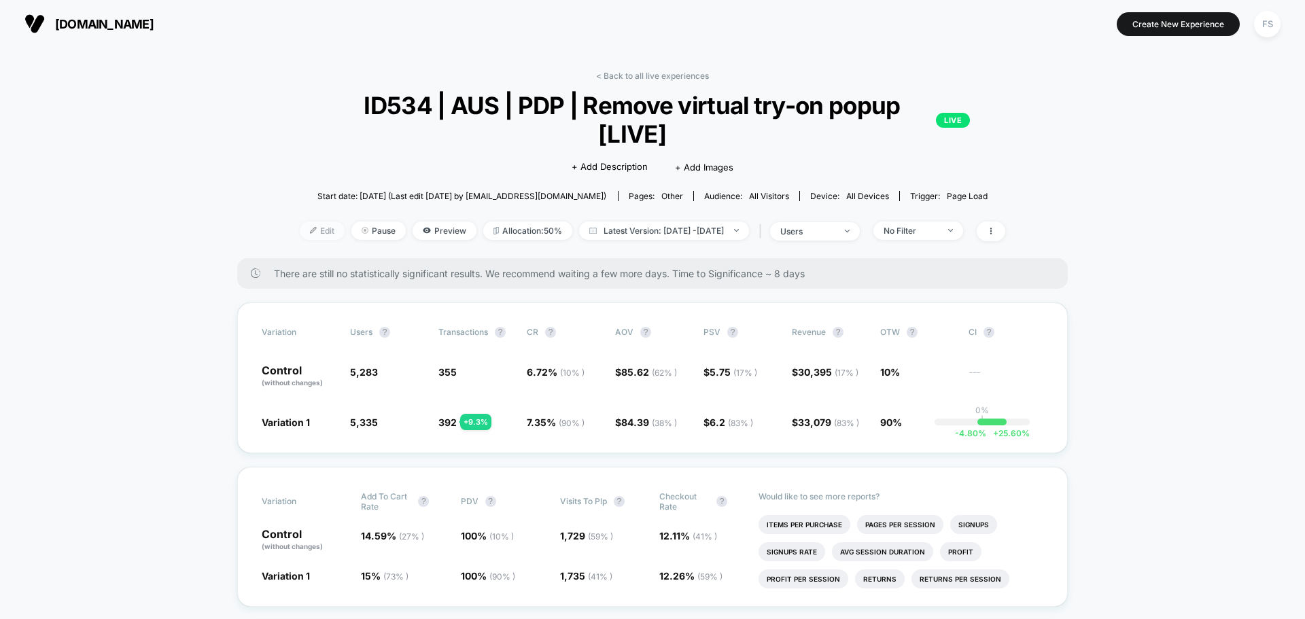
click at [305, 222] on span "Edit" at bounding box center [322, 231] width 45 height 18
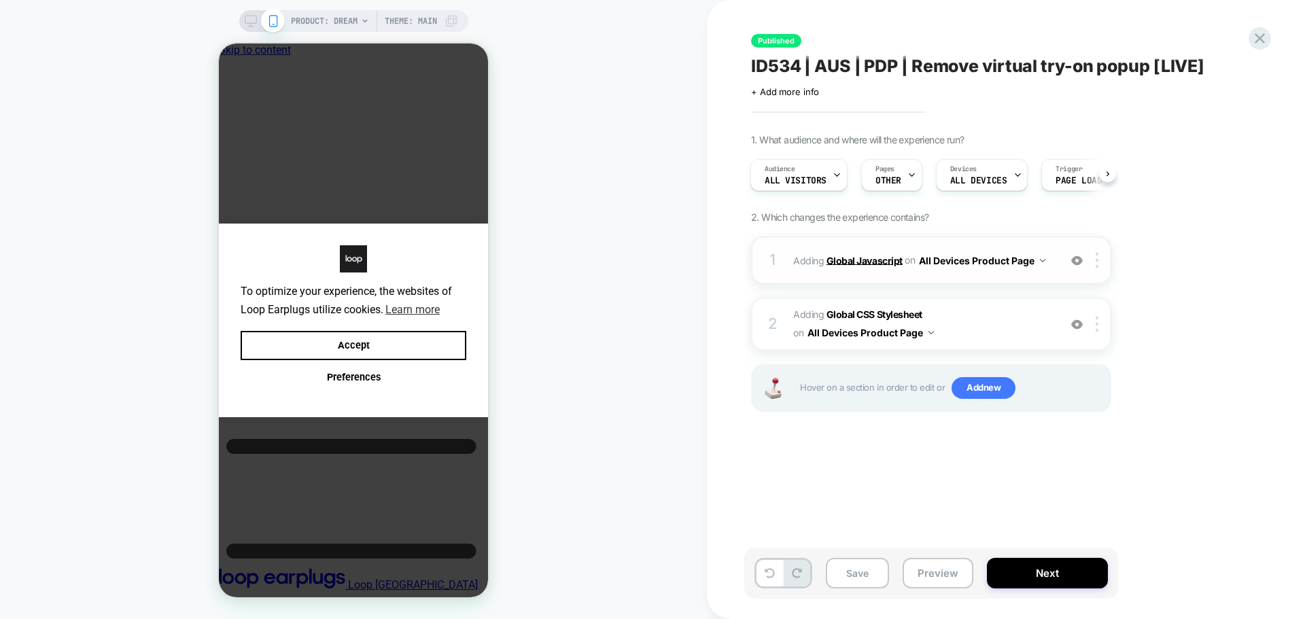
click at [855, 265] on b "Global Javascript" at bounding box center [865, 260] width 76 height 12
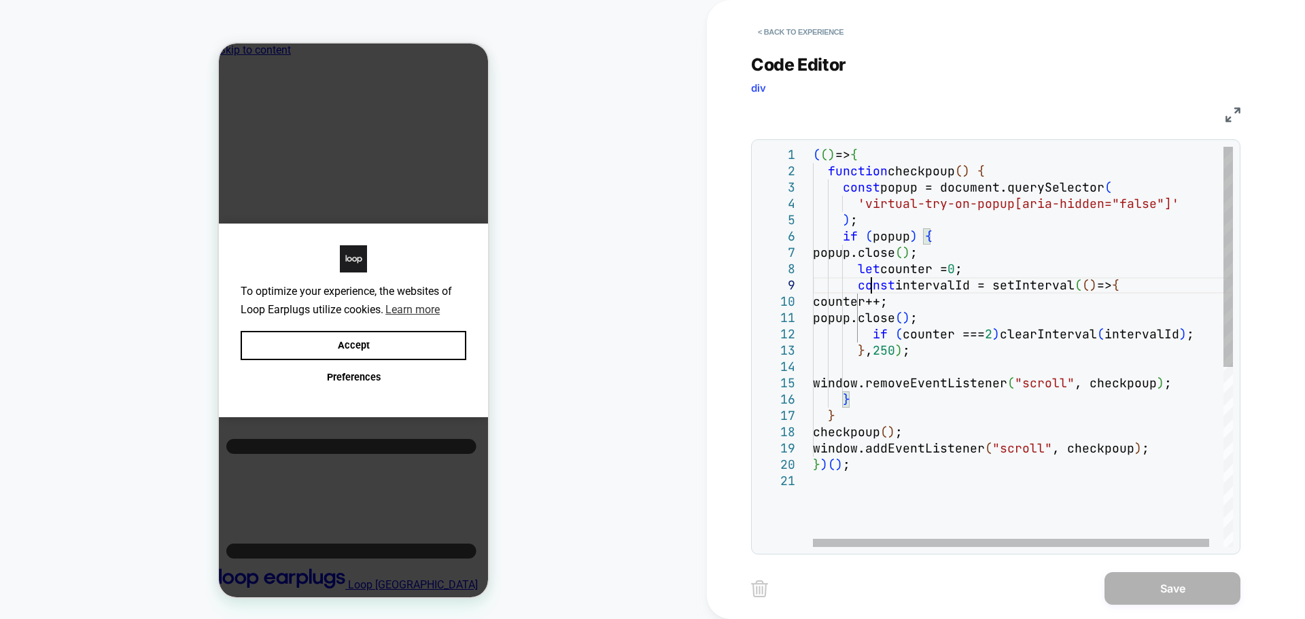
click at [868, 289] on div "( ( ) => { function checkpoup ( ) { const popup = document.querySelector ( 'vir…" at bounding box center [1030, 510] width 435 height 727
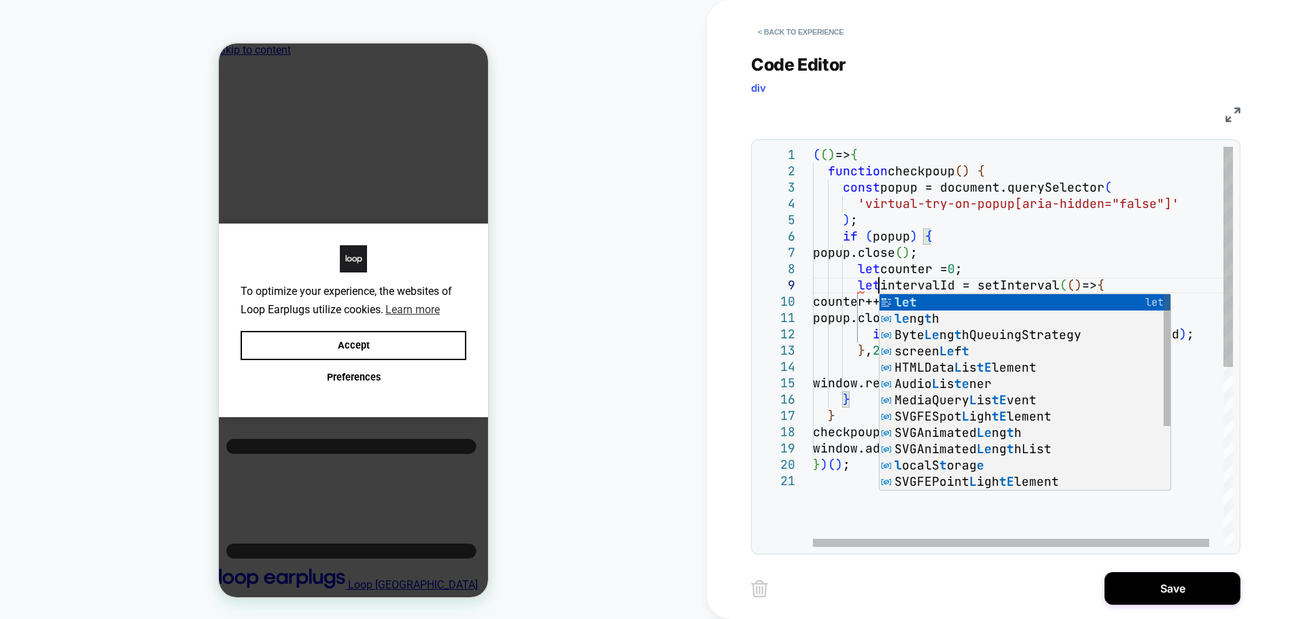
scroll to position [131, 66]
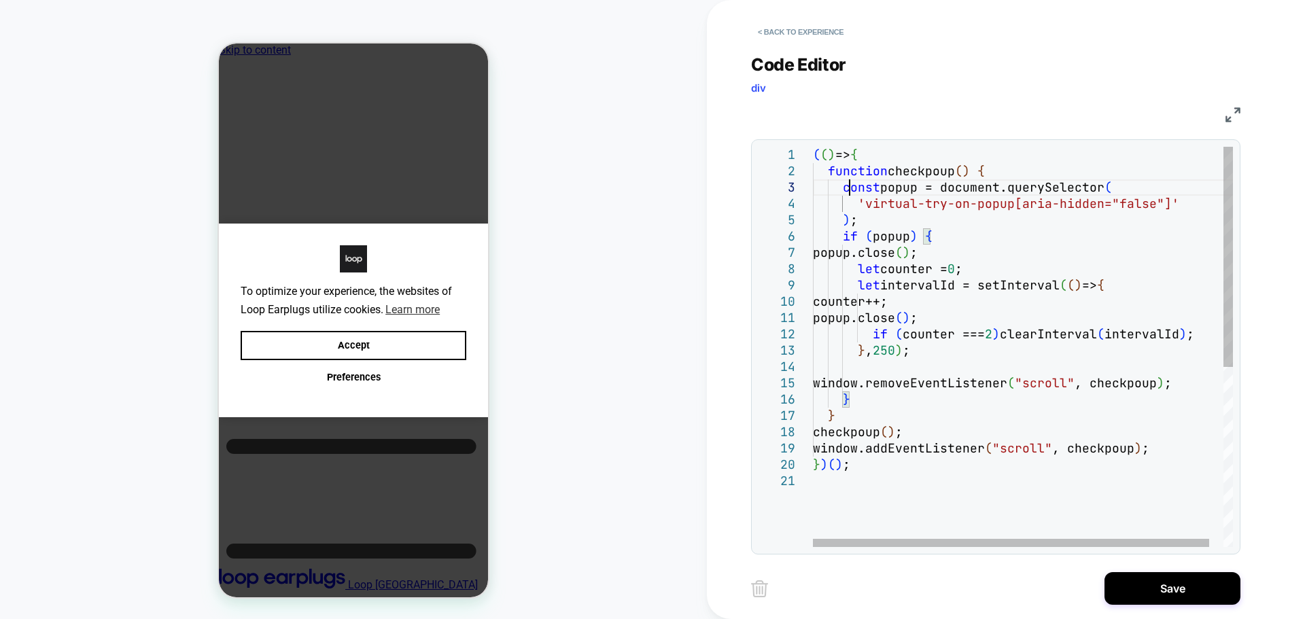
click at [847, 184] on div "( ( ) => { function checkpoup ( ) { const popup = document.querySelector ( 'vir…" at bounding box center [1030, 510] width 435 height 727
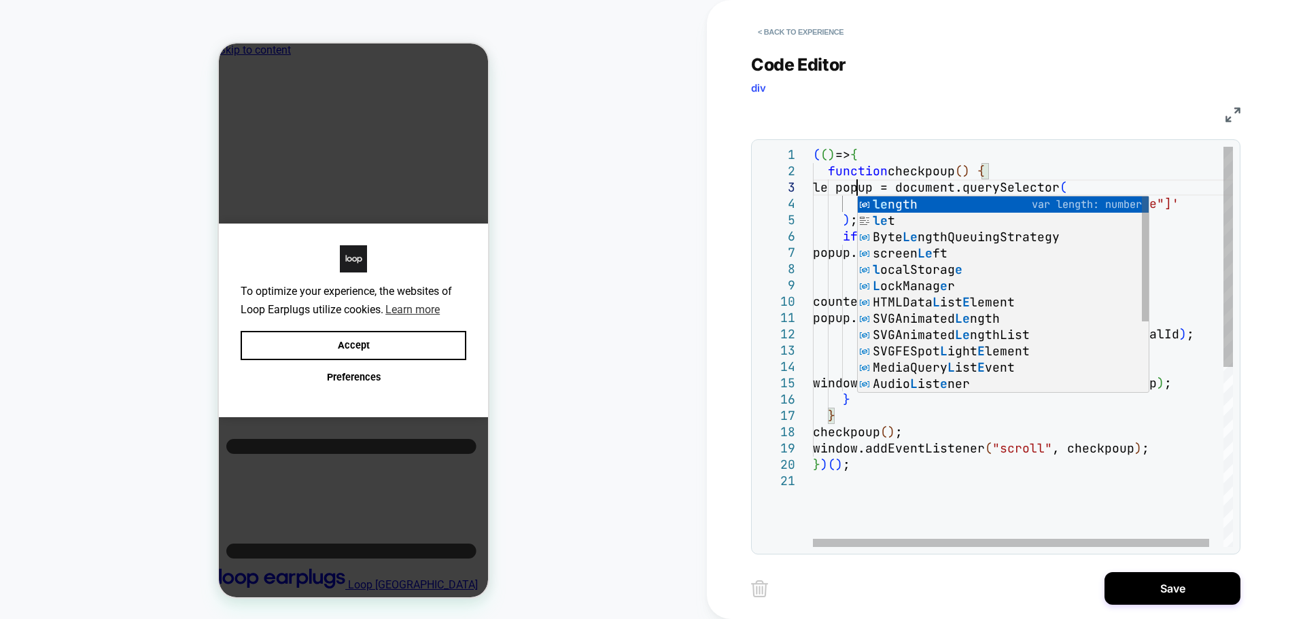
scroll to position [48, 51]
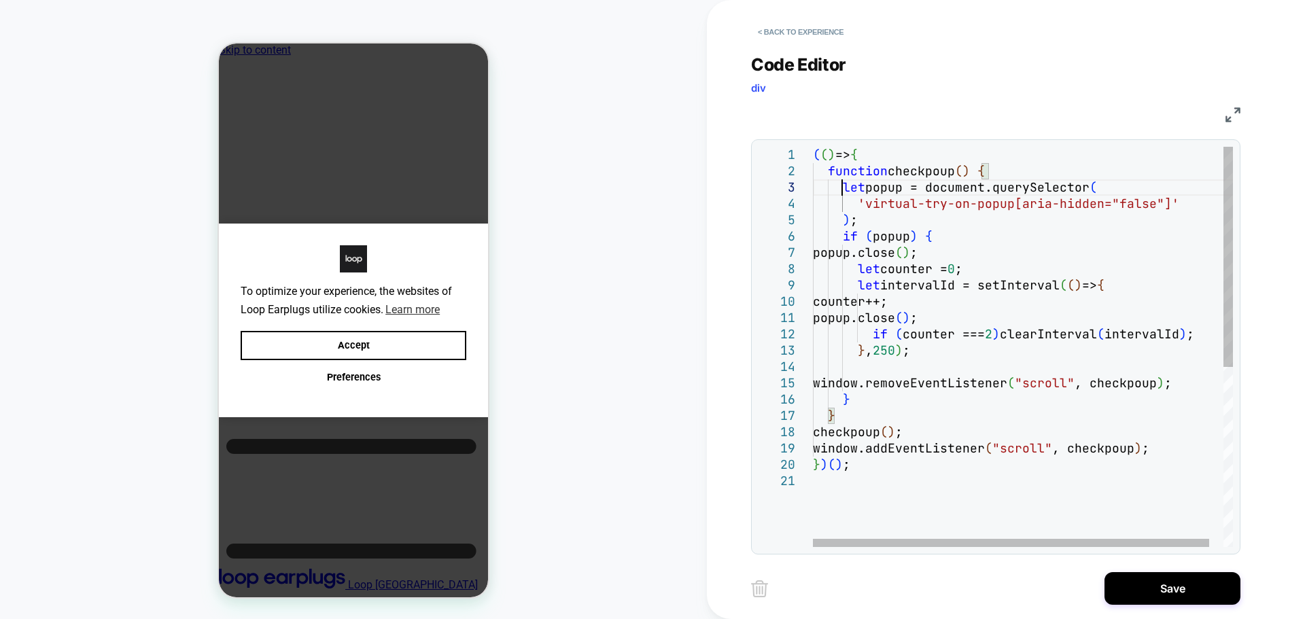
click at [846, 194] on div "( ( ) => { function checkpoup ( ) { let popup = document.querySelector ( 'virtu…" at bounding box center [1030, 510] width 435 height 727
click at [1000, 333] on div "( ( ) => { function checkpoup ( ) { let popup = document.querySelector ( 'virtu…" at bounding box center [1030, 510] width 435 height 727
click at [893, 350] on div "( ( ) => { function checkpoup ( ) { let popup = document.querySelector ( 'virtu…" at bounding box center [1030, 510] width 435 height 727
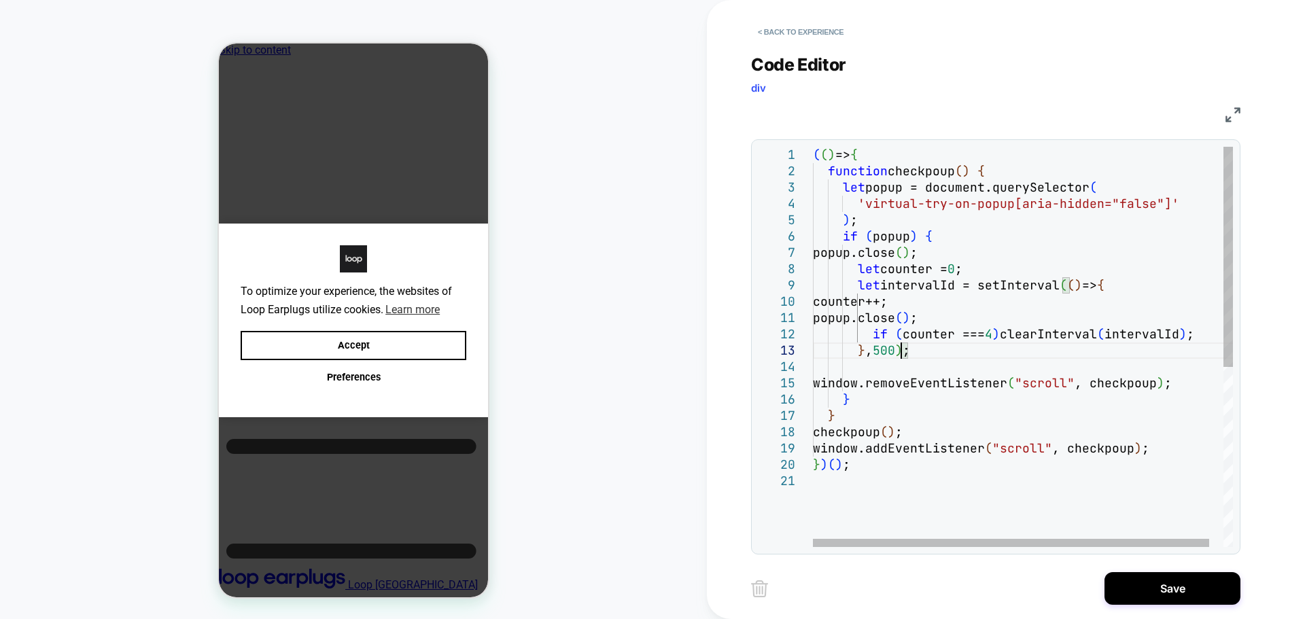
scroll to position [33, 88]
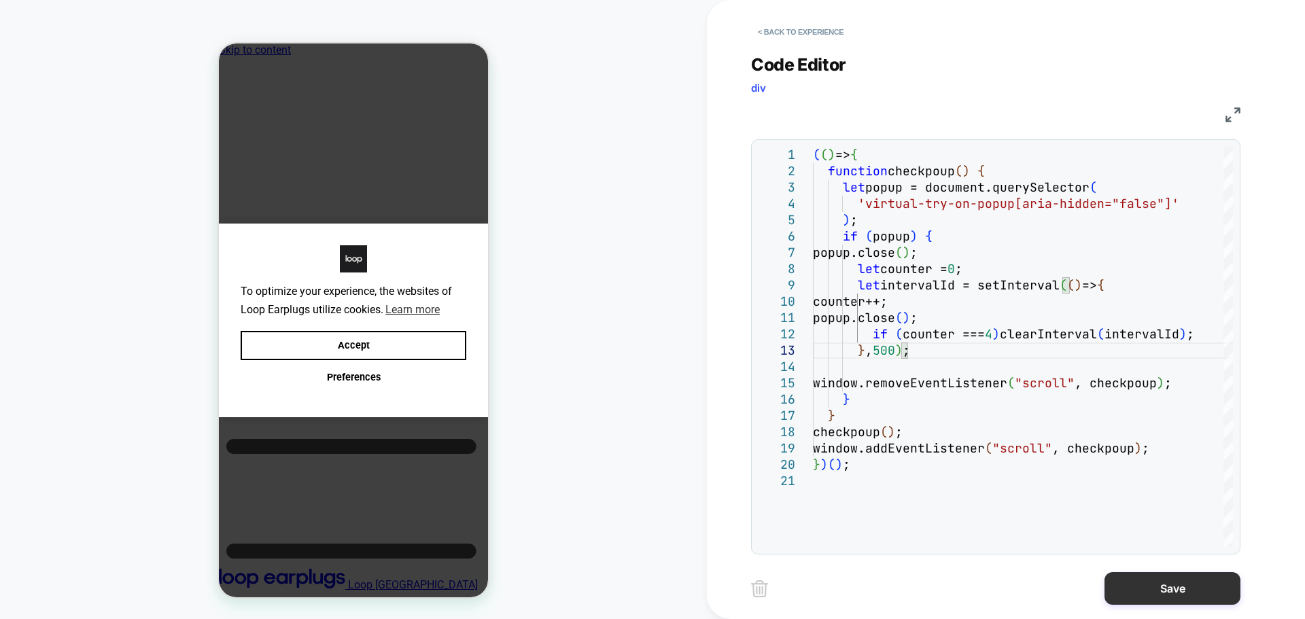
type textarea "**********"
click at [1155, 600] on button "Save" at bounding box center [1173, 588] width 136 height 33
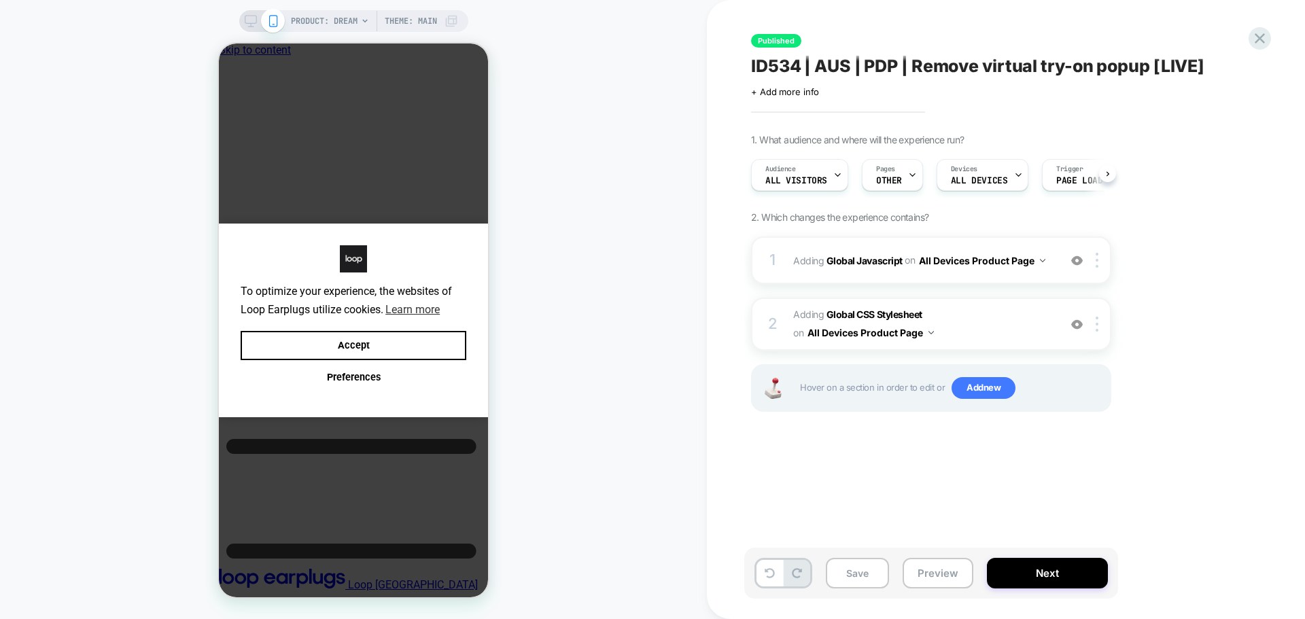
scroll to position [0, 1]
click at [853, 570] on button "Save" at bounding box center [857, 573] width 63 height 31
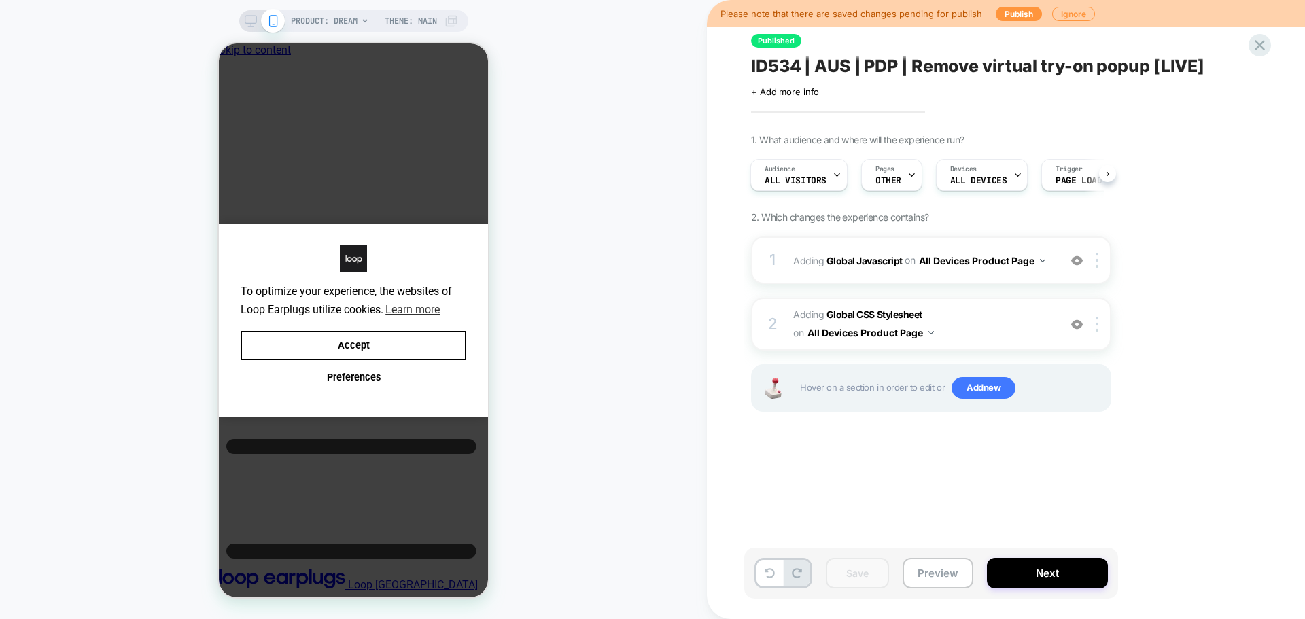
click at [1014, 21] on div "Please note that there are saved changes pending for publish Publish Ignore" at bounding box center [1006, 13] width 598 height 27
click at [1015, 18] on button "Publish" at bounding box center [1019, 14] width 46 height 14
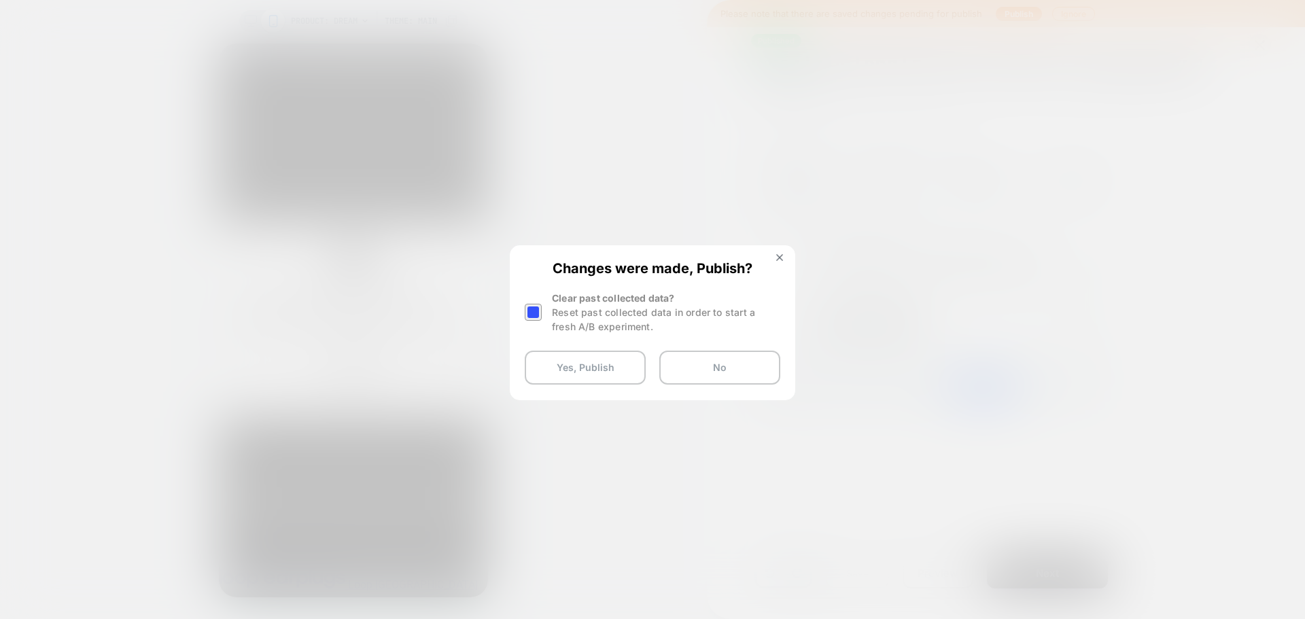
click at [536, 306] on div at bounding box center [533, 312] width 17 height 17
click at [624, 373] on button "Yes, Publish" at bounding box center [585, 368] width 121 height 34
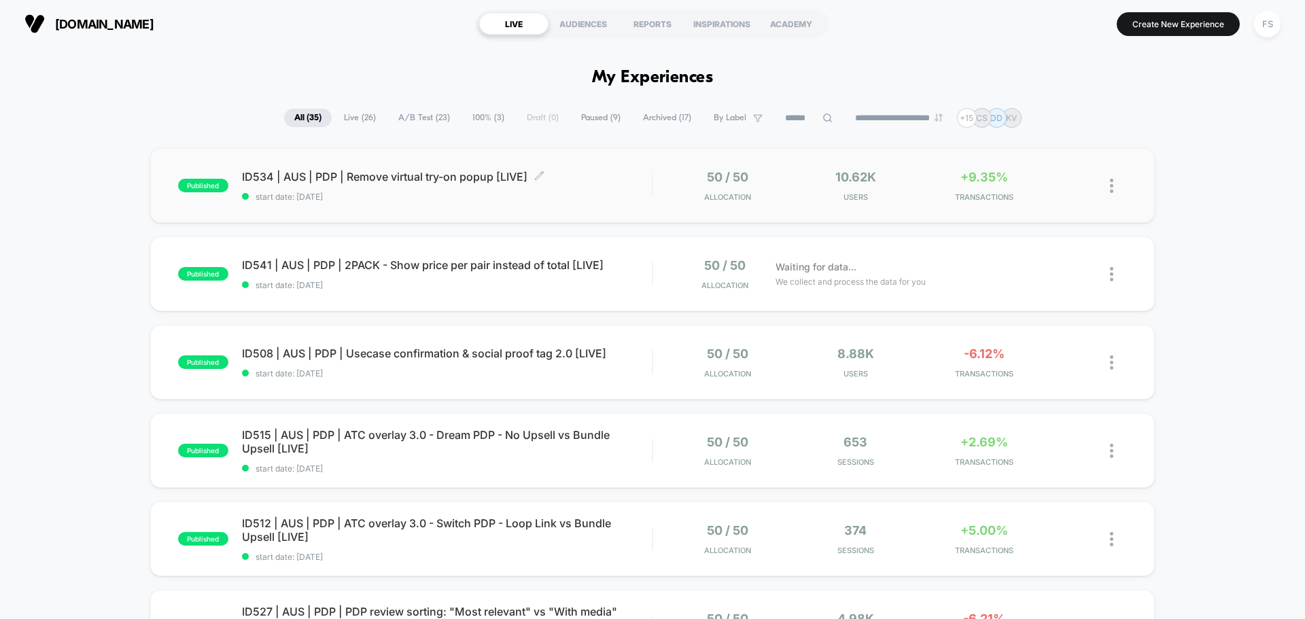
click at [433, 192] on span "start date: [DATE]" at bounding box center [447, 197] width 410 height 10
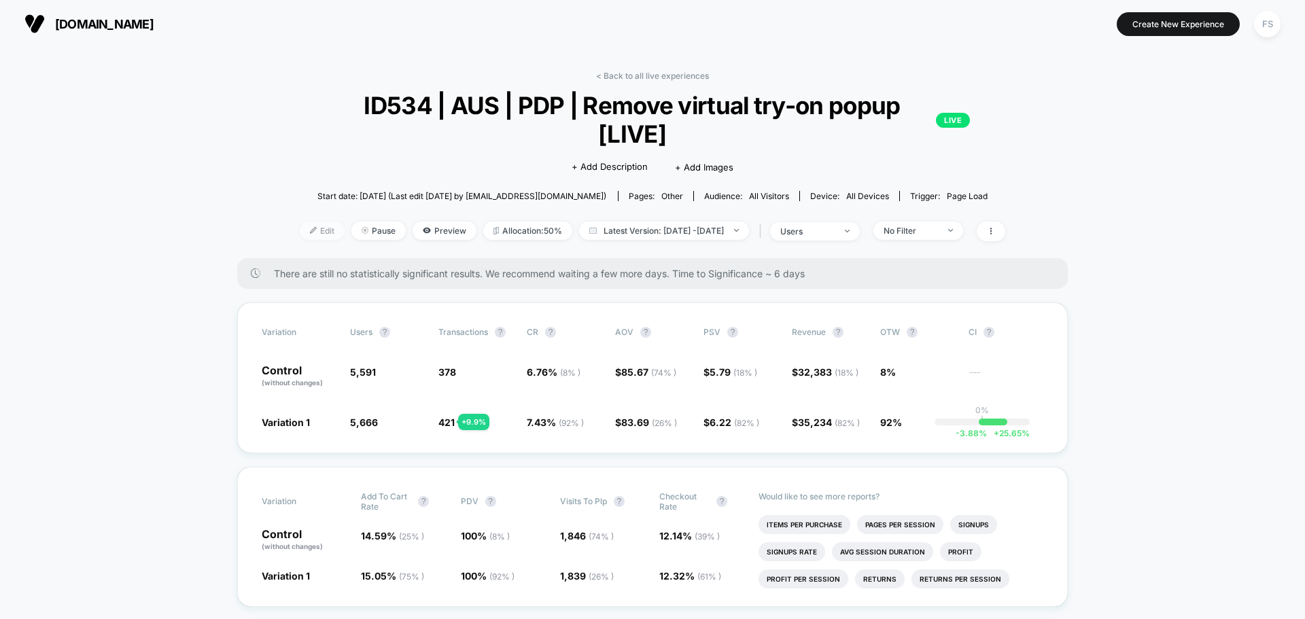
click at [310, 227] on img at bounding box center [313, 230] width 7 height 7
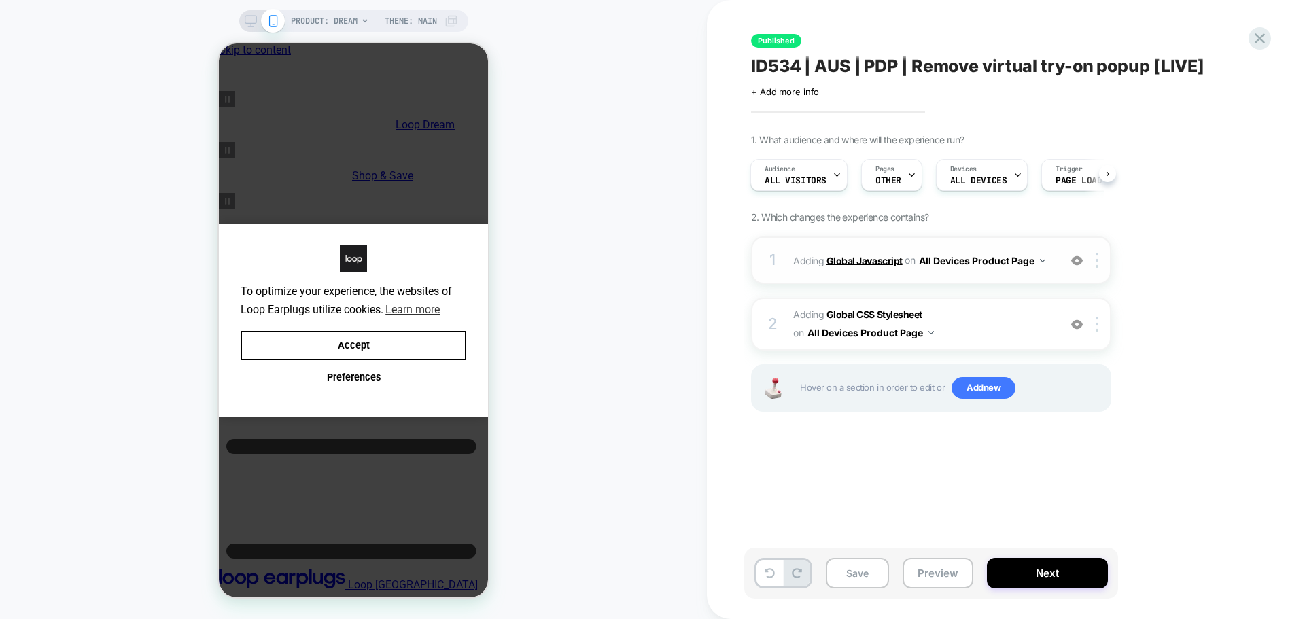
click at [875, 261] on b "Global Javascript" at bounding box center [865, 260] width 76 height 12
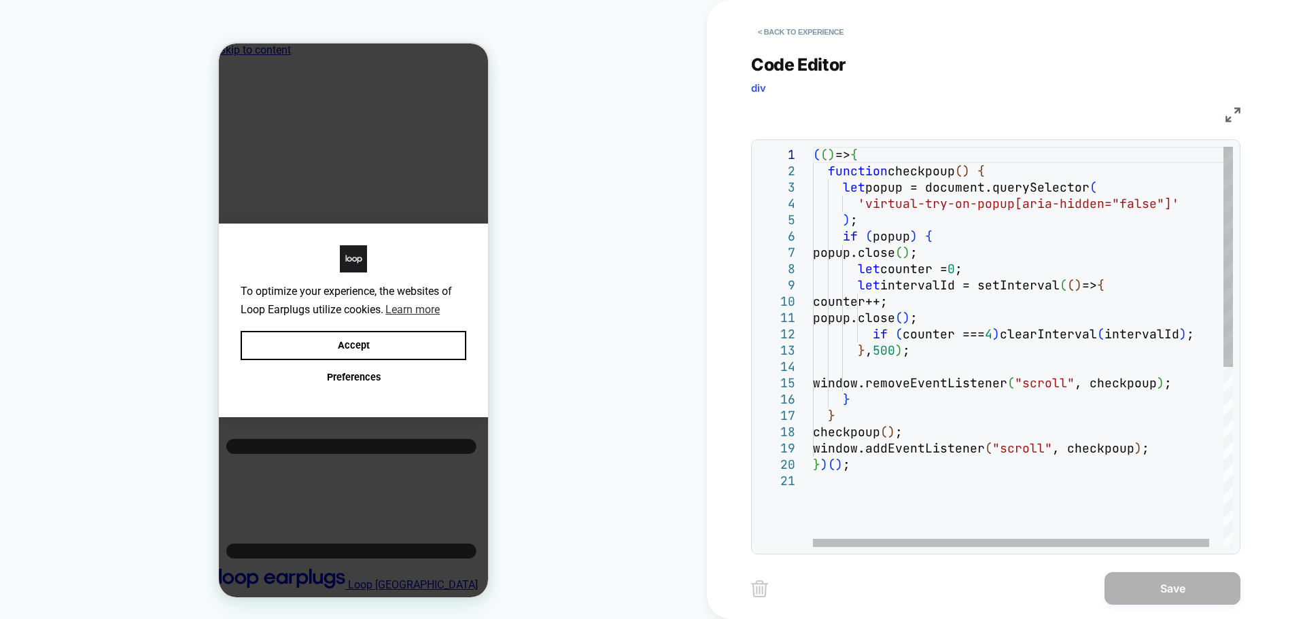
click at [1044, 249] on div "( ( ) => { function checkpoup ( ) { let popup = document.querySelector ( 'virtu…" at bounding box center [1030, 510] width 435 height 727
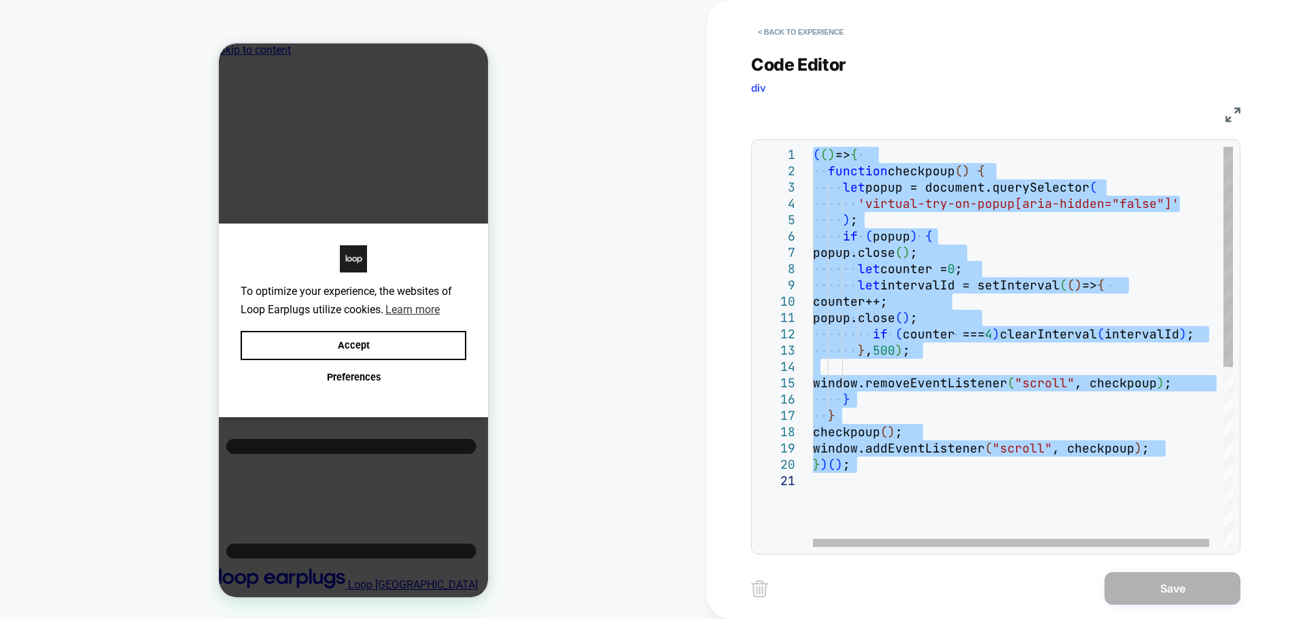
type textarea "*****"
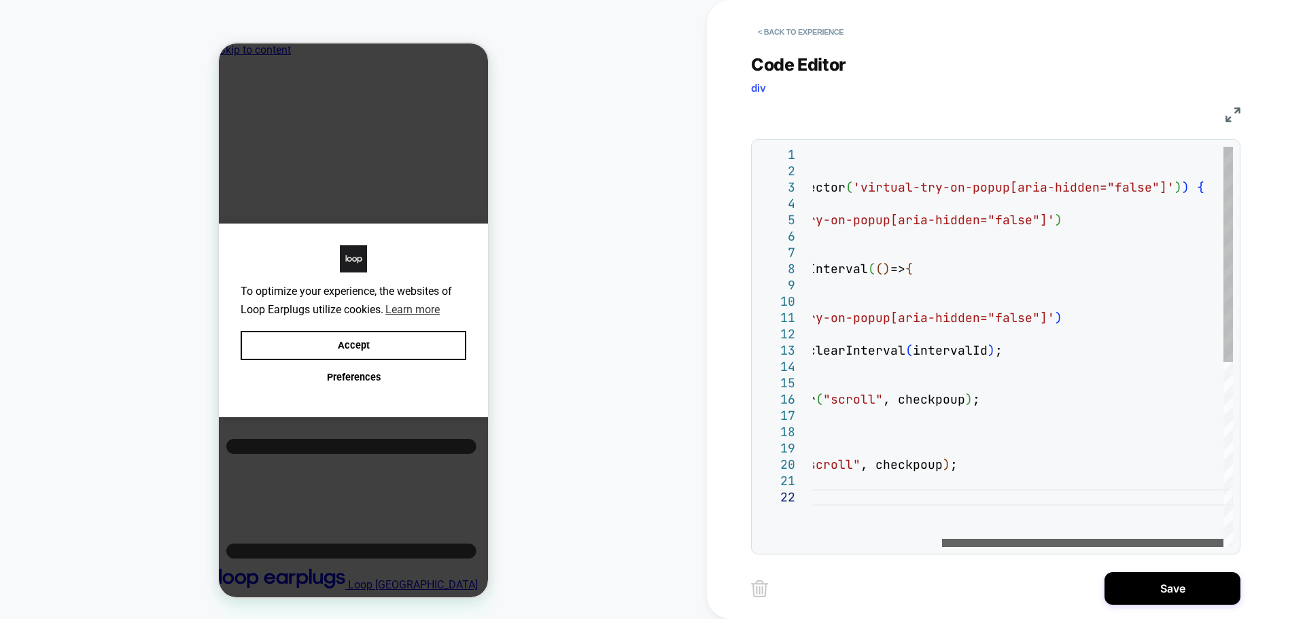
click at [1068, 541] on div at bounding box center [1082, 543] width 281 height 8
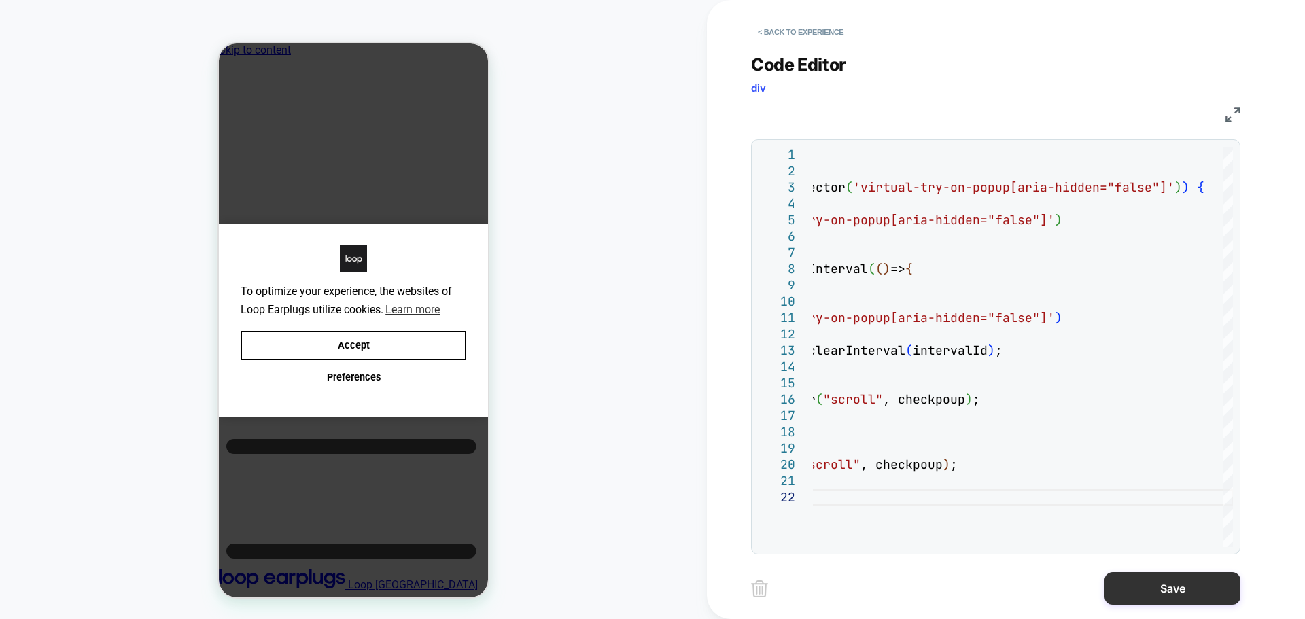
click at [1172, 579] on button "Save" at bounding box center [1173, 588] width 136 height 33
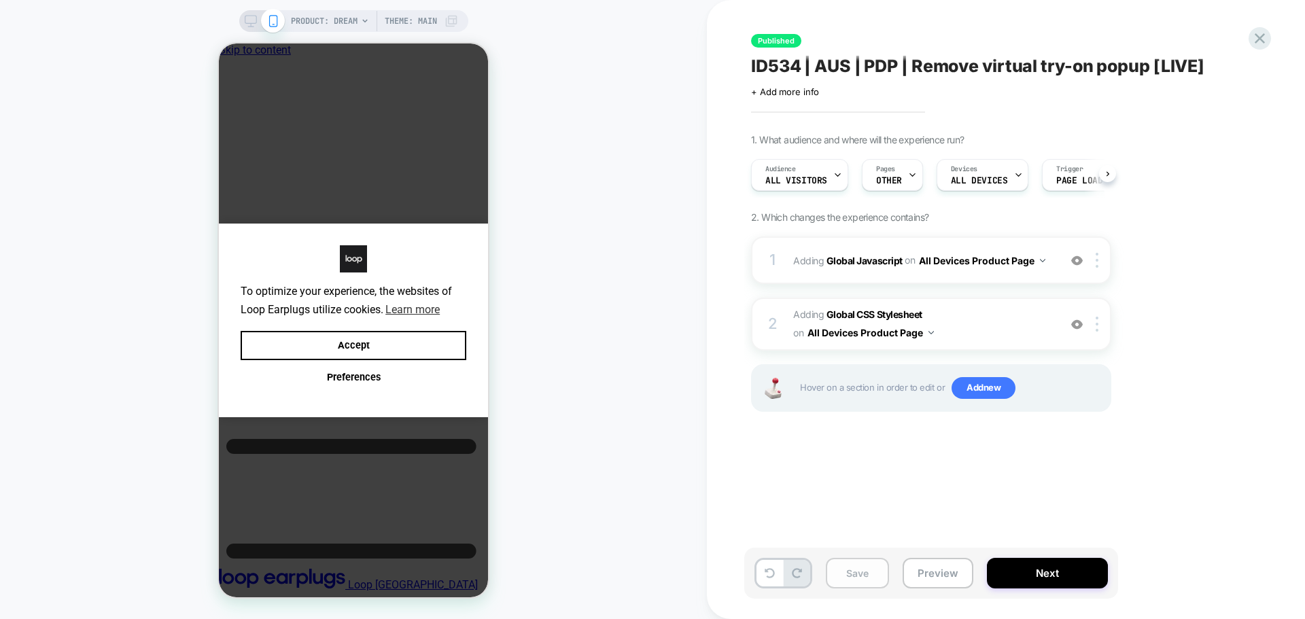
scroll to position [0, 1]
click at [863, 574] on button "Save" at bounding box center [857, 573] width 63 height 31
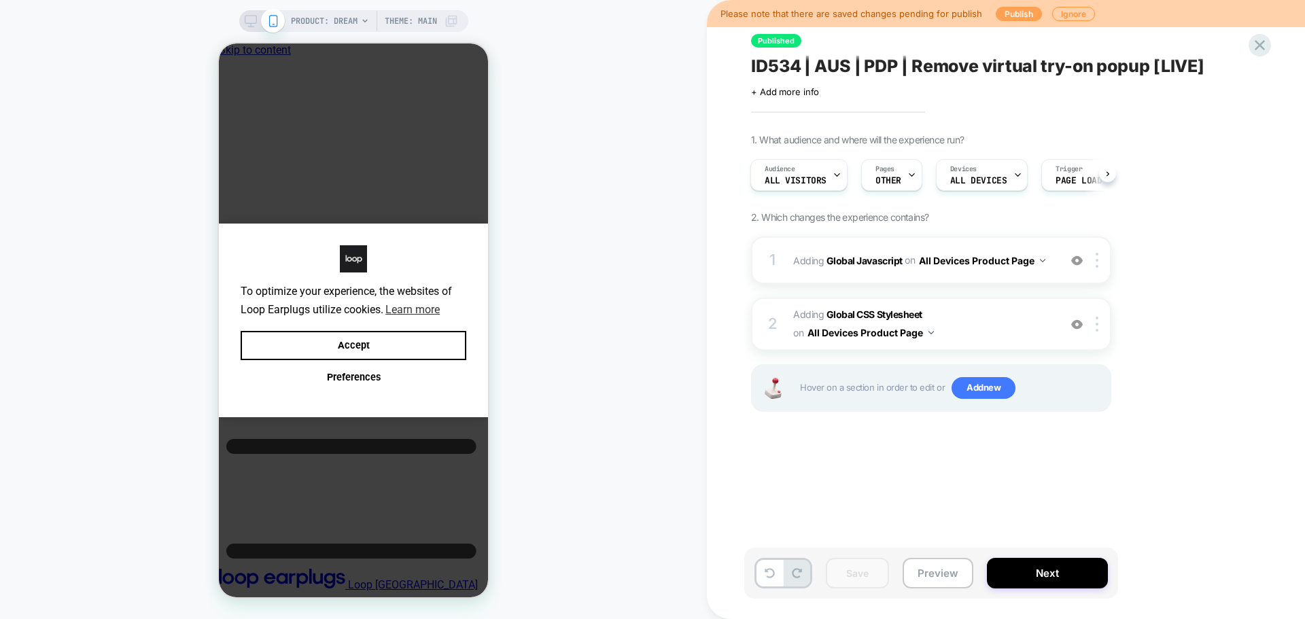
click at [1025, 10] on button "Publish" at bounding box center [1019, 14] width 46 height 14
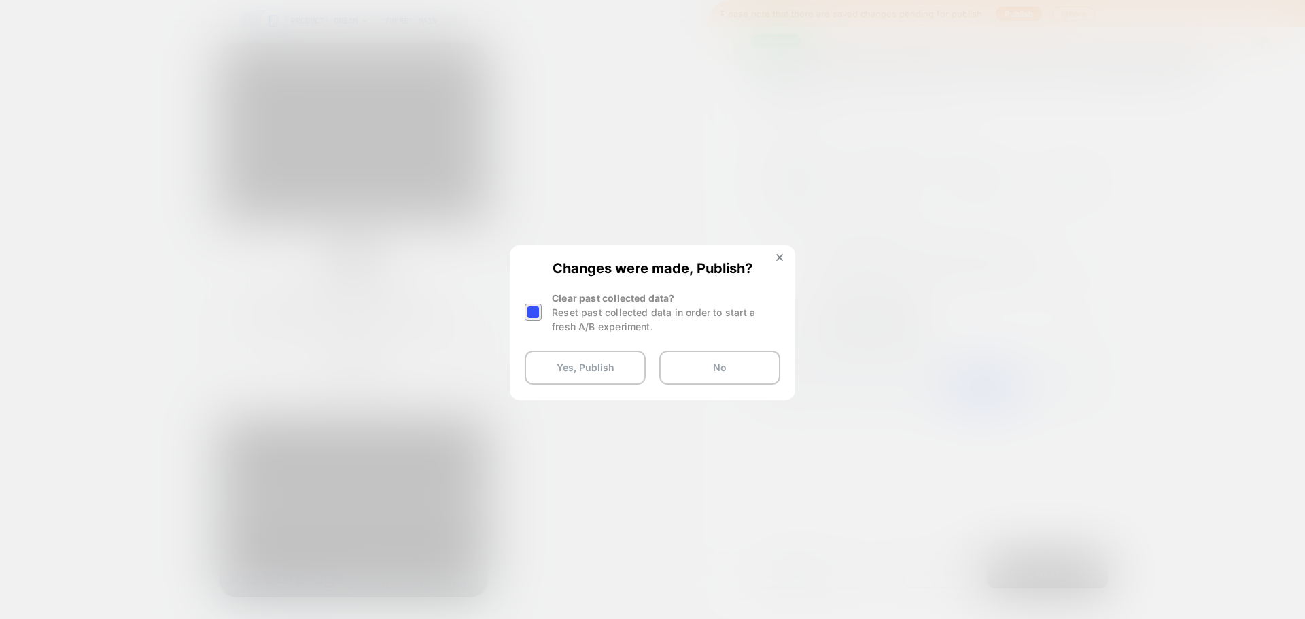
click at [530, 328] on div at bounding box center [535, 312] width 20 height 43
click at [533, 314] on div at bounding box center [533, 312] width 17 height 17
click at [572, 373] on button "Yes, Publish" at bounding box center [585, 368] width 121 height 34
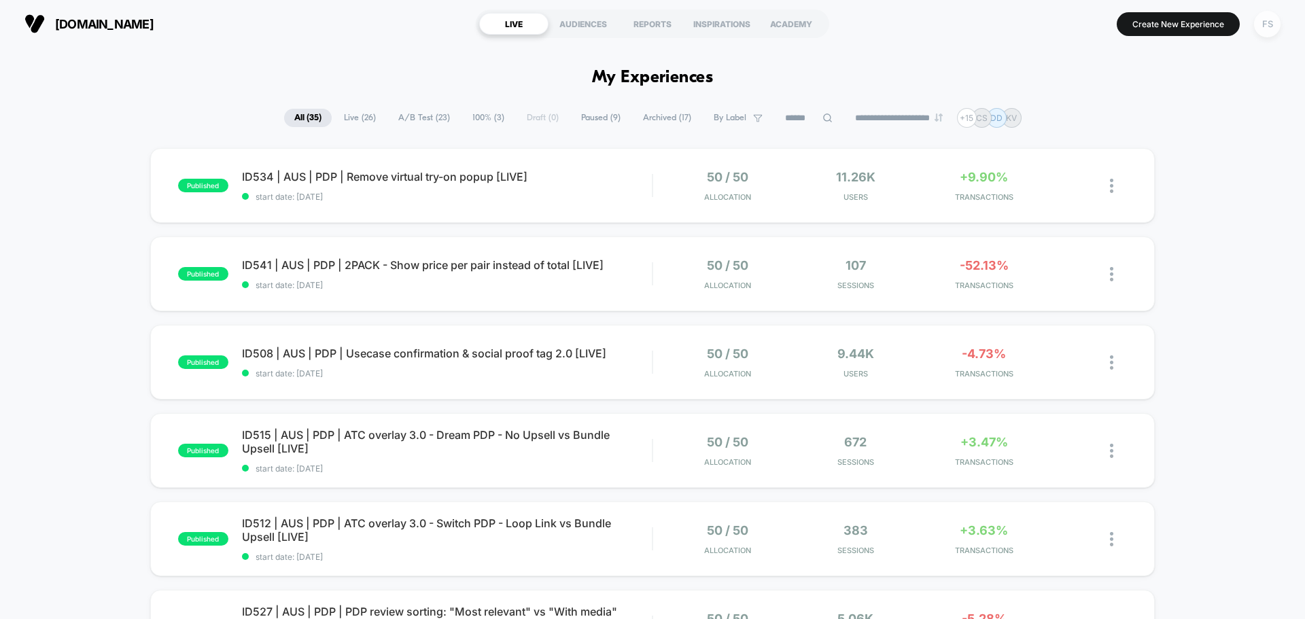
click at [1273, 29] on div "FS" at bounding box center [1267, 24] width 27 height 27
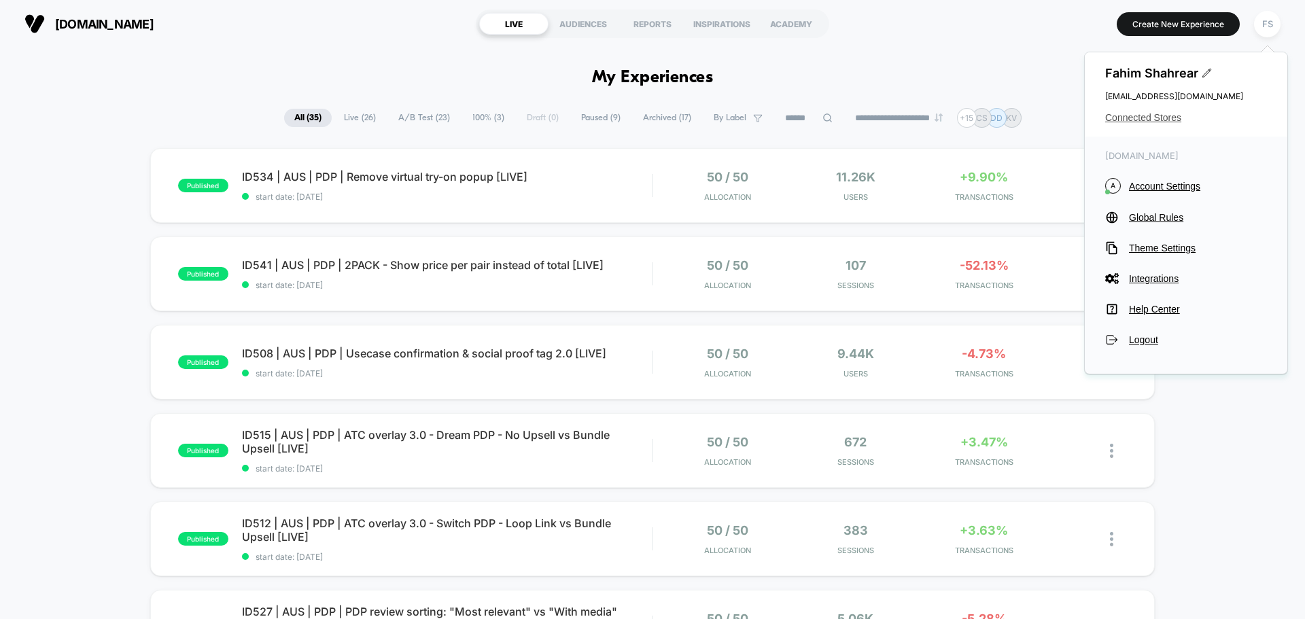
click at [1160, 123] on span "Connected Stores" at bounding box center [1187, 117] width 162 height 11
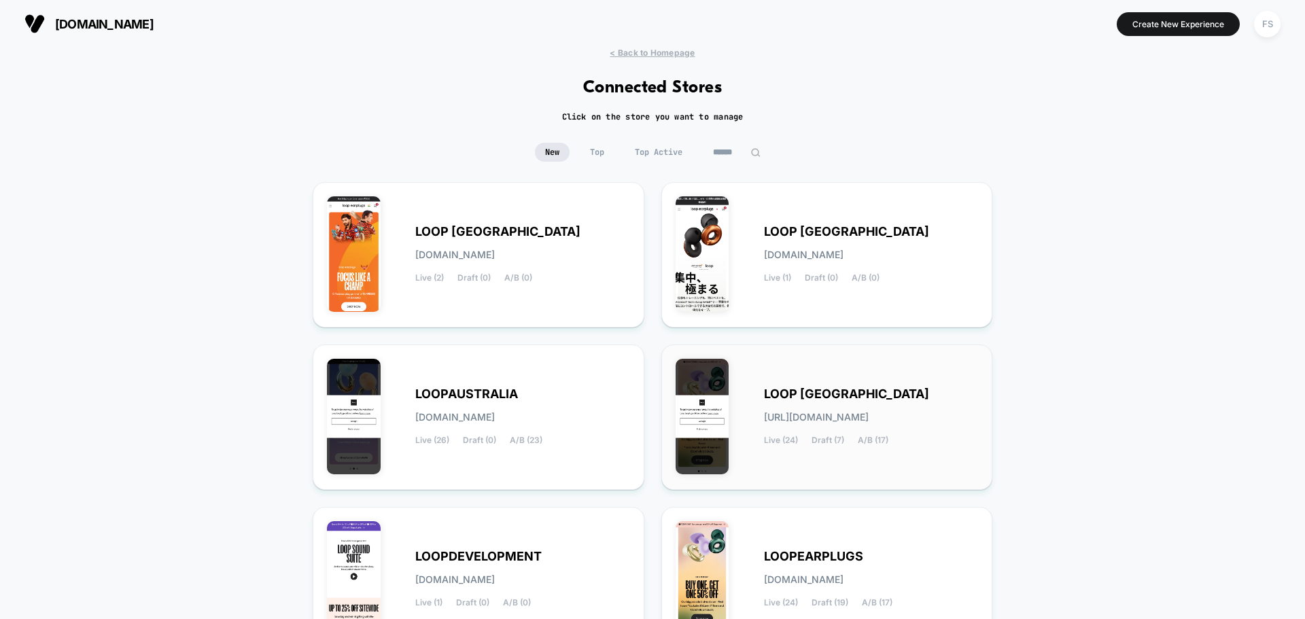
click at [806, 443] on div "Live (24) Draft (7) A/B (17)" at bounding box center [826, 441] width 124 height 10
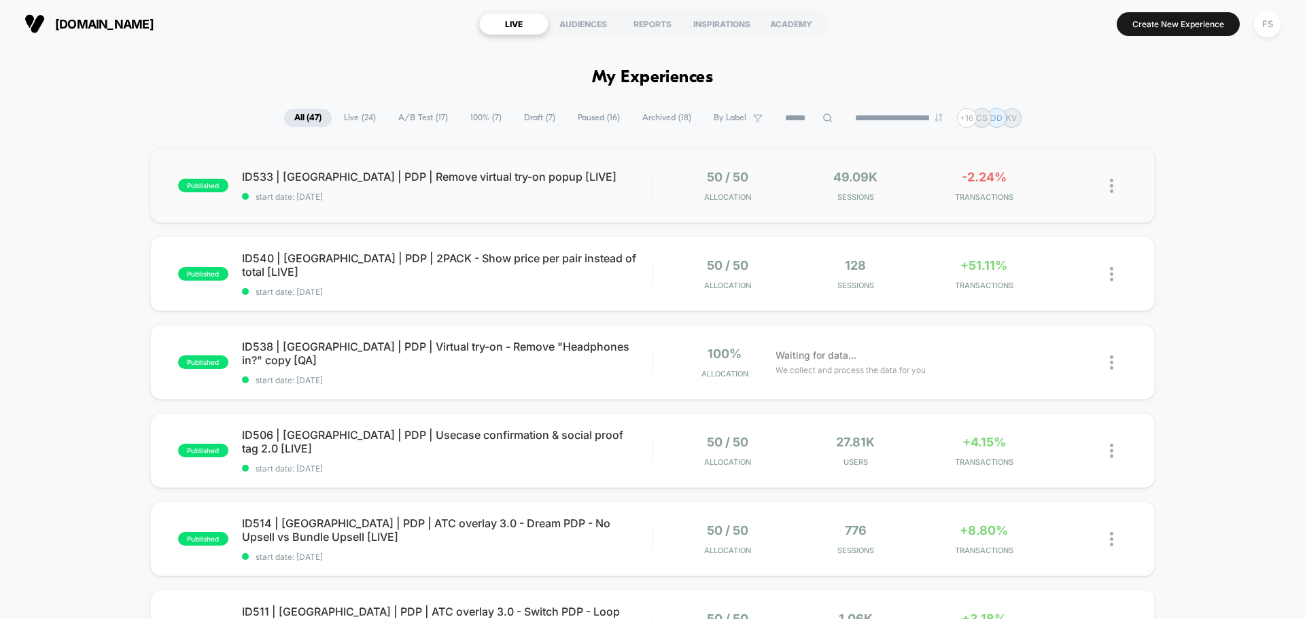
click at [425, 202] on div "published ID533 | USA | PDP | Remove virtual try-on popup [LIVE] start date: 10…" at bounding box center [652, 185] width 1005 height 75
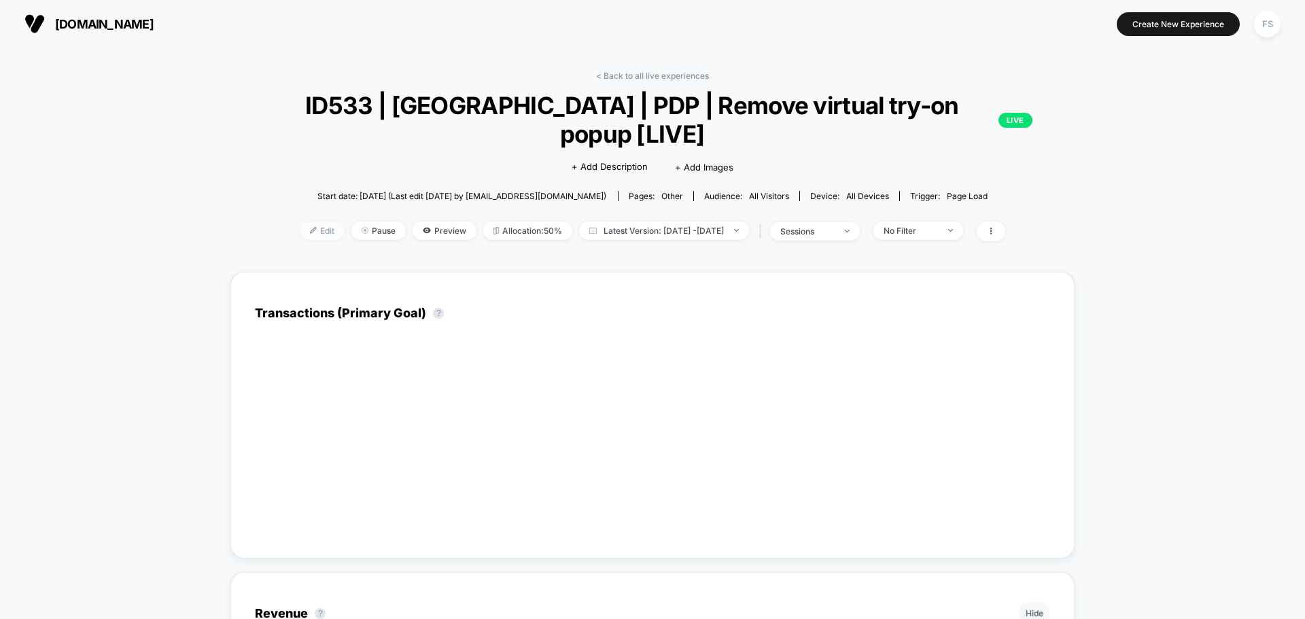
click at [300, 222] on span "Edit" at bounding box center [322, 231] width 45 height 18
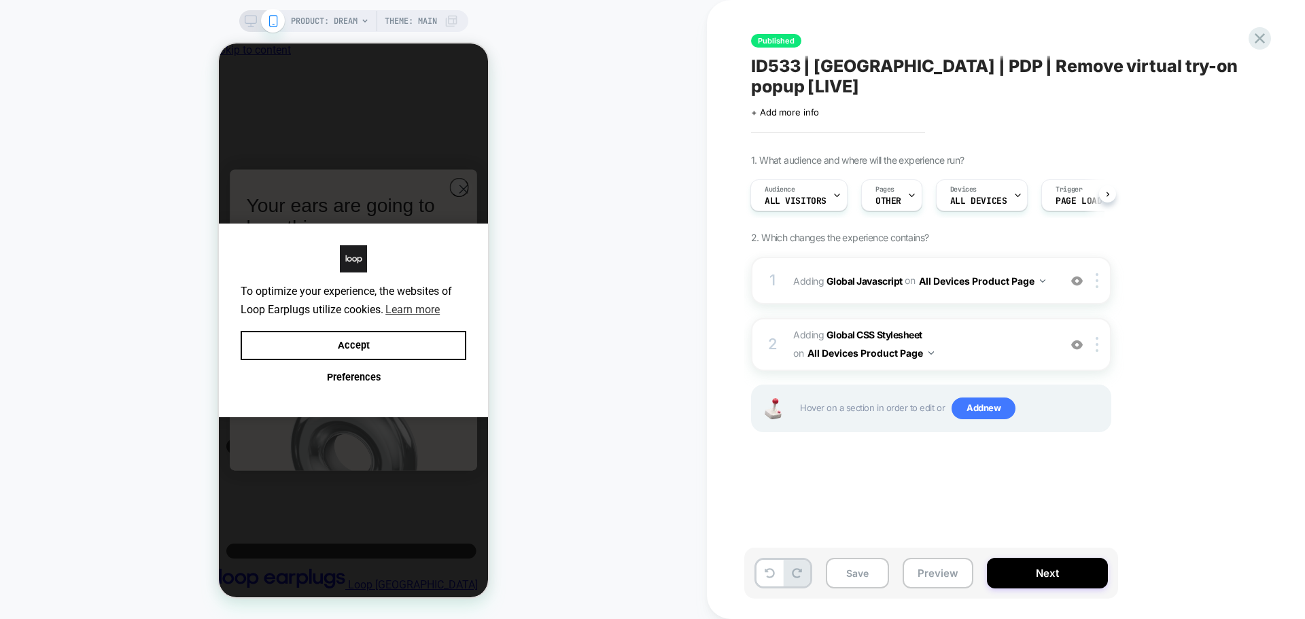
scroll to position [0, 10]
click at [862, 275] on b "Global Javascript" at bounding box center [865, 281] width 76 height 12
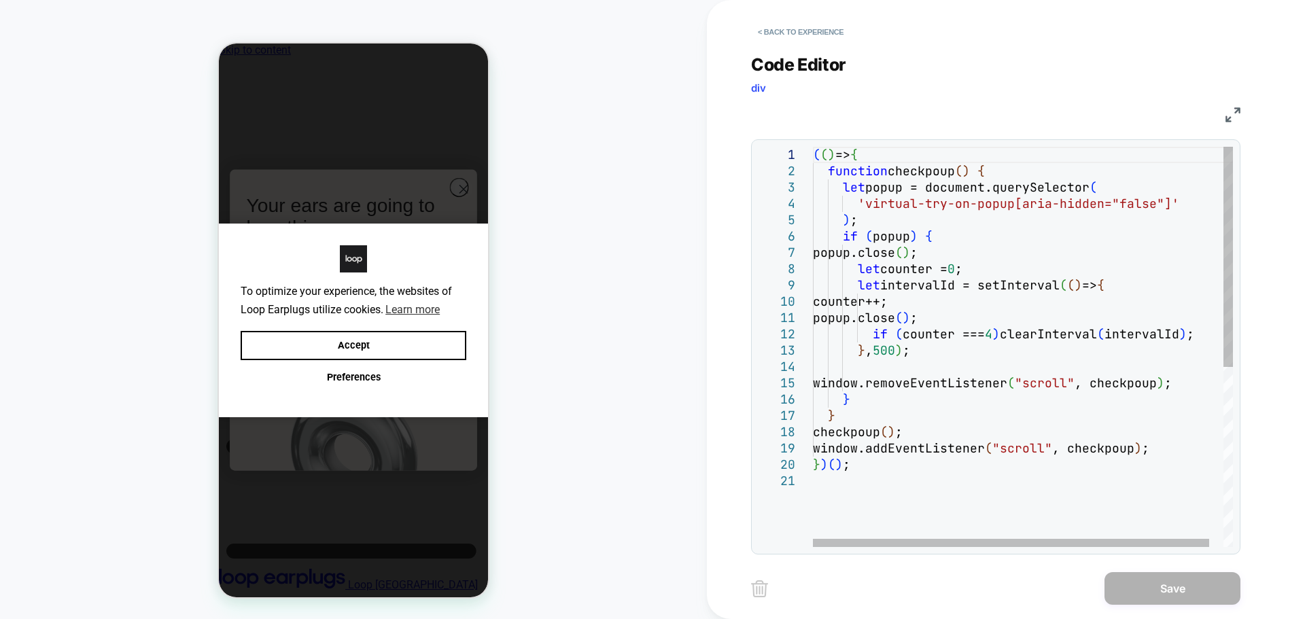
click at [1011, 260] on div "( ( ) => { function checkpoup ( ) { let popup = document.querySelector ( 'virtu…" at bounding box center [1030, 510] width 435 height 727
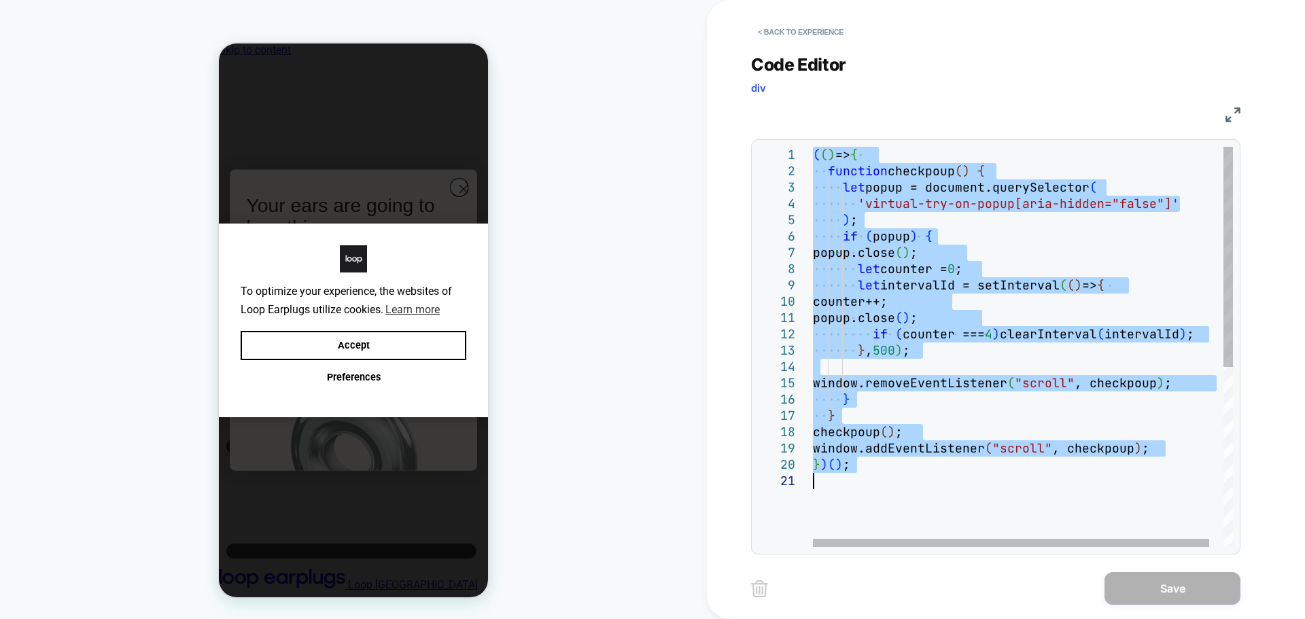
type textarea "*****"
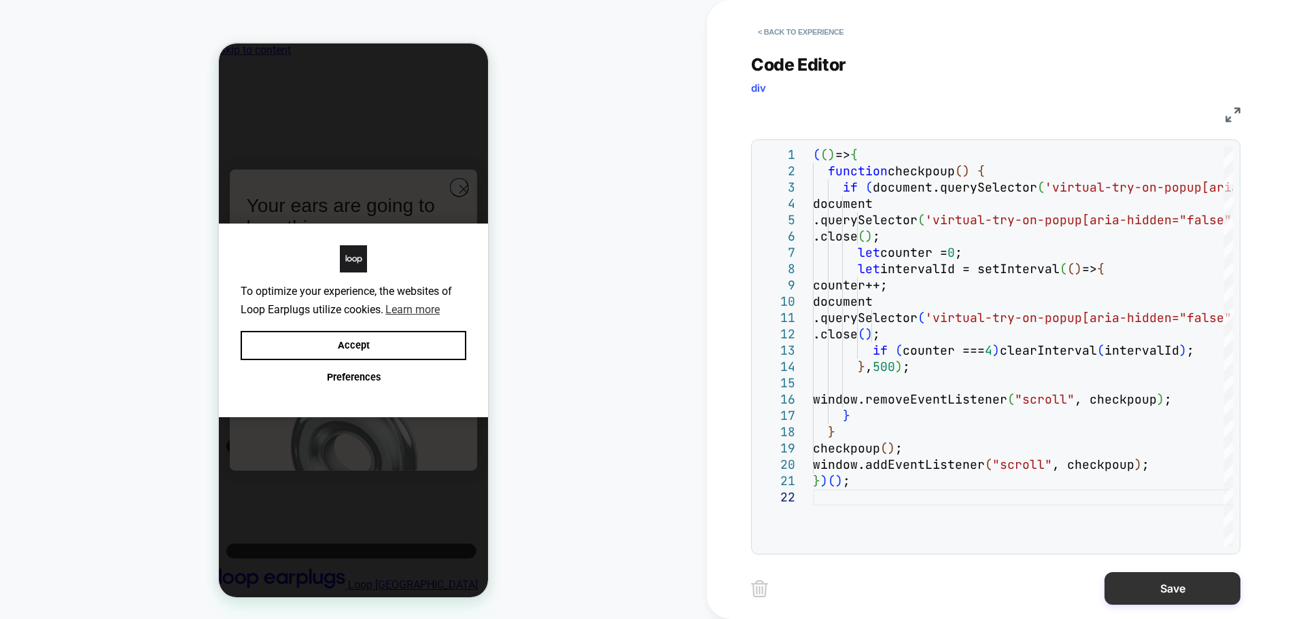
click at [1189, 602] on button "Save" at bounding box center [1173, 588] width 136 height 33
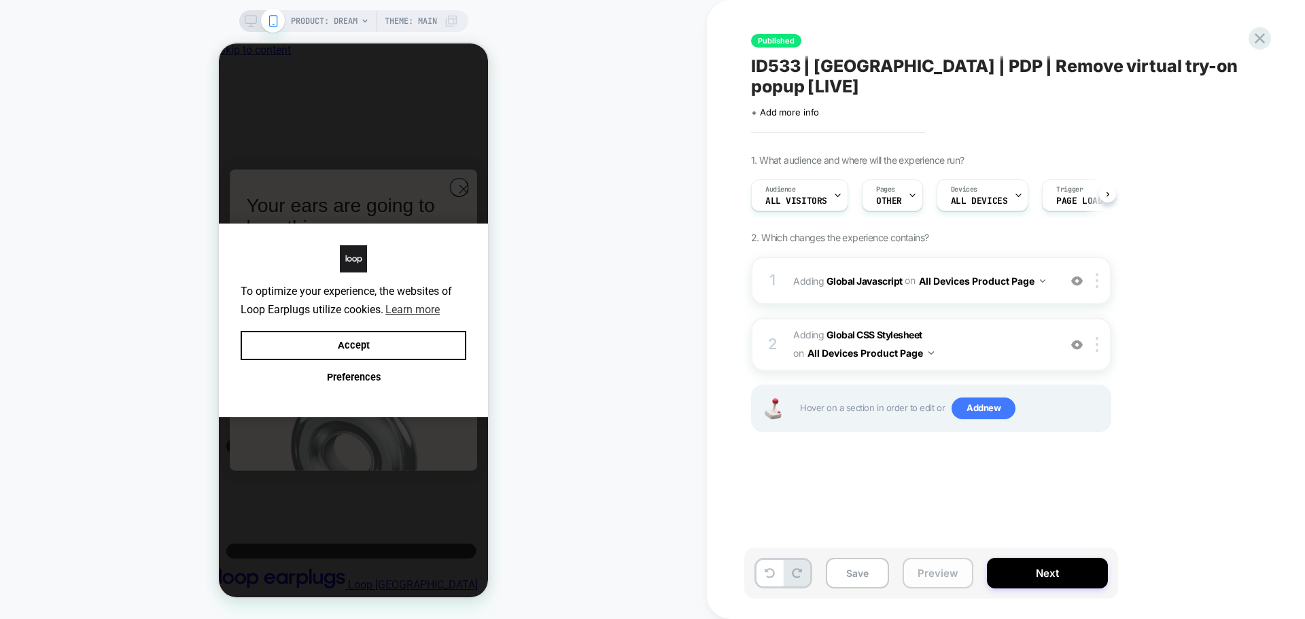
scroll to position [0, 1]
click at [867, 580] on button "Save" at bounding box center [857, 573] width 63 height 31
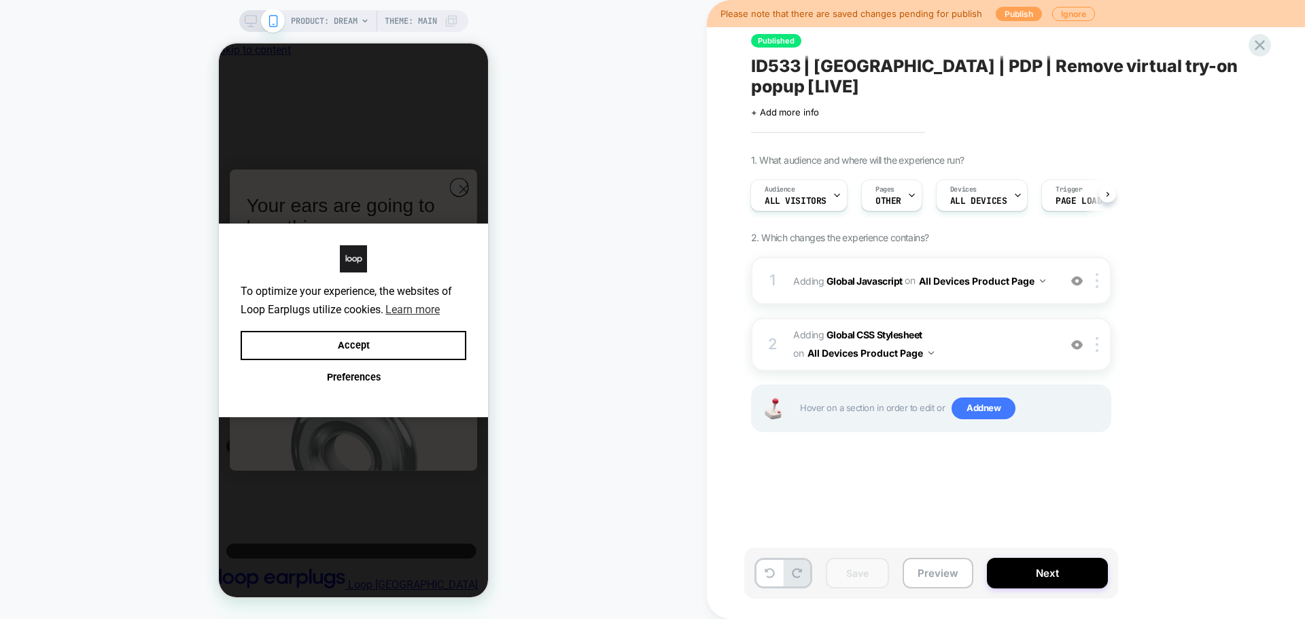
click at [1007, 9] on button "Publish" at bounding box center [1019, 14] width 46 height 14
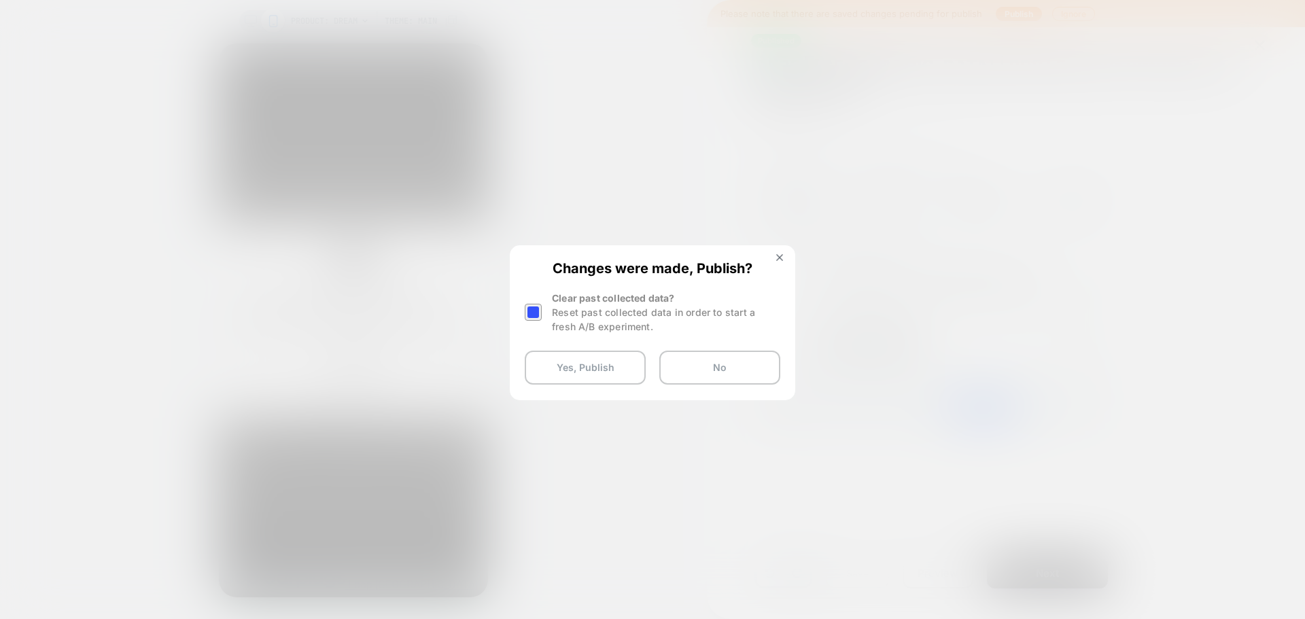
click at [528, 313] on div at bounding box center [533, 312] width 17 height 17
click at [576, 375] on button "Yes, Publish" at bounding box center [585, 368] width 121 height 34
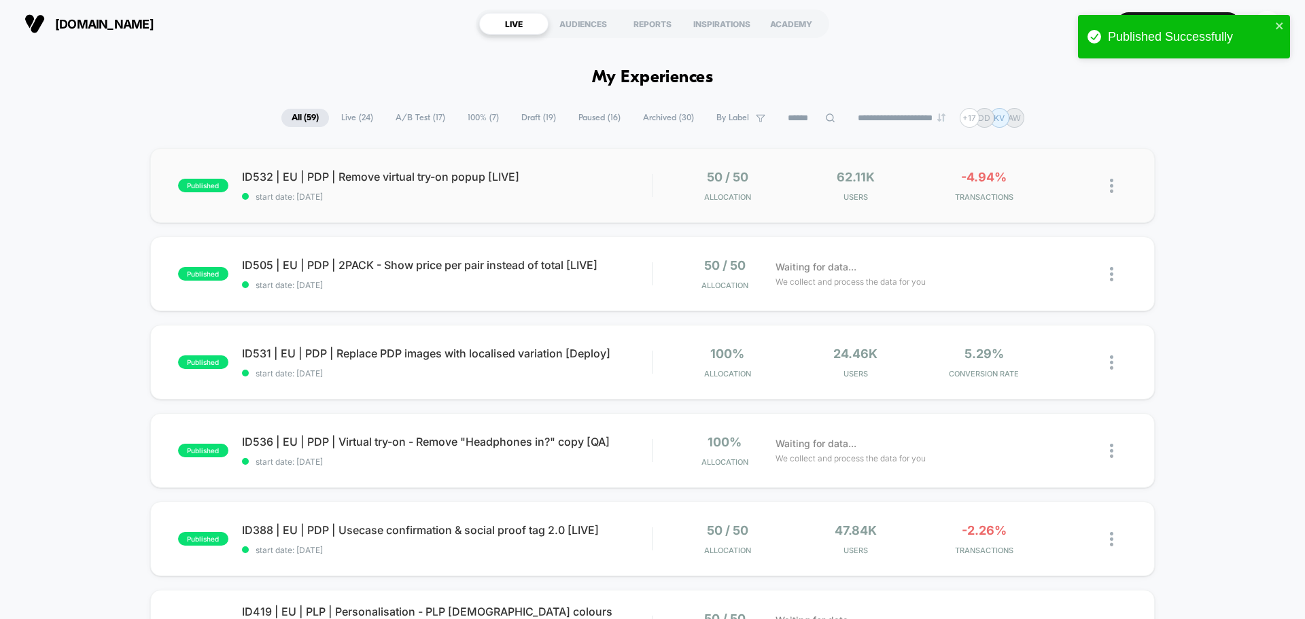
click at [437, 168] on div "published ID532 | EU | PDP | Remove virtual try-on popup [LIVE] start date: 10/…" at bounding box center [652, 185] width 1005 height 75
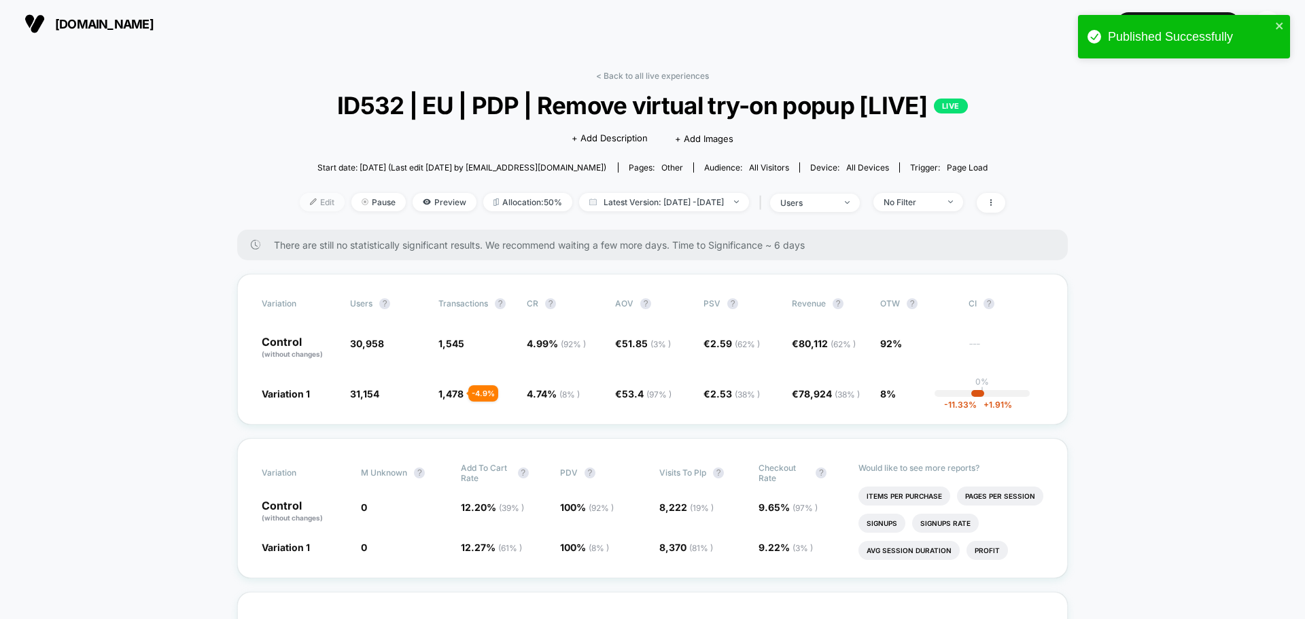
click at [303, 209] on span "Edit" at bounding box center [322, 202] width 45 height 18
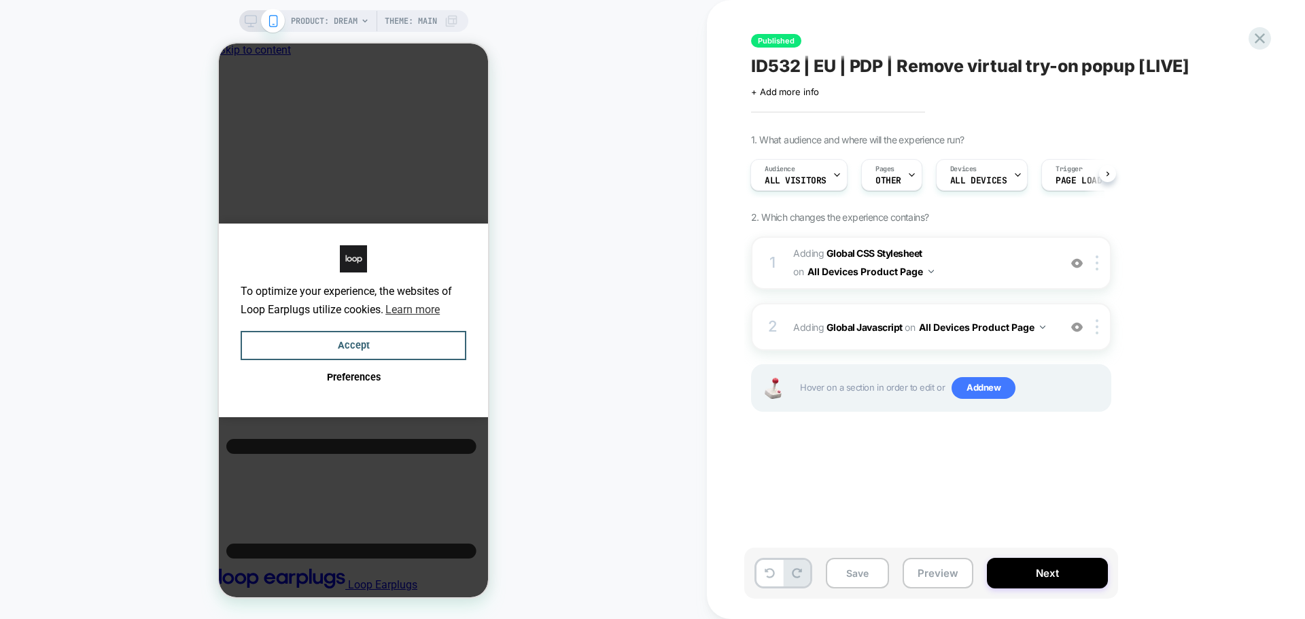
scroll to position [0, 10]
click at [844, 330] on b "Global Javascript" at bounding box center [865, 328] width 76 height 12
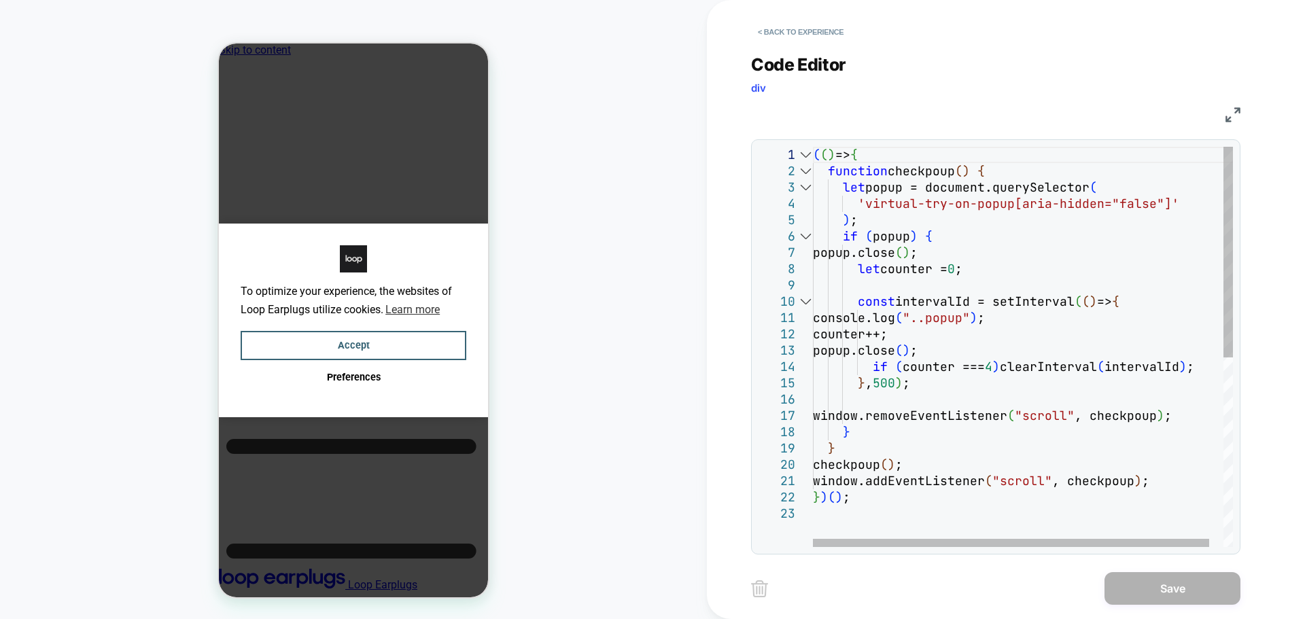
scroll to position [0, 0]
click at [813, 315] on div "( ( ) => { function checkpoup ( ) { let popup = document.querySelector ( 'virtu…" at bounding box center [1030, 526] width 435 height 759
type textarea "**********"
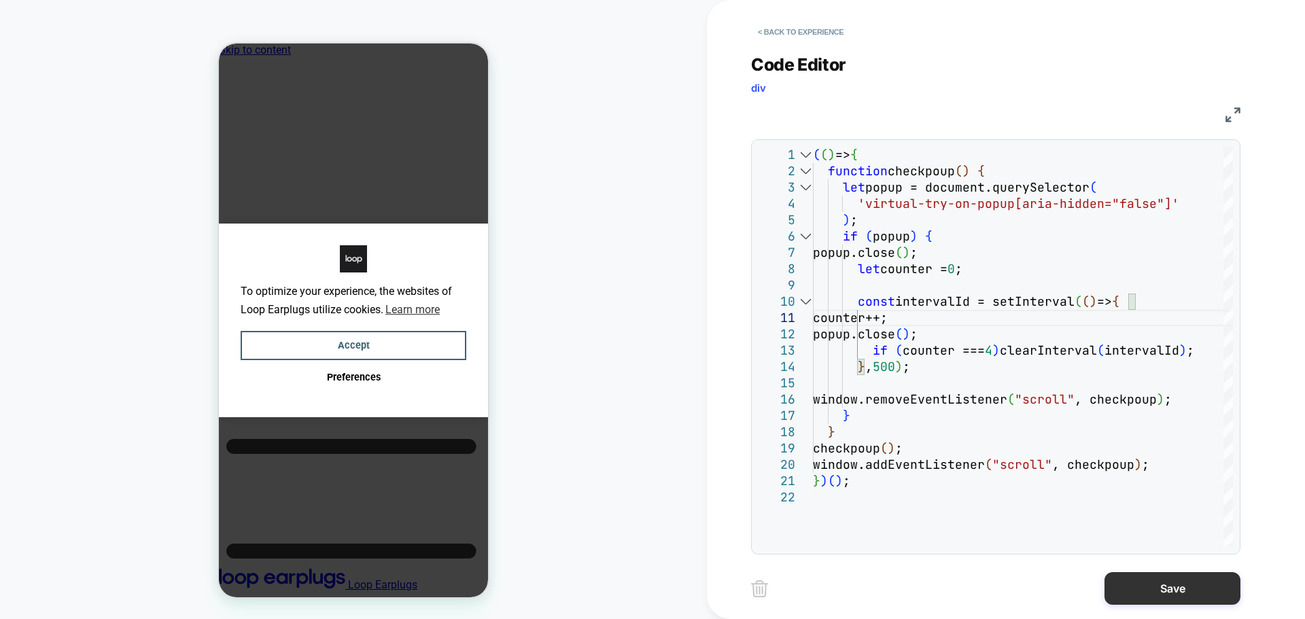
click at [1181, 587] on button "Save" at bounding box center [1173, 588] width 136 height 33
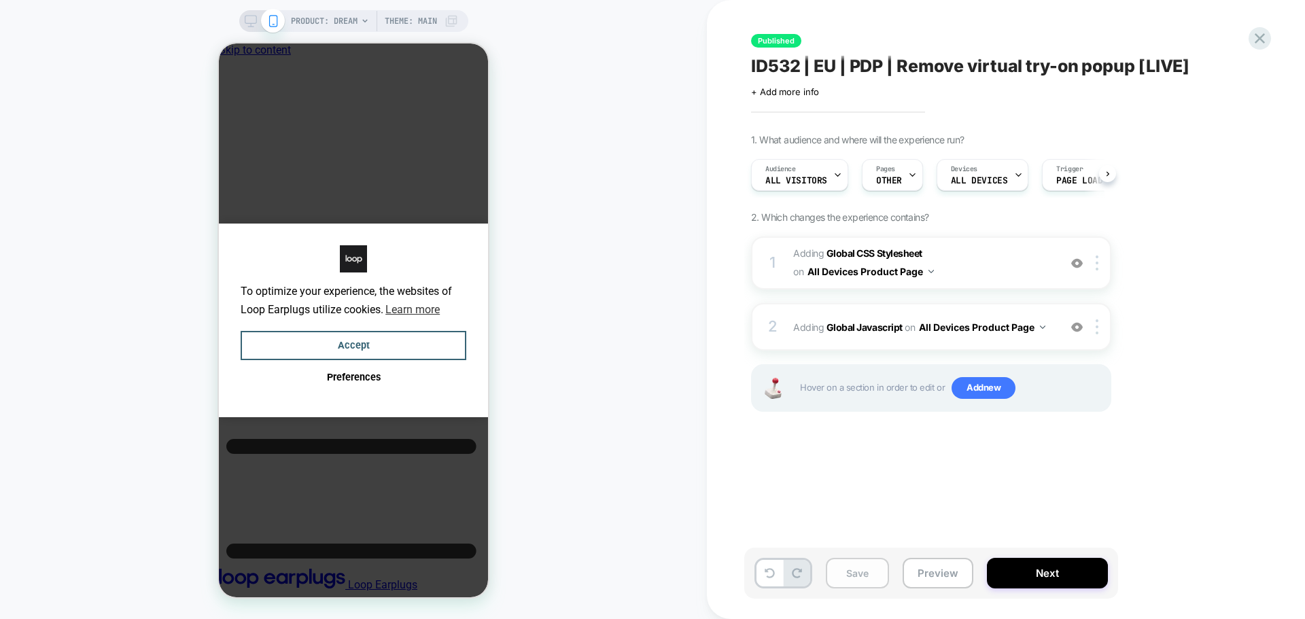
scroll to position [0, 1]
click at [856, 565] on button "Save" at bounding box center [857, 573] width 63 height 31
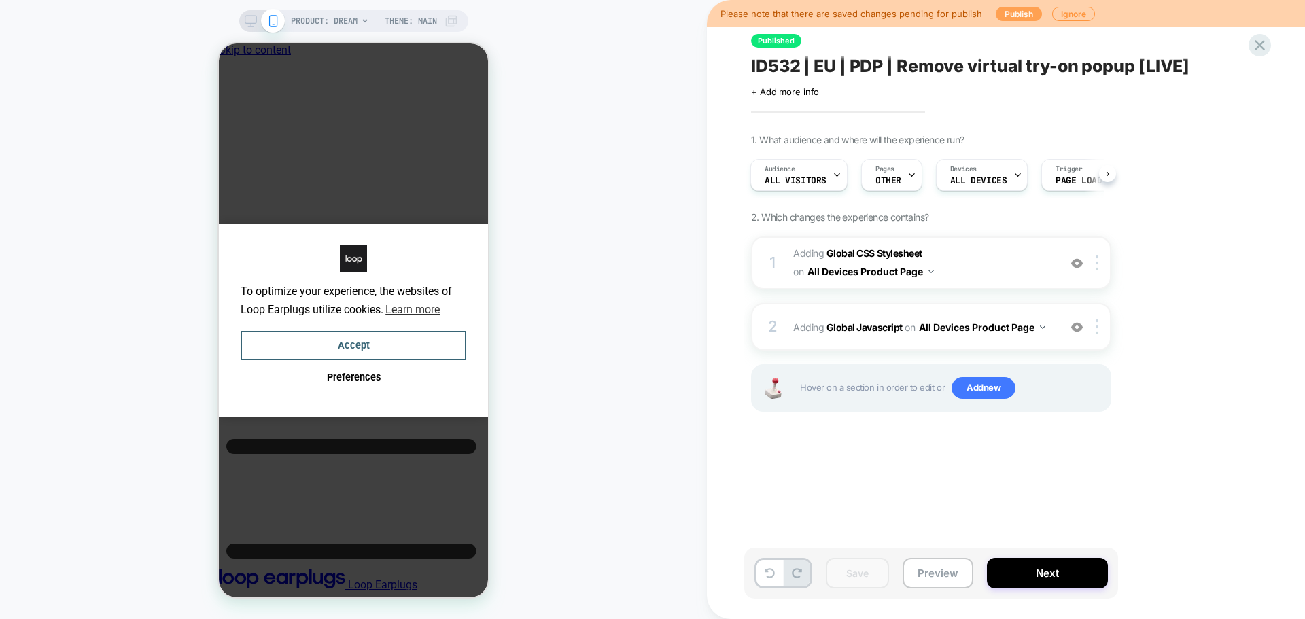
click at [996, 16] on button "Publish" at bounding box center [1019, 14] width 46 height 14
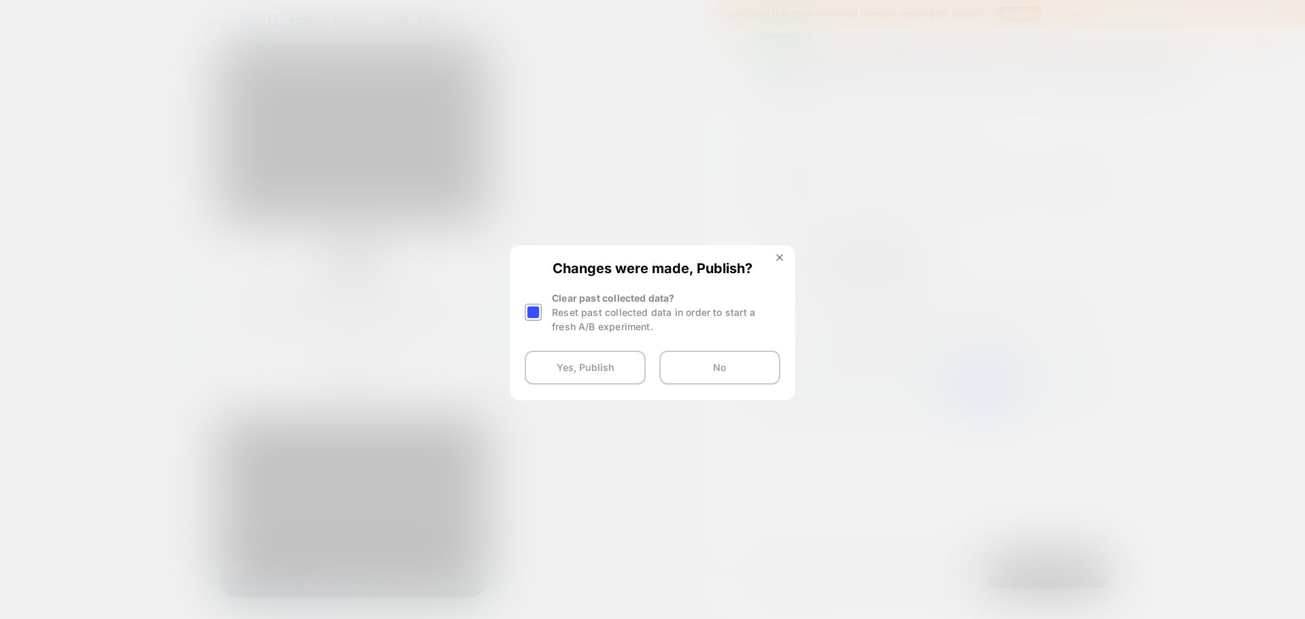
click at [534, 313] on div at bounding box center [533, 312] width 17 height 17
click at [594, 371] on button "Yes, Publish" at bounding box center [585, 368] width 121 height 34
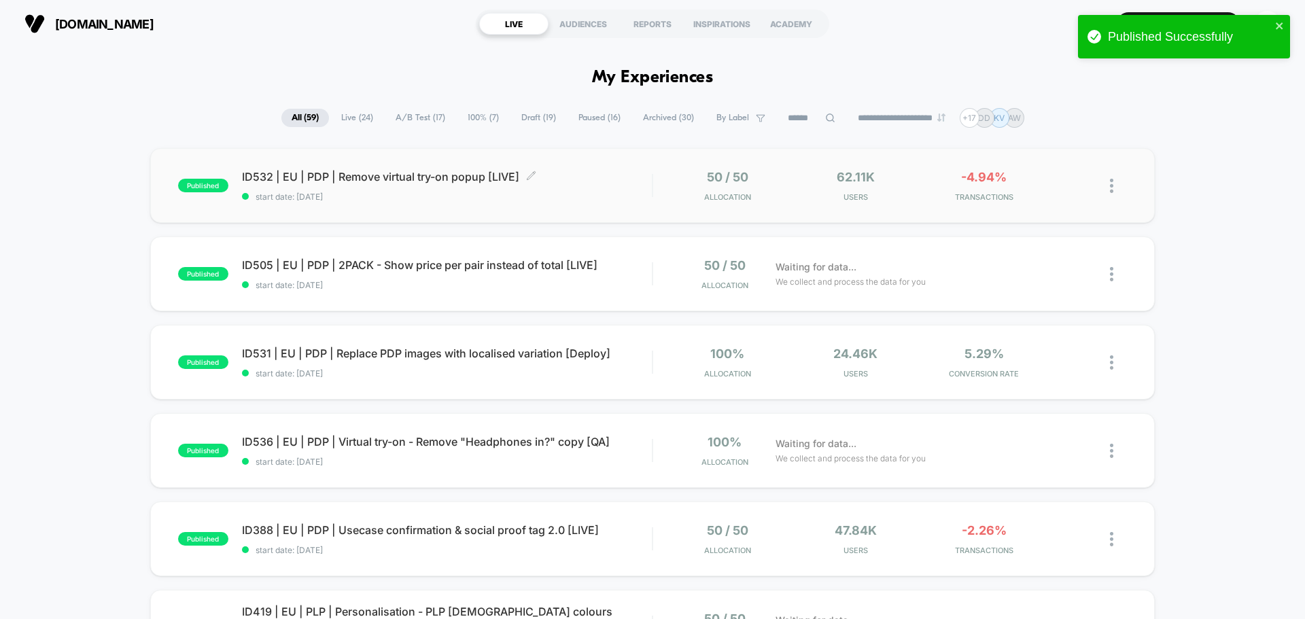
click at [411, 173] on span "ID532 | EU | PDP | Remove virtual try-on popup [LIVE] Click to edit experience …" at bounding box center [447, 177] width 410 height 14
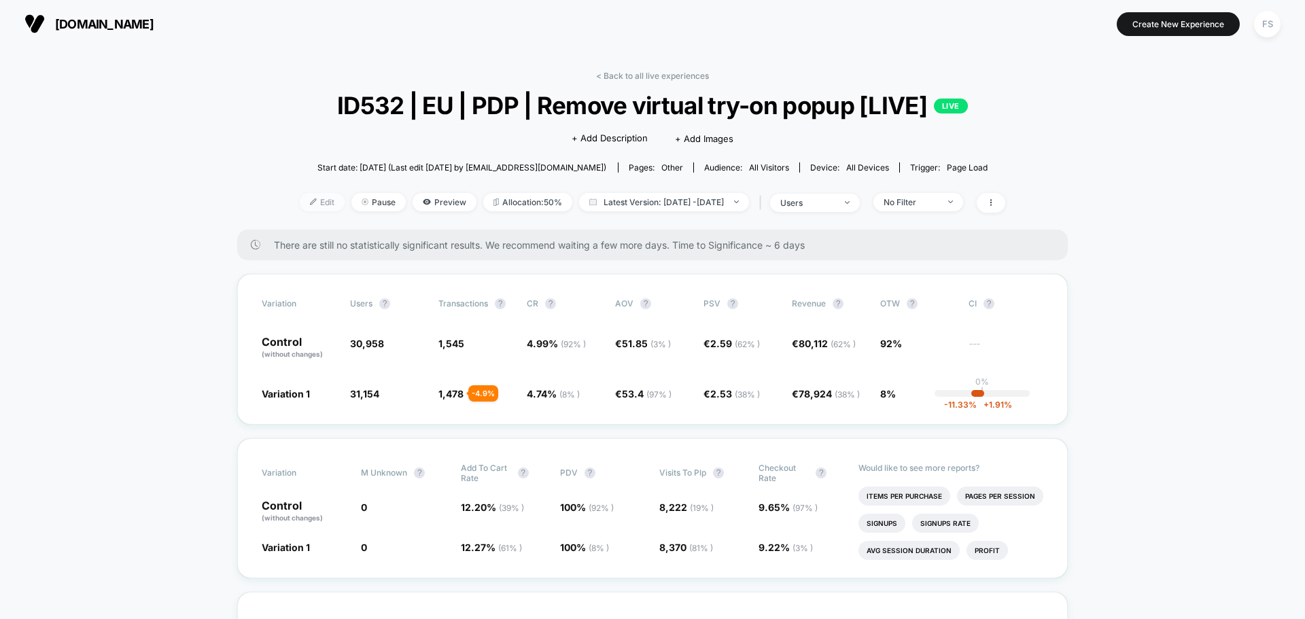
click at [300, 208] on span "Edit" at bounding box center [322, 202] width 45 height 18
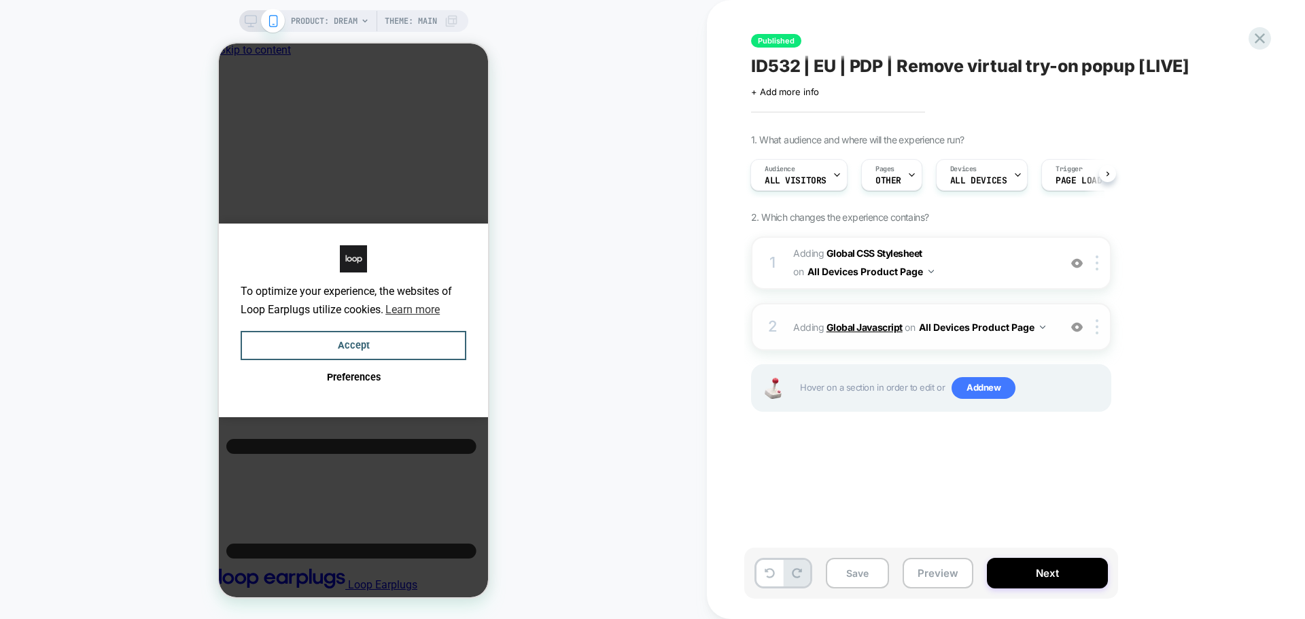
scroll to position [0, 10]
click at [868, 325] on b "Global Javascript" at bounding box center [865, 328] width 76 height 12
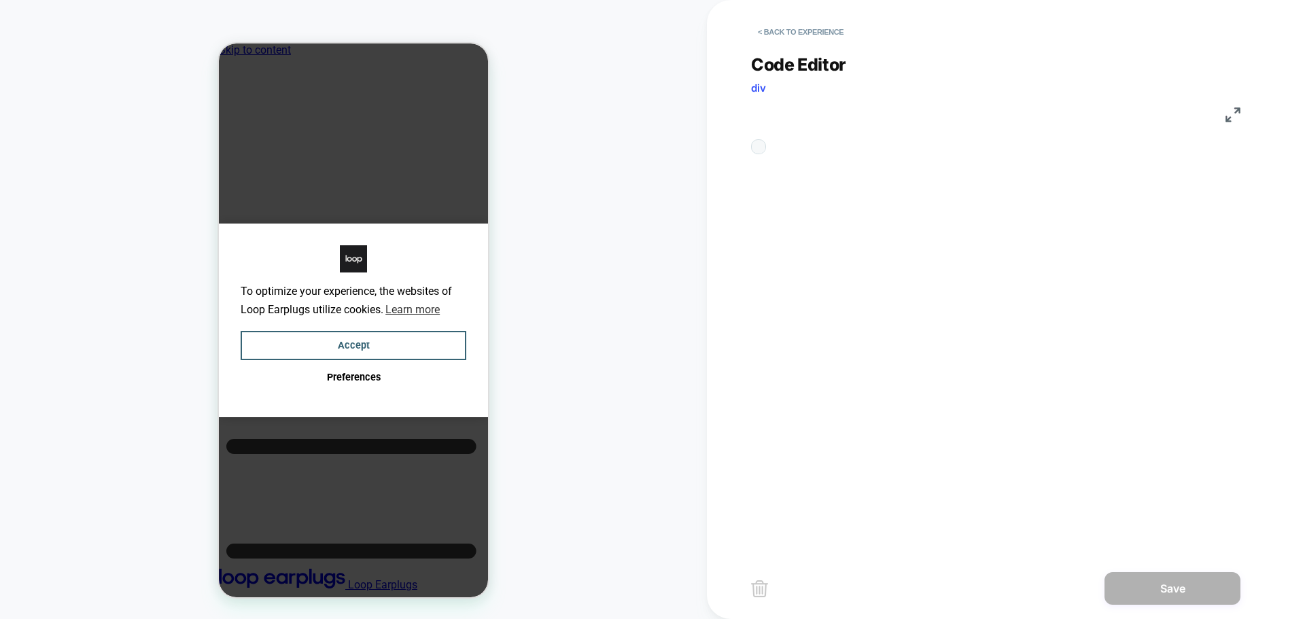
scroll to position [0, 0]
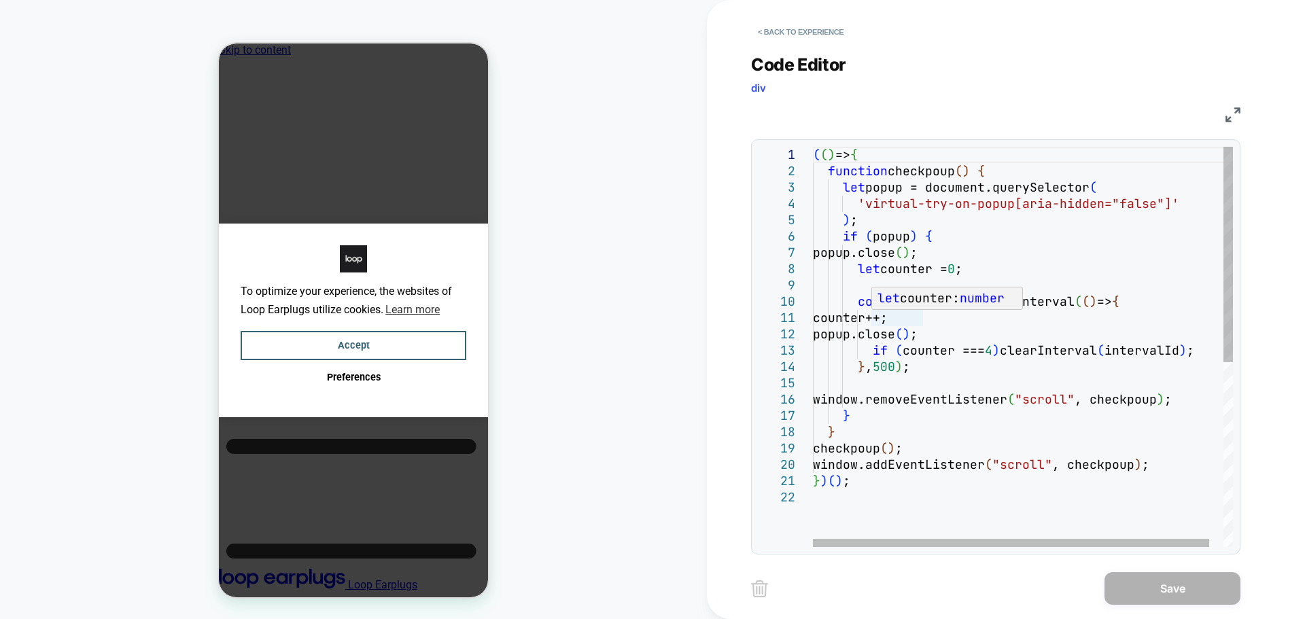
click at [878, 308] on div "let counter: number" at bounding box center [948, 299] width 152 height 22
drag, startPoint x: 880, startPoint y: 310, endPoint x: 850, endPoint y: 301, distance: 31.4
click at [850, 301] on div "**********" at bounding box center [996, 347] width 475 height 400
click at [865, 303] on div "( ( ) => { function checkpoup ( ) { let popup = document.querySelector ( 'virtu…" at bounding box center [1030, 518] width 435 height 743
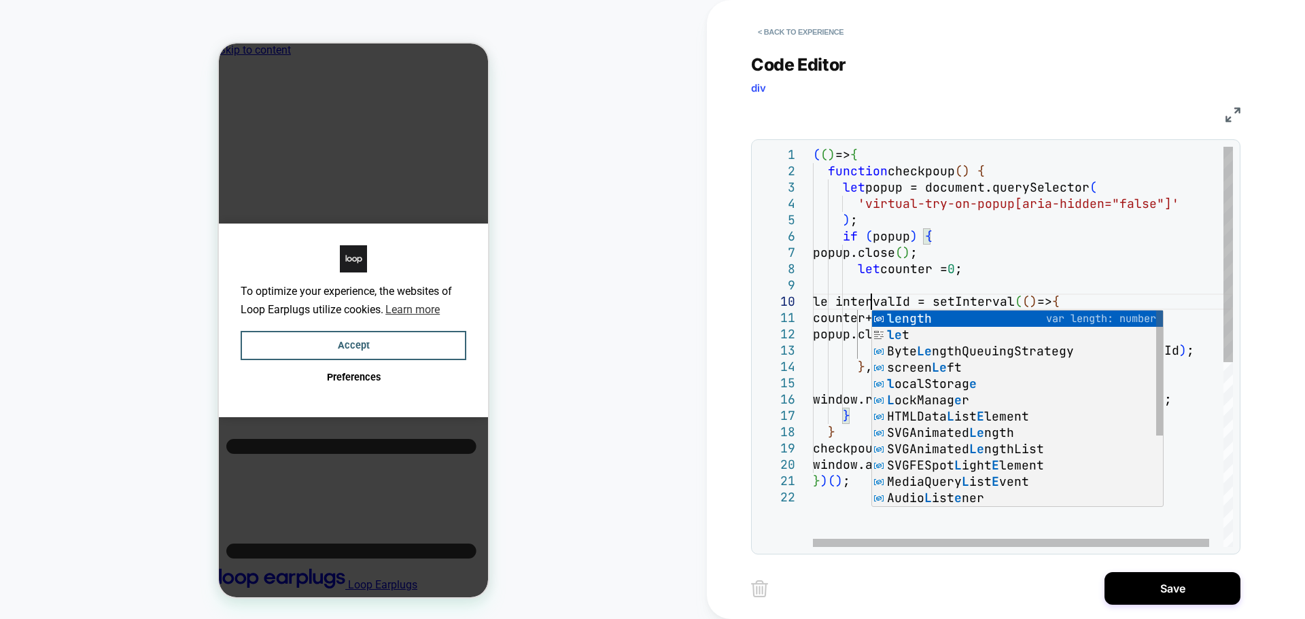
scroll to position [147, 66]
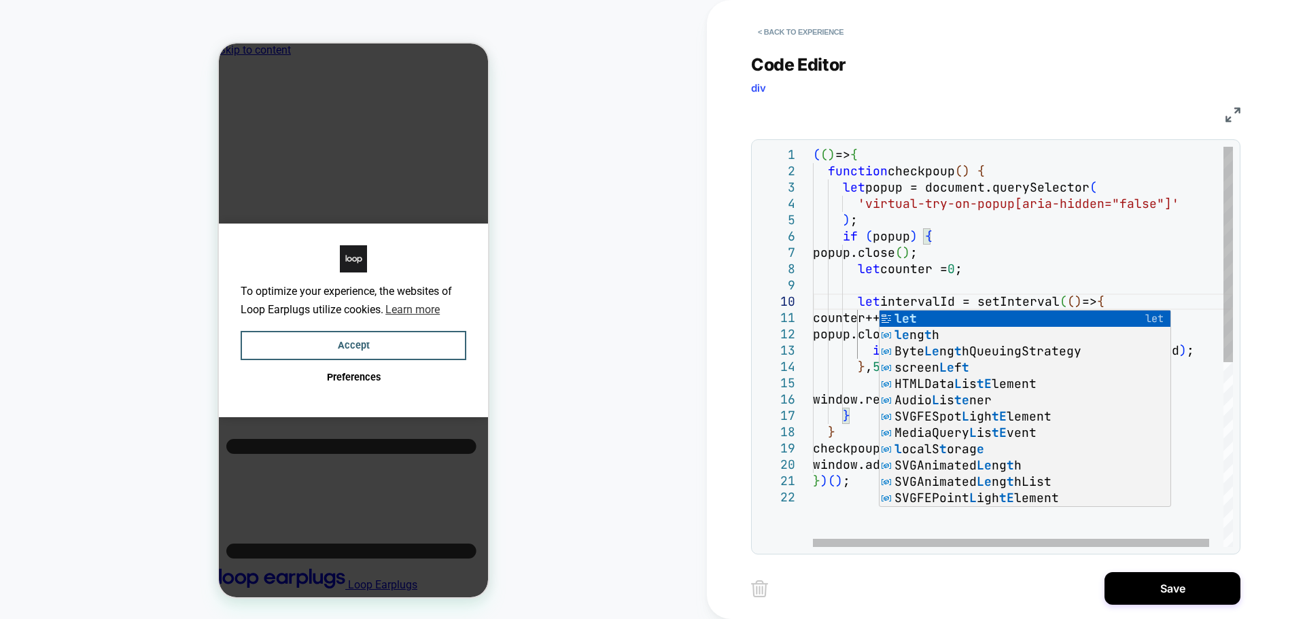
click at [1112, 252] on div "( ( ) => { function checkpoup ( ) { let popup = document.querySelector ( 'virtu…" at bounding box center [1030, 518] width 435 height 743
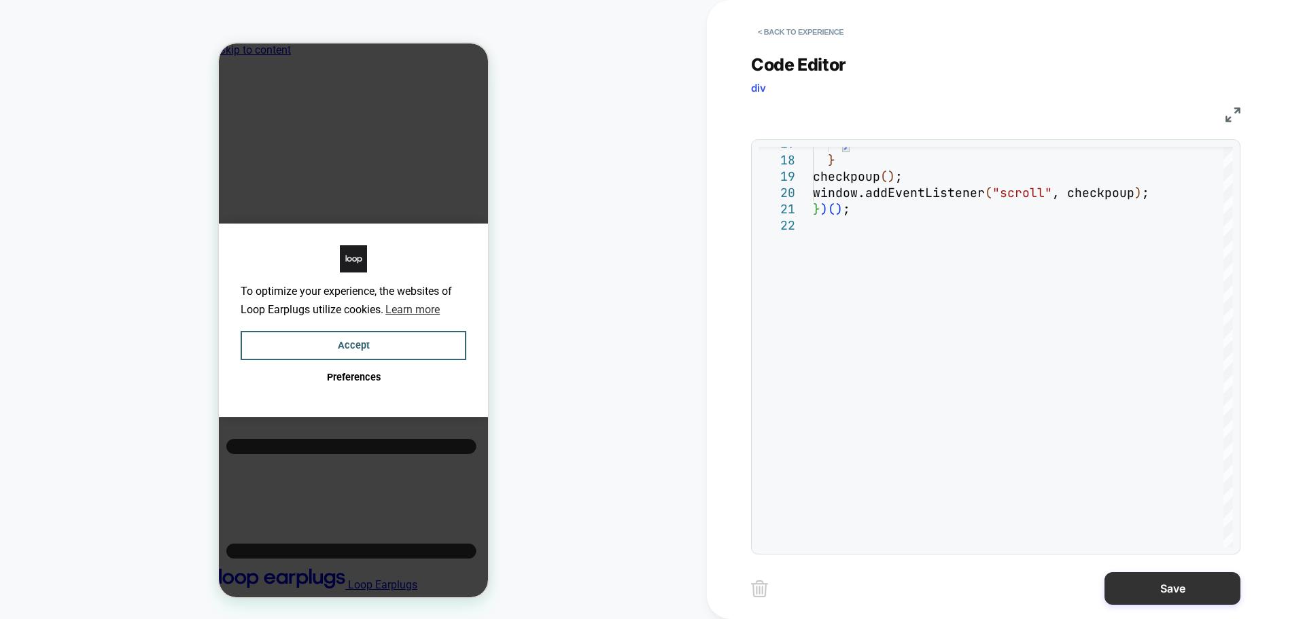
type textarea "**********"
click at [1174, 581] on button "Save" at bounding box center [1173, 588] width 136 height 33
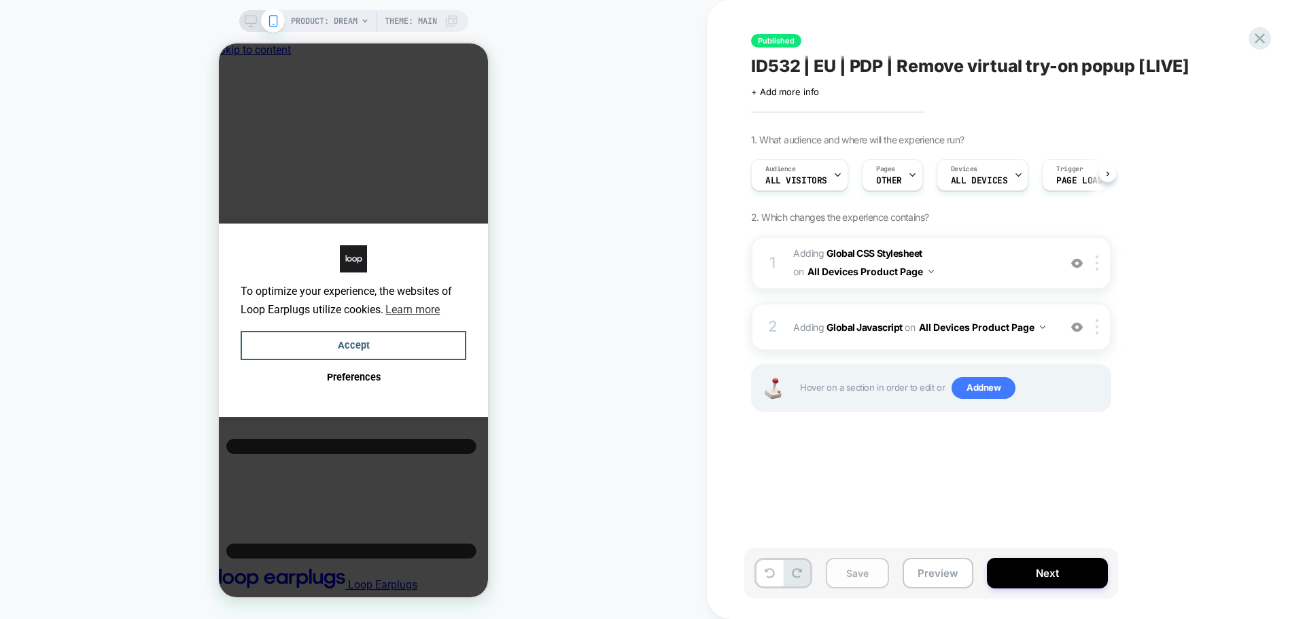
scroll to position [0, 1]
click at [840, 583] on button "Save" at bounding box center [857, 573] width 63 height 31
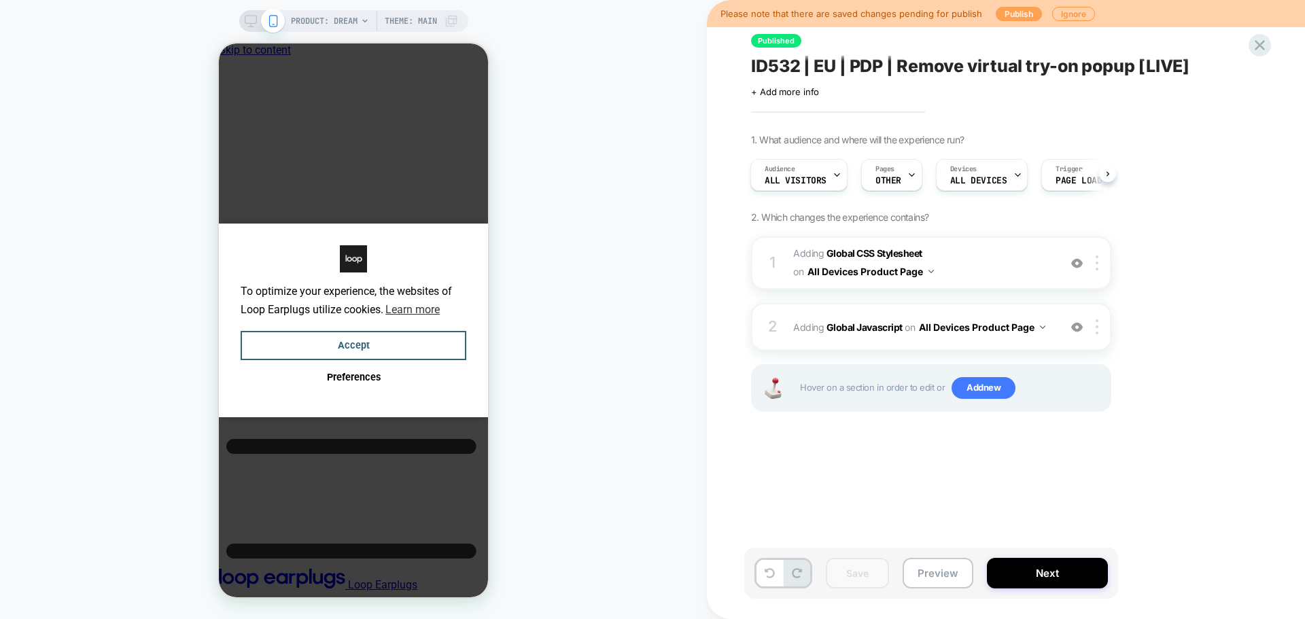
click at [1012, 18] on button "Publish" at bounding box center [1019, 14] width 46 height 14
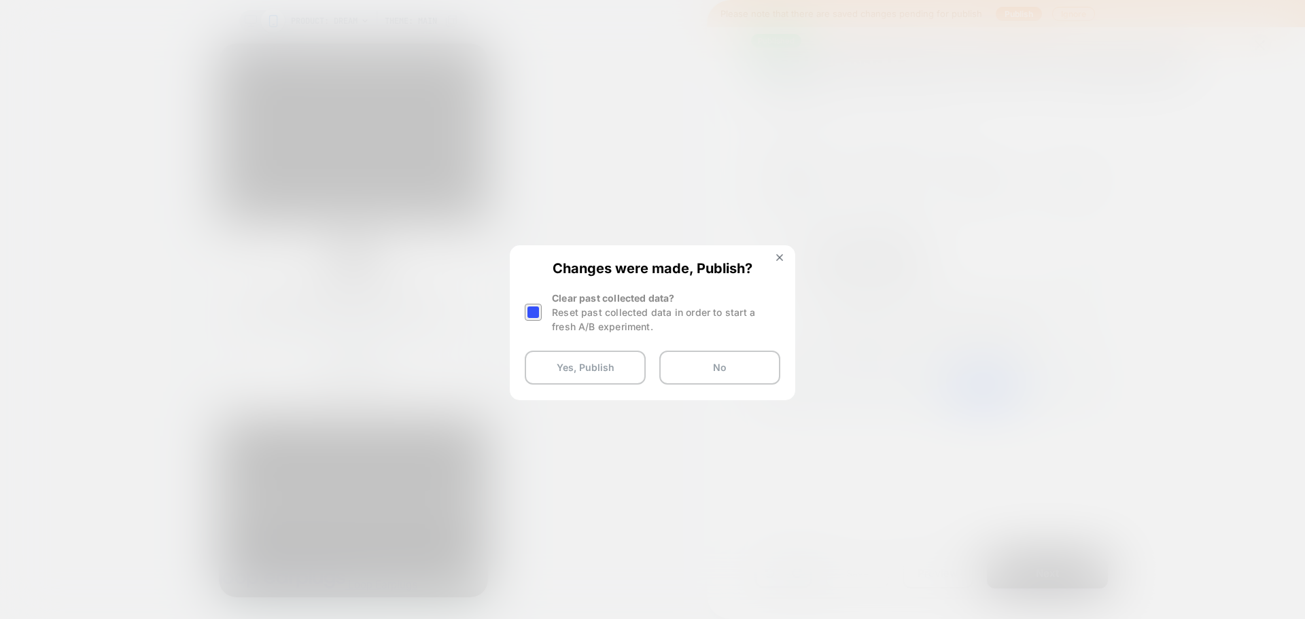
click at [525, 317] on div at bounding box center [533, 312] width 17 height 17
click at [552, 376] on button "Yes, Publish" at bounding box center [585, 368] width 121 height 34
